Goal: Transaction & Acquisition: Book appointment/travel/reservation

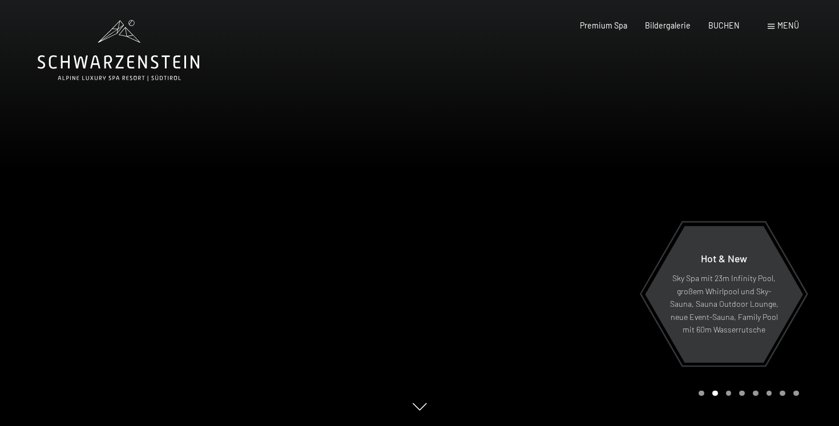
click at [785, 28] on span "Menü" at bounding box center [788, 26] width 22 height 10
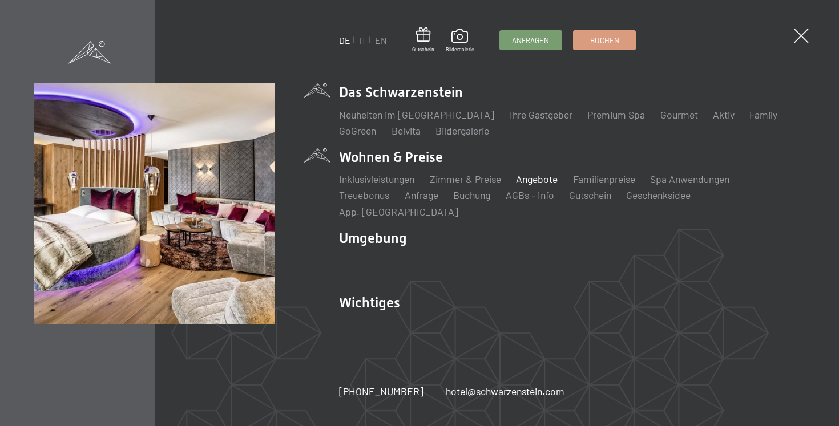
click at [531, 186] on link "Angebote" at bounding box center [537, 179] width 42 height 13
click at [458, 186] on link "Zimmer & Preise" at bounding box center [465, 179] width 71 height 13
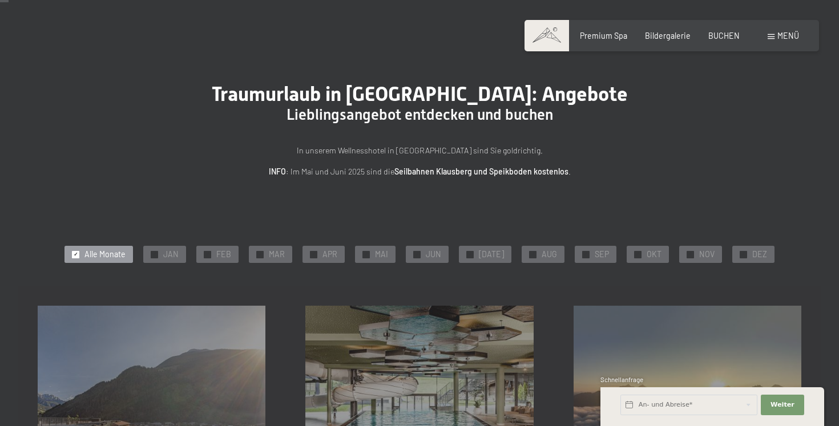
scroll to position [19, 0]
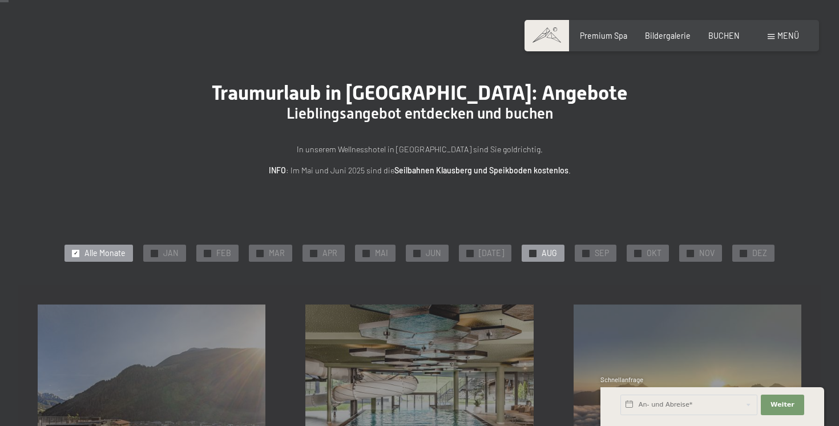
click at [542, 252] on span "AUG" at bounding box center [549, 253] width 15 height 11
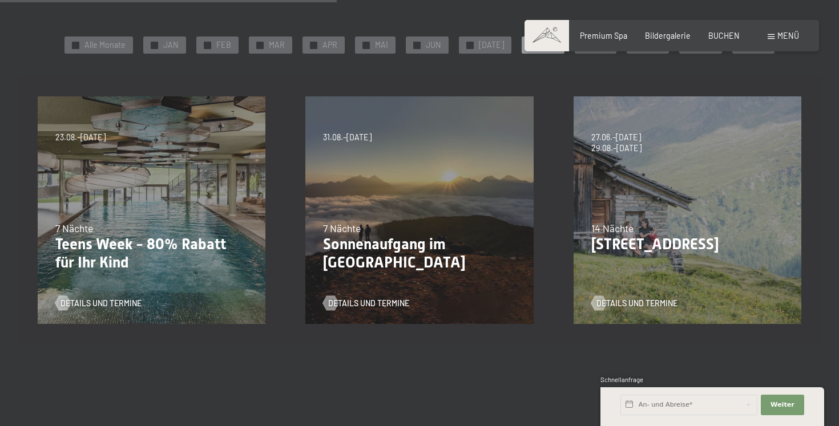
scroll to position [0, 0]
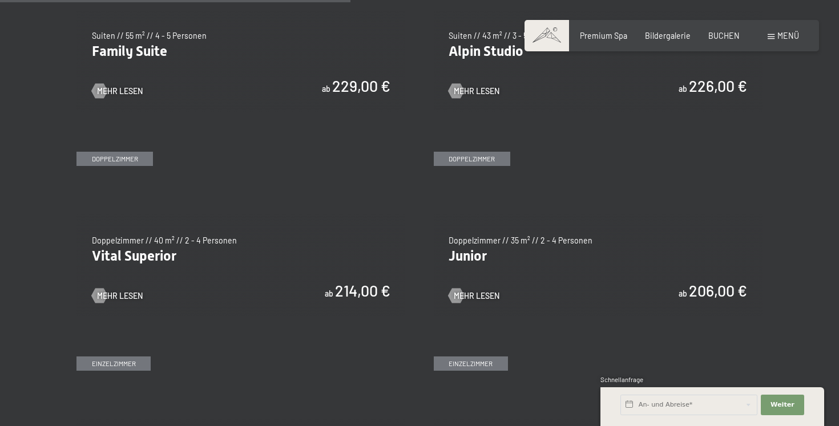
scroll to position [1355, 0]
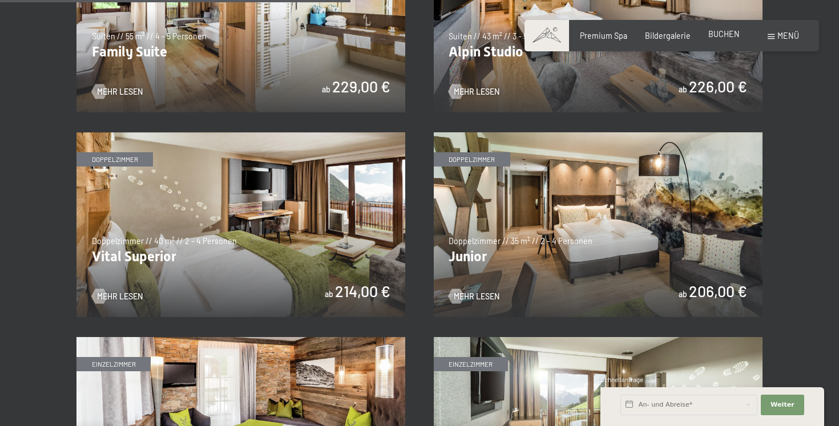
click at [732, 35] on span "BUCHEN" at bounding box center [723, 34] width 31 height 10
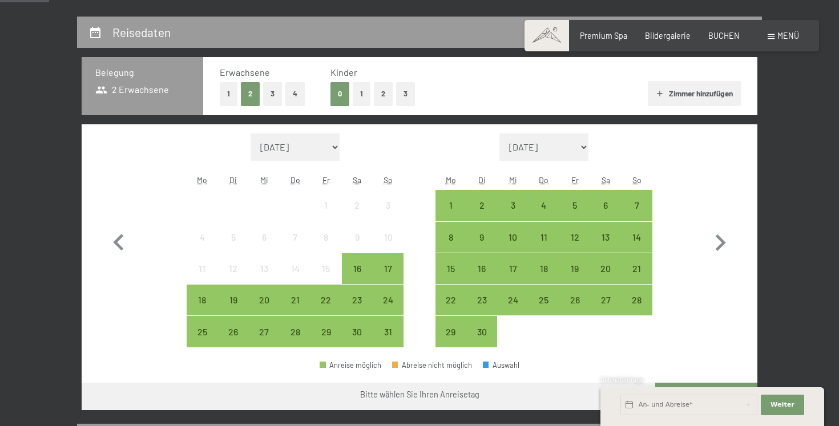
scroll to position [225, 0]
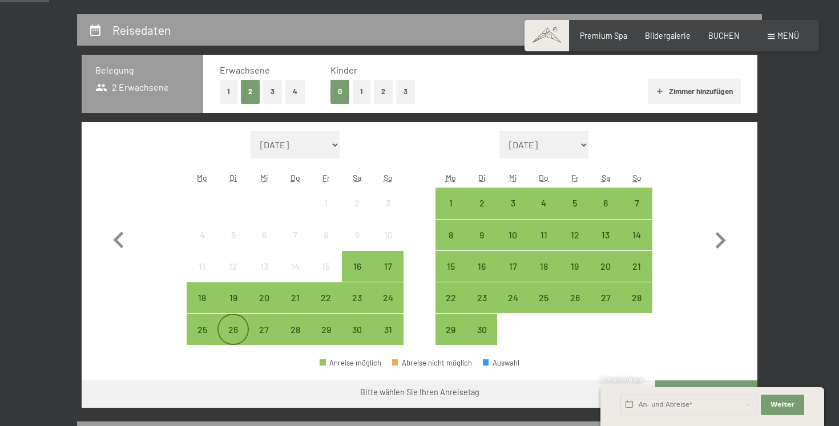
click at [236, 335] on div "26" at bounding box center [233, 339] width 29 height 29
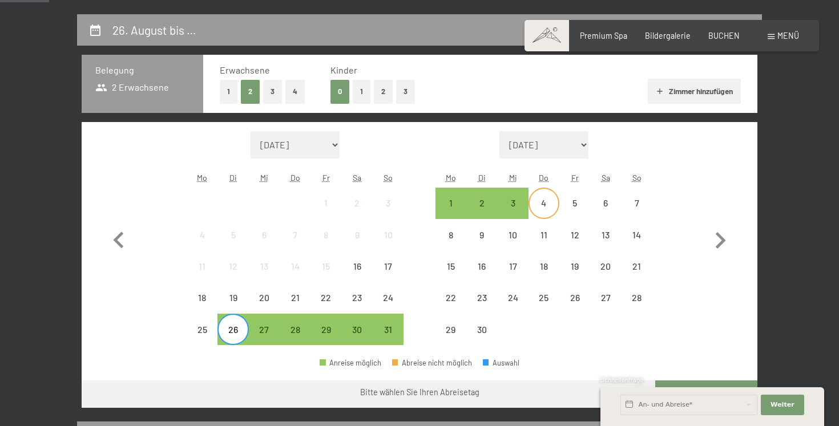
click at [545, 209] on div "4" at bounding box center [544, 213] width 29 height 29
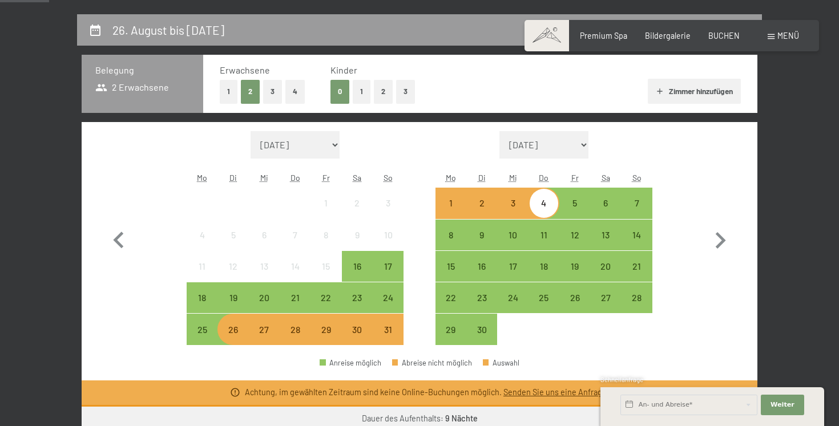
click at [518, 208] on div "3" at bounding box center [512, 213] width 29 height 29
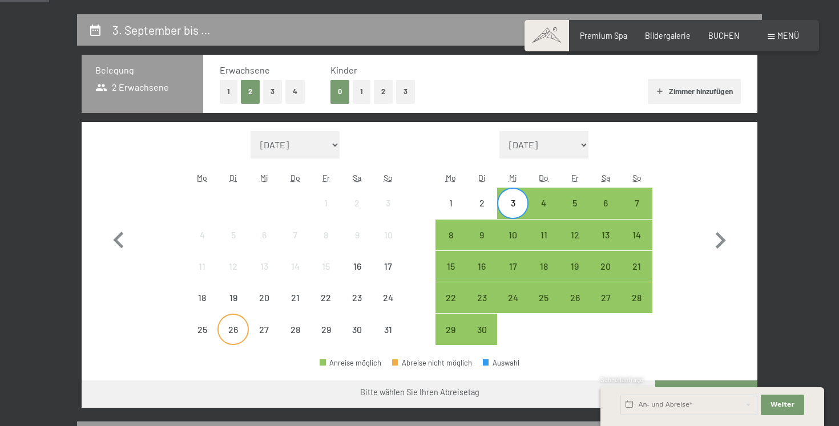
click at [239, 328] on div "26" at bounding box center [233, 339] width 29 height 29
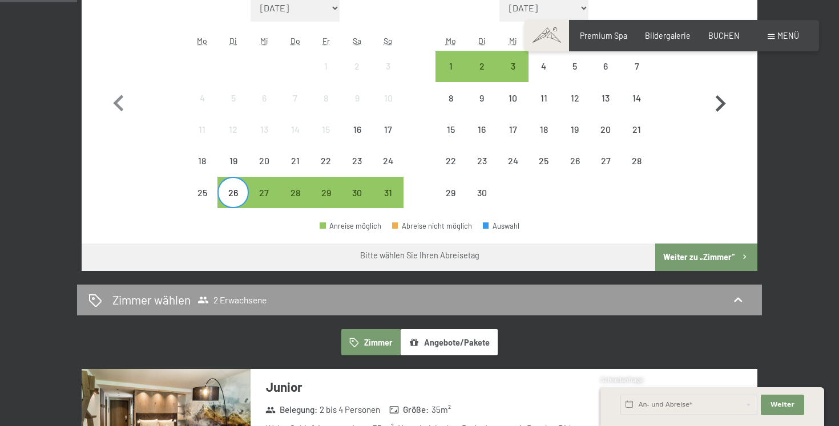
scroll to position [331, 0]
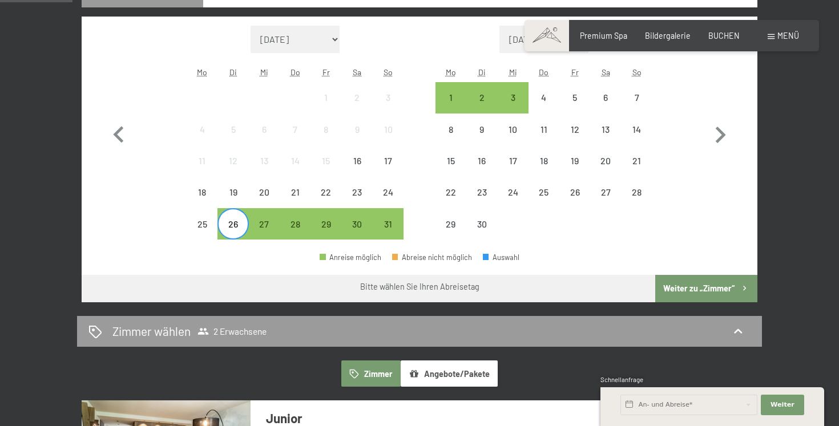
click at [709, 283] on button "Weiter zu „Zimmer“" at bounding box center [706, 288] width 102 height 27
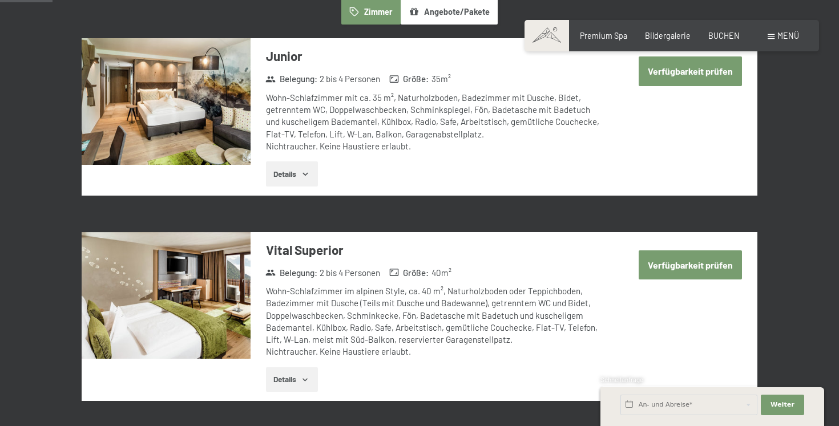
scroll to position [239, 0]
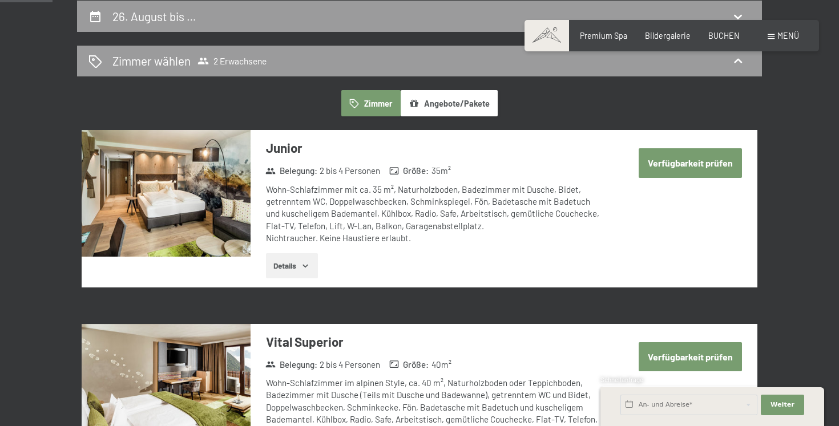
click at [429, 103] on button "Angebote/Pakete" at bounding box center [449, 103] width 97 height 26
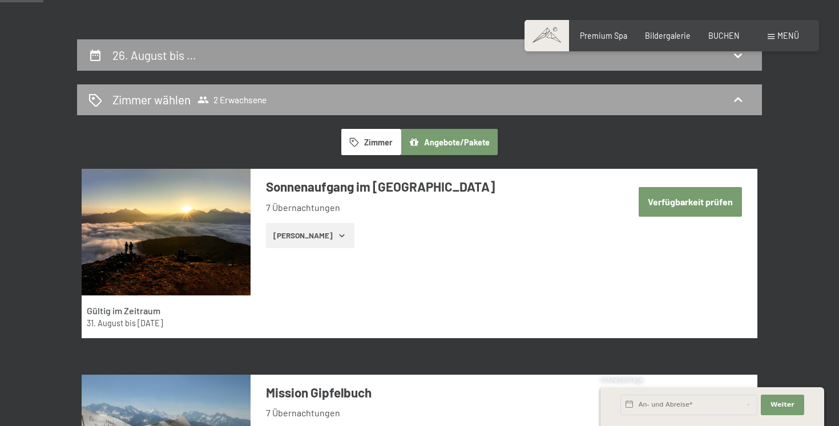
scroll to position [200, 0]
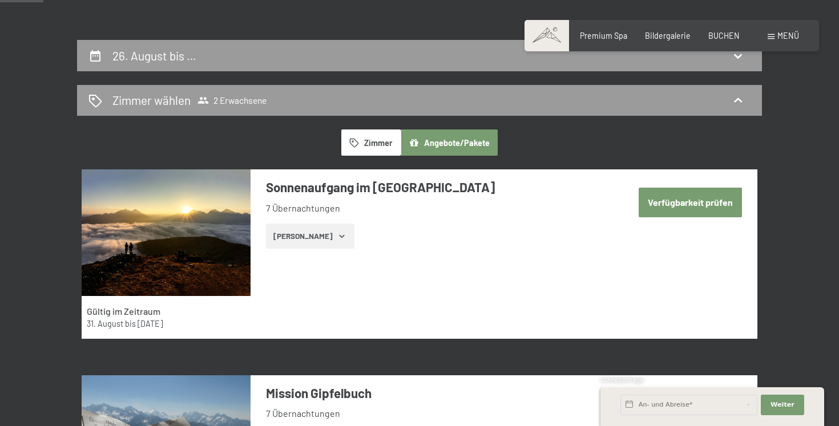
click at [386, 134] on button "Zimmer" at bounding box center [370, 143] width 59 height 26
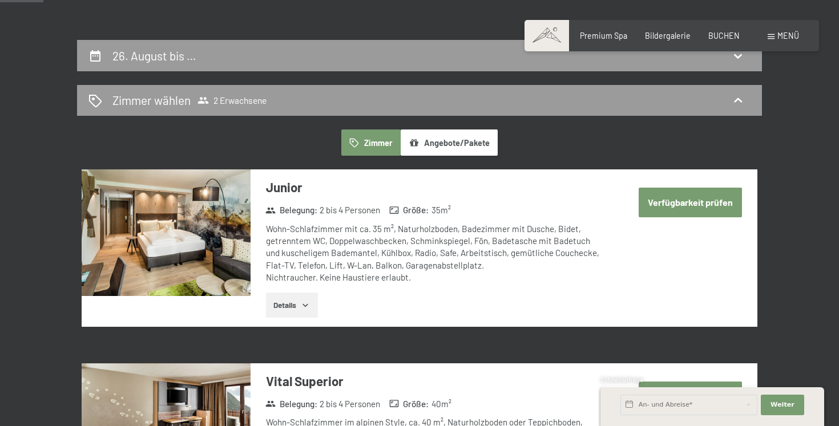
click at [376, 140] on button "Zimmer" at bounding box center [370, 143] width 59 height 26
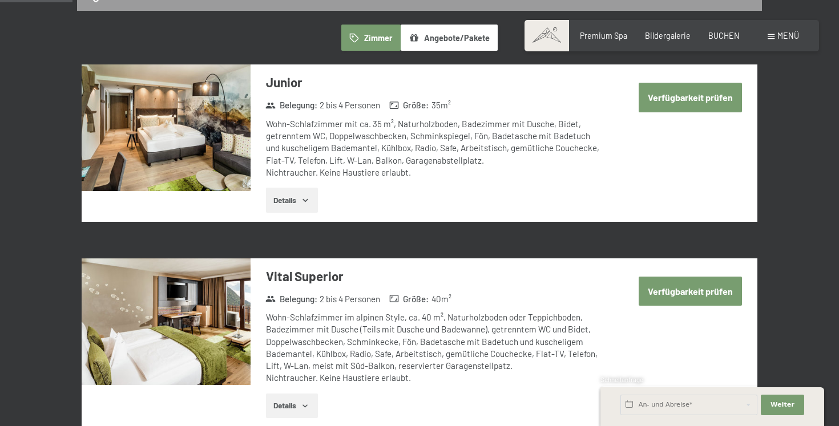
scroll to position [304, 0]
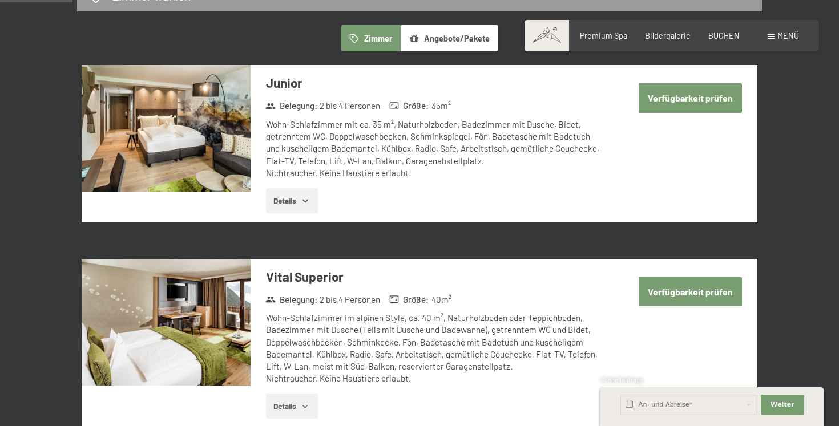
click at [666, 106] on button "Verfügbarkeit prüfen" at bounding box center [690, 97] width 103 height 29
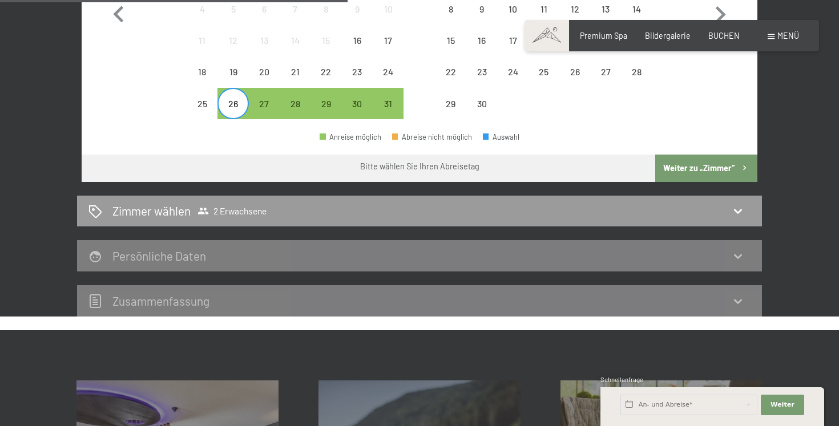
scroll to position [453, 0]
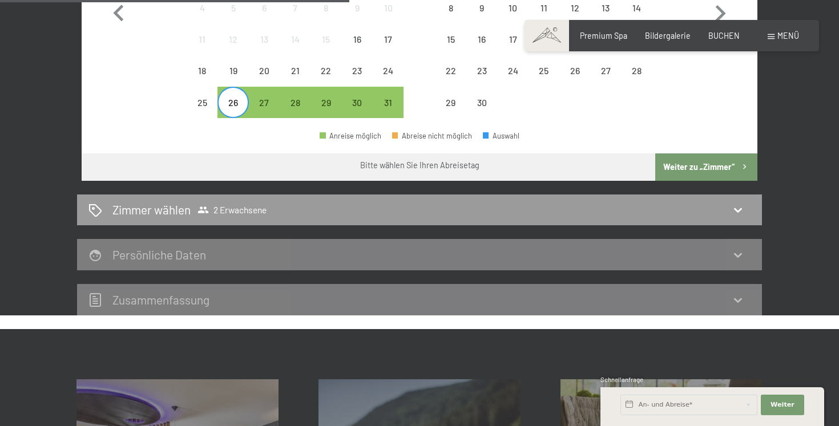
click at [678, 177] on button "Weiter zu „Zimmer“" at bounding box center [706, 167] width 102 height 27
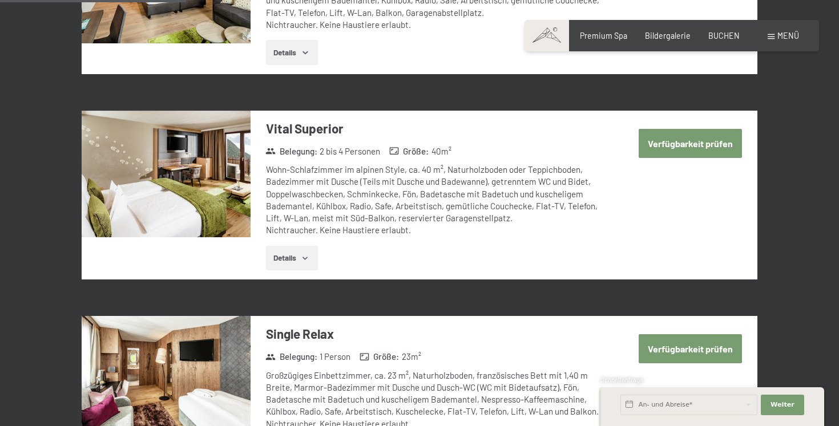
scroll to position [239, 0]
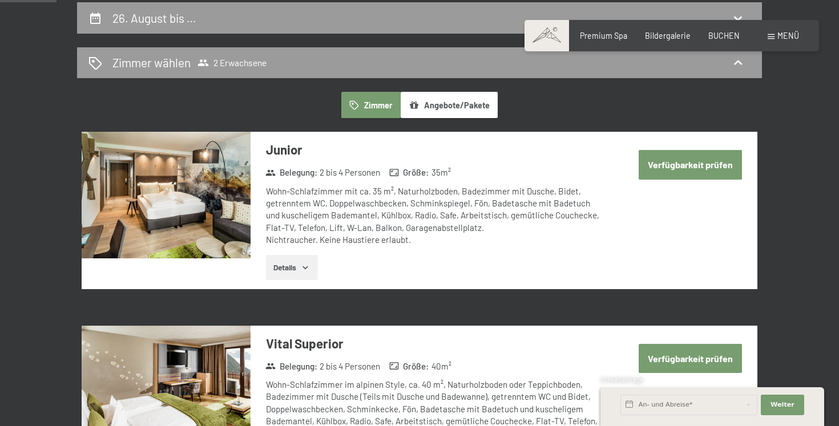
click at [680, 172] on button "Verfügbarkeit prüfen" at bounding box center [690, 164] width 103 height 29
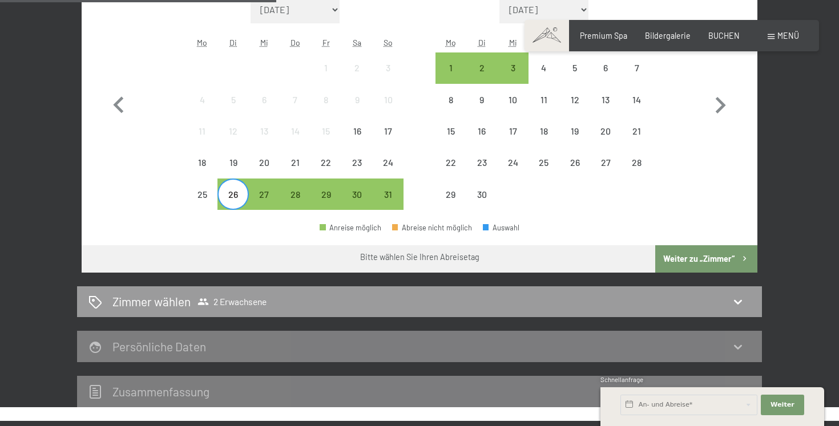
scroll to position [370, 0]
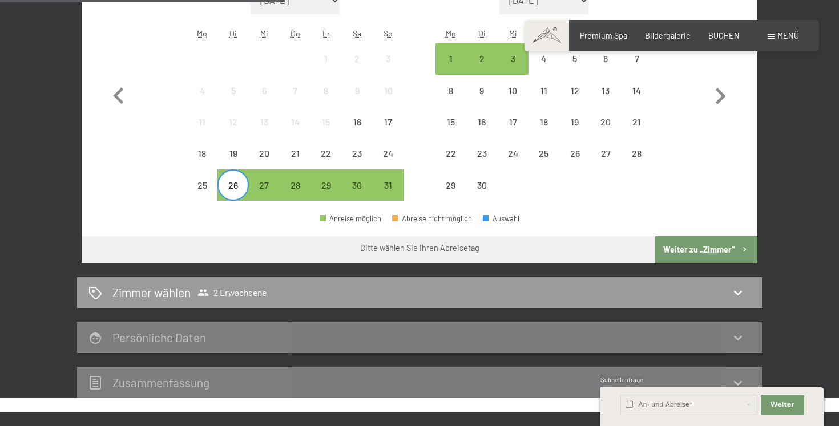
click at [712, 337] on div "Persönliche Daten" at bounding box center [419, 337] width 662 height 17
click at [744, 304] on div "Zimmer wählen 2 Erwachsene" at bounding box center [419, 292] width 685 height 31
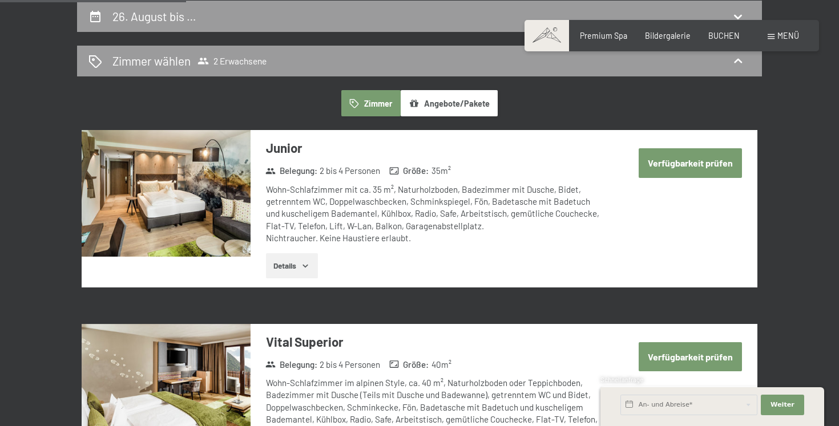
scroll to position [248, 0]
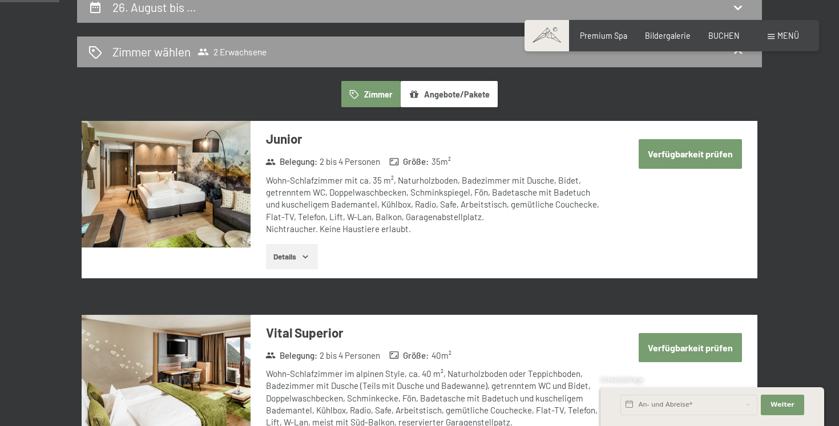
click at [658, 162] on button "Verfügbarkeit prüfen" at bounding box center [690, 153] width 103 height 29
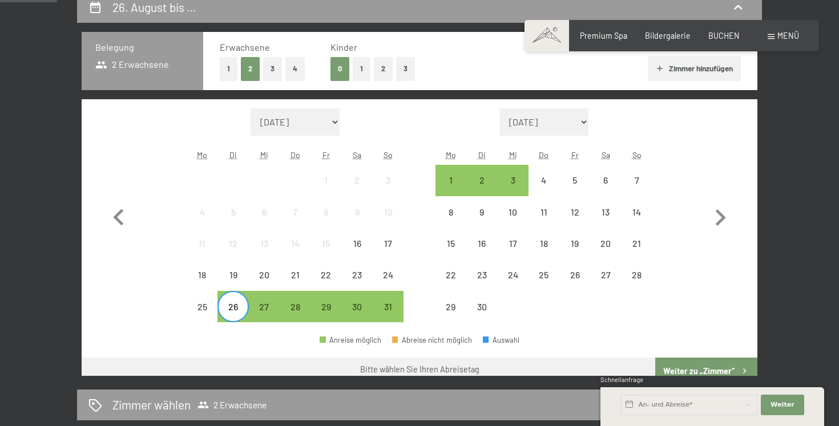
scroll to position [239, 0]
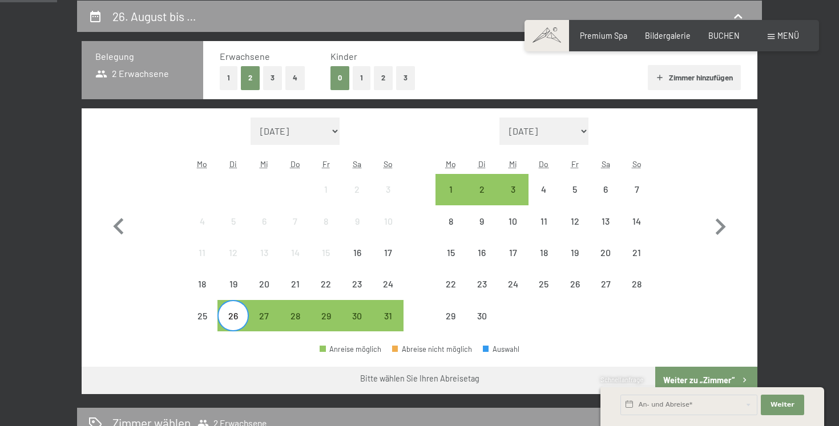
click at [237, 312] on div "26" at bounding box center [233, 326] width 29 height 29
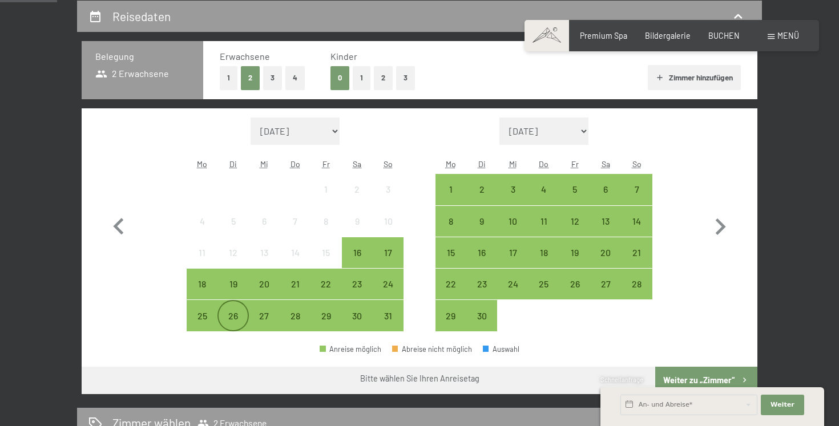
click at [240, 320] on div "26" at bounding box center [233, 326] width 29 height 29
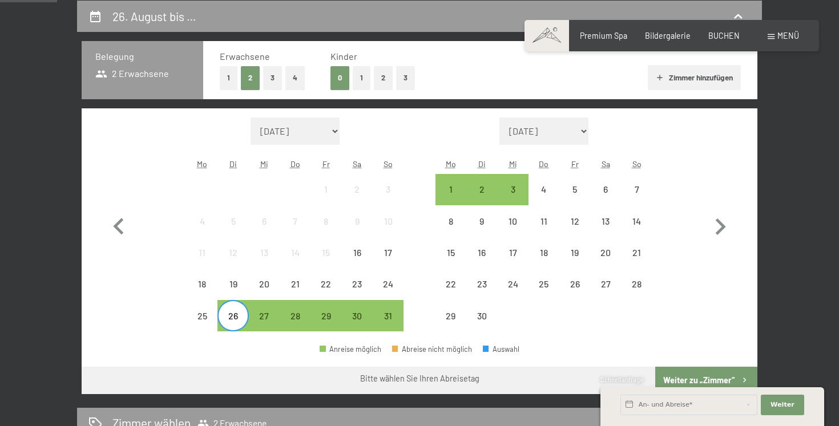
click at [675, 373] on button "Weiter zu „Zimmer“" at bounding box center [706, 380] width 102 height 27
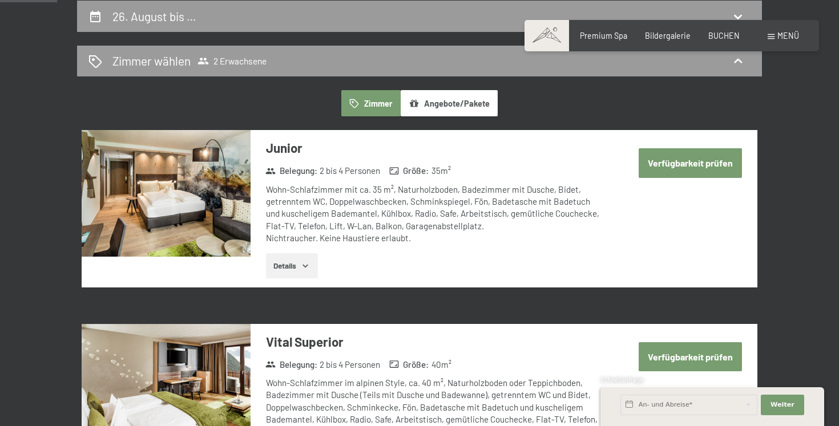
click at [666, 166] on button "Verfügbarkeit prüfen" at bounding box center [690, 162] width 103 height 29
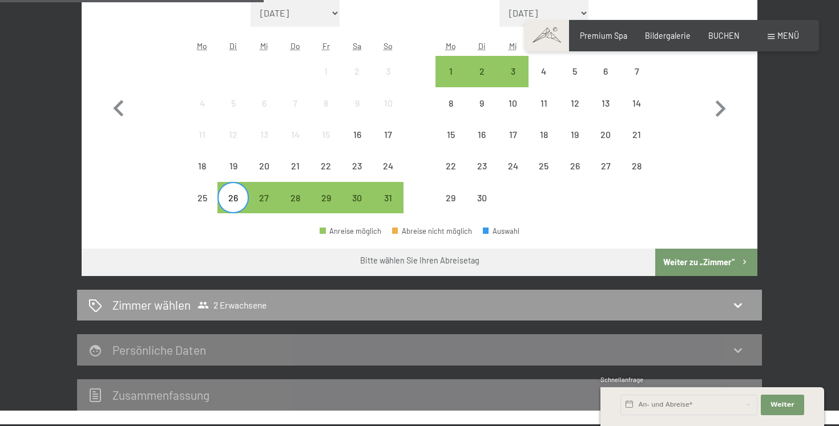
scroll to position [0, 0]
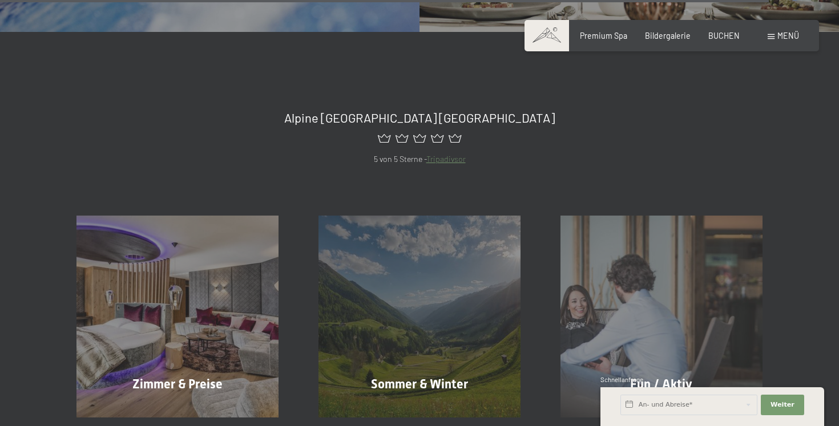
scroll to position [4356, 0]
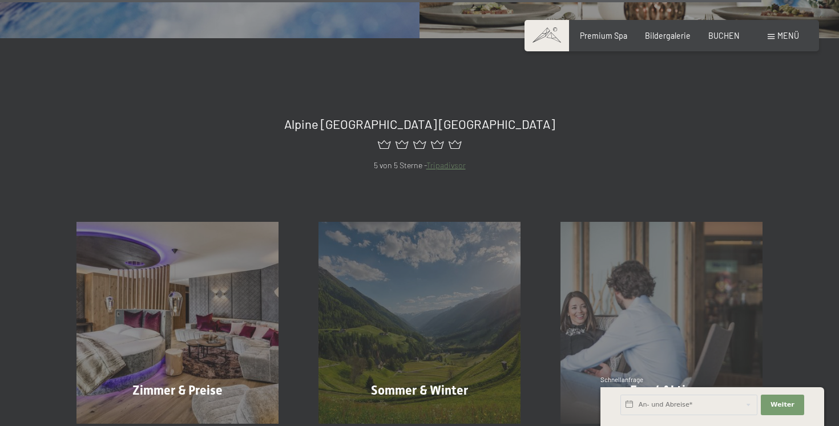
click at [775, 35] on div "Menü" at bounding box center [783, 35] width 31 height 11
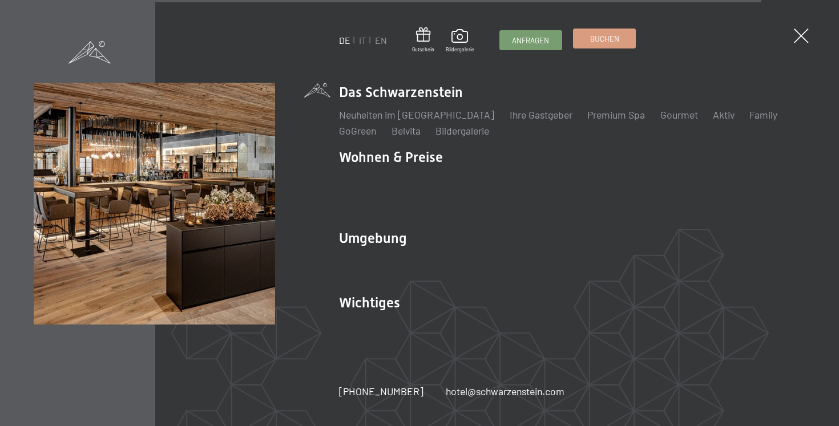
click at [603, 41] on span "Buchen" at bounding box center [604, 39] width 29 height 10
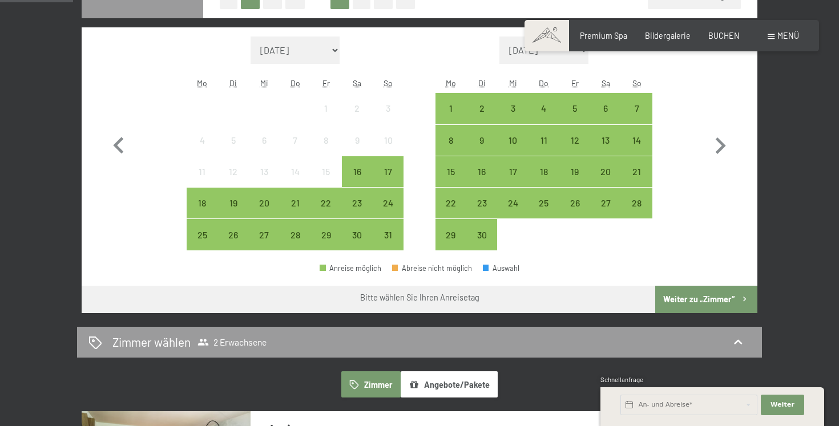
scroll to position [348, 0]
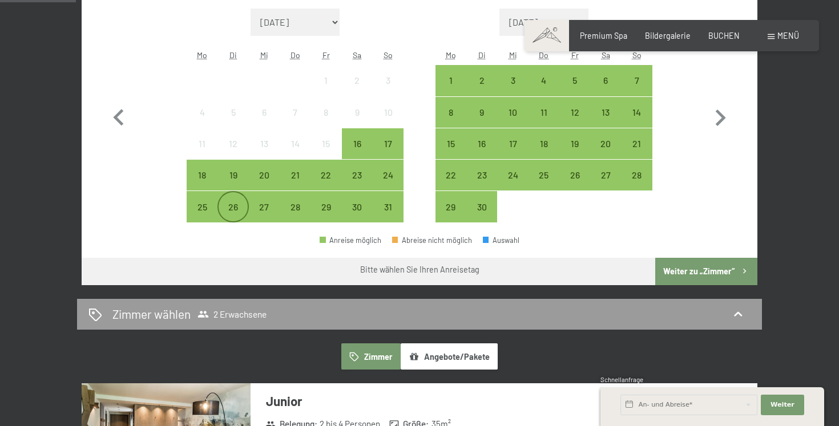
click at [231, 203] on div "26" at bounding box center [233, 217] width 29 height 29
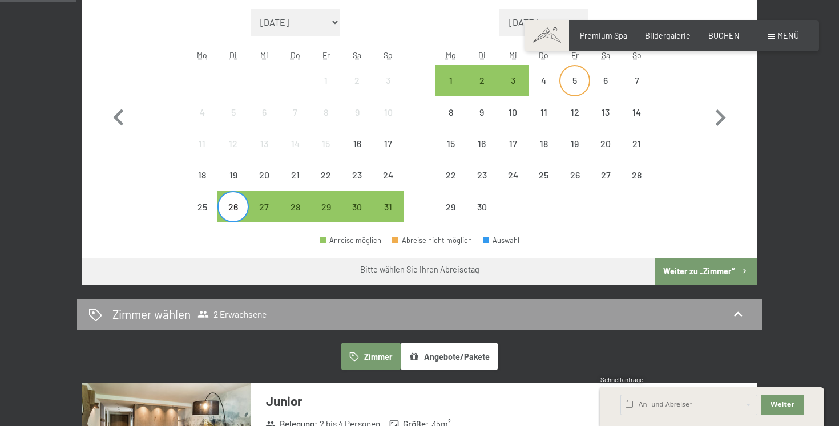
click at [568, 79] on div "5" at bounding box center [575, 90] width 29 height 29
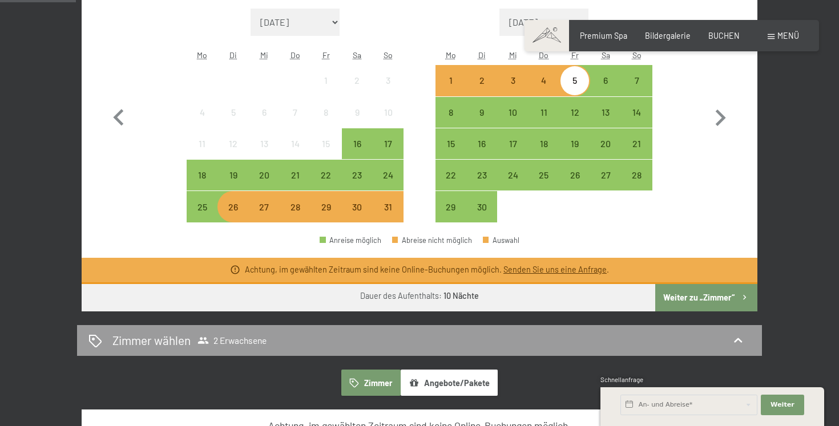
click at [544, 80] on div "4" at bounding box center [544, 90] width 29 height 29
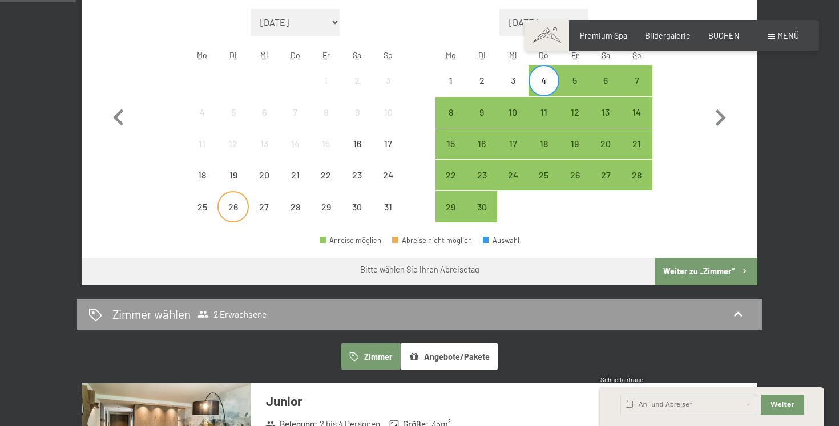
click at [230, 211] on div "26" at bounding box center [233, 217] width 29 height 29
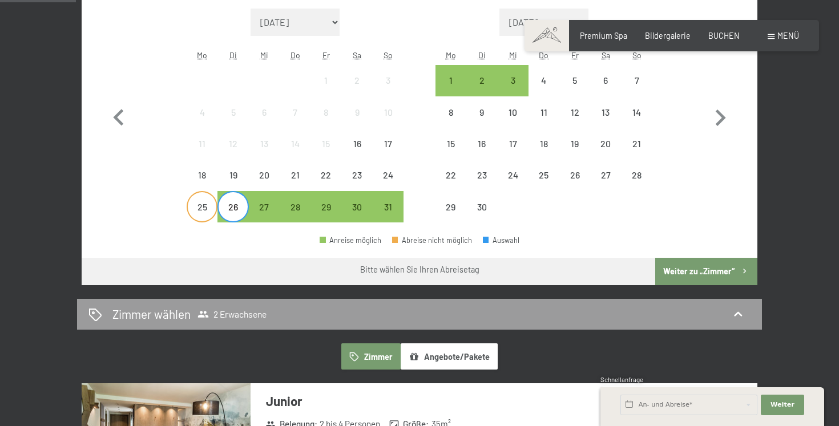
click at [199, 213] on div "25" at bounding box center [202, 217] width 29 height 29
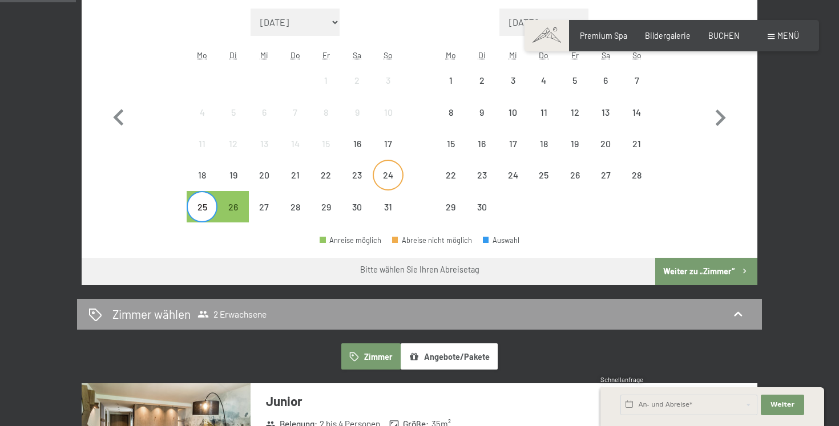
click at [386, 180] on div "24" at bounding box center [388, 185] width 29 height 29
click at [363, 181] on div "23" at bounding box center [357, 185] width 29 height 29
click at [195, 213] on div "25" at bounding box center [202, 217] width 29 height 29
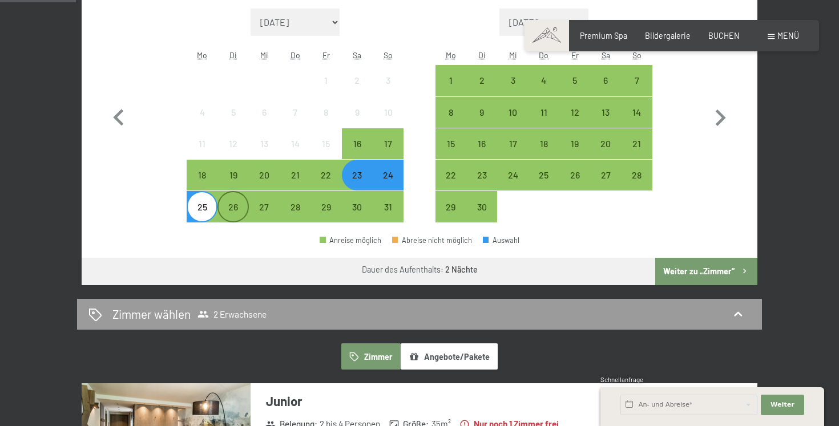
click at [228, 212] on div "26" at bounding box center [233, 217] width 29 height 29
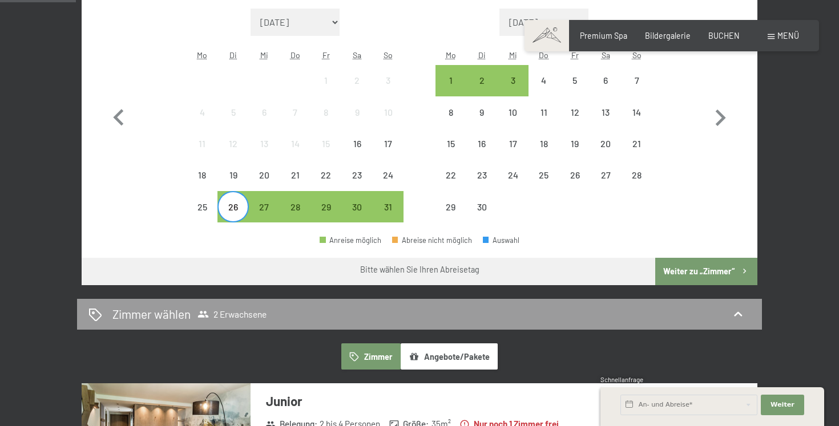
click at [684, 278] on button "Weiter zu „Zimmer“" at bounding box center [706, 271] width 102 height 27
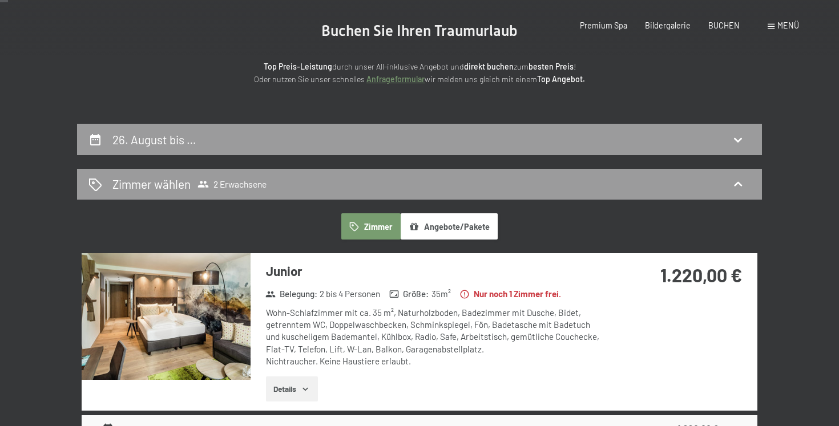
scroll to position [0, 0]
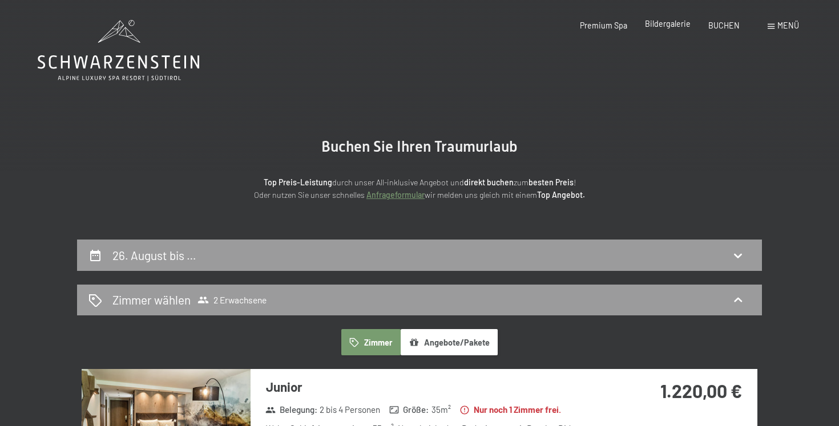
click at [655, 26] on span "Bildergalerie" at bounding box center [668, 24] width 46 height 10
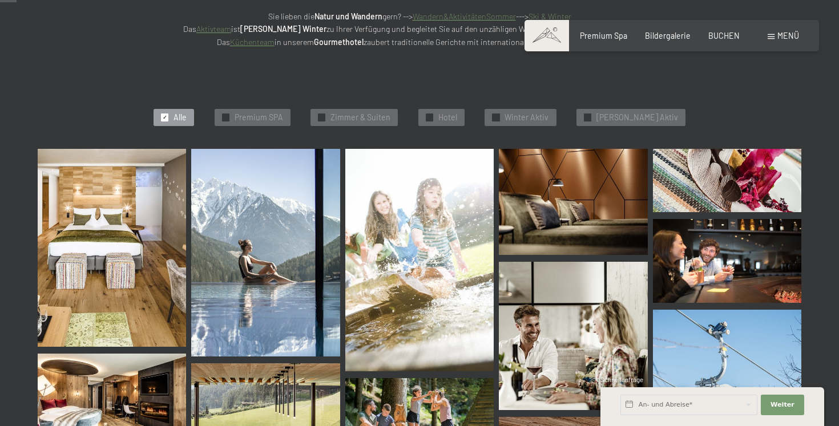
scroll to position [239, 0]
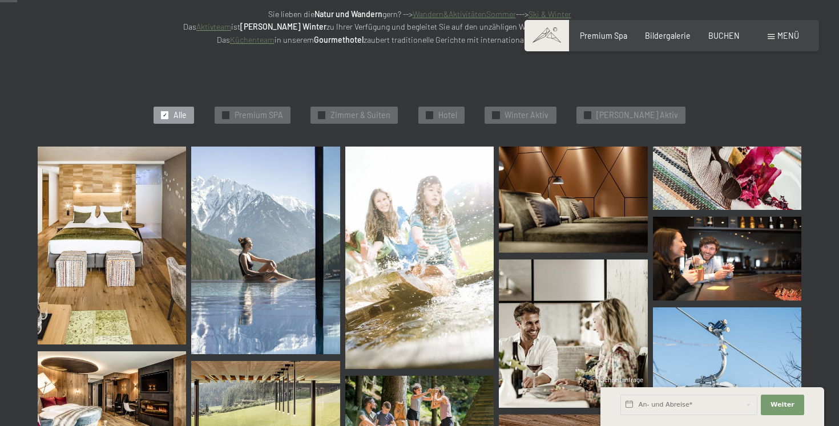
click at [108, 266] on img at bounding box center [112, 246] width 148 height 198
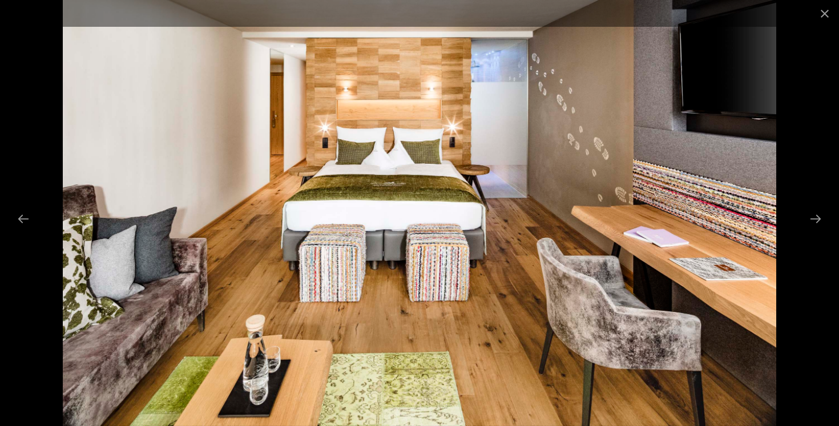
scroll to position [794, 0]
click at [816, 216] on button "Next slide" at bounding box center [816, 219] width 24 height 22
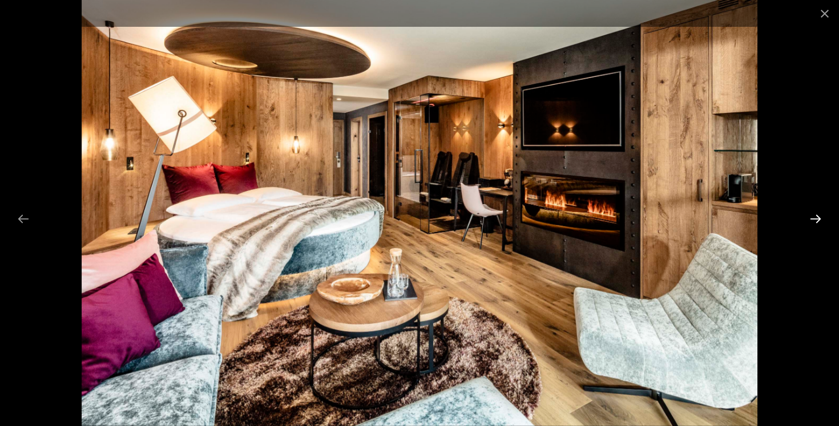
click at [816, 216] on button "Next slide" at bounding box center [816, 219] width 24 height 22
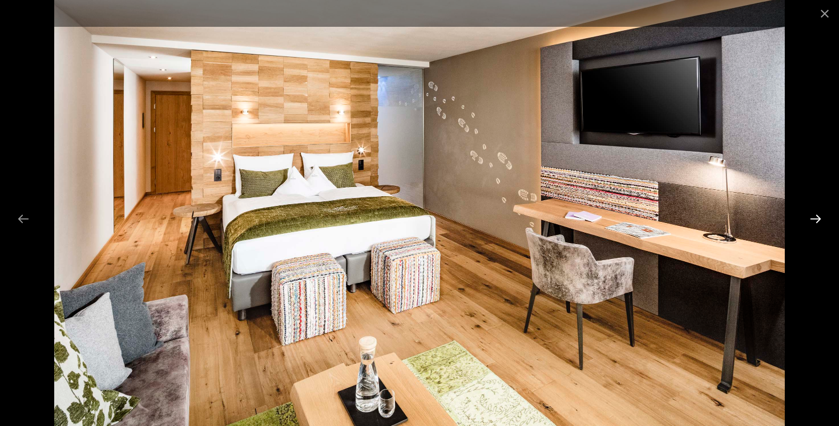
click at [816, 216] on button "Next slide" at bounding box center [816, 219] width 24 height 22
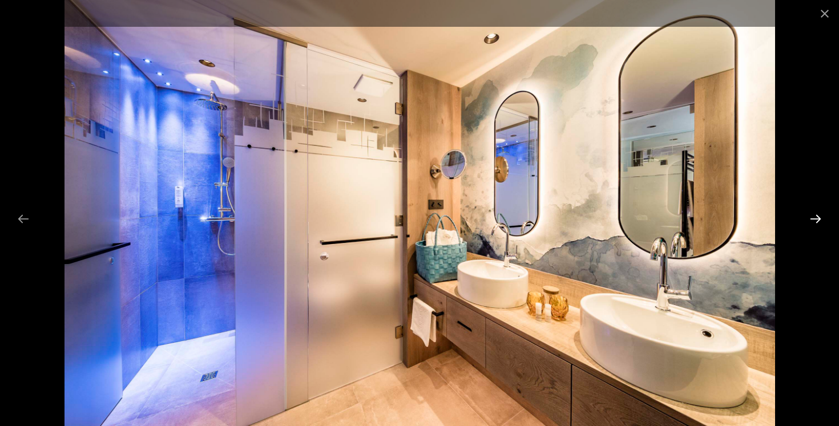
click at [816, 216] on button "Next slide" at bounding box center [816, 219] width 24 height 22
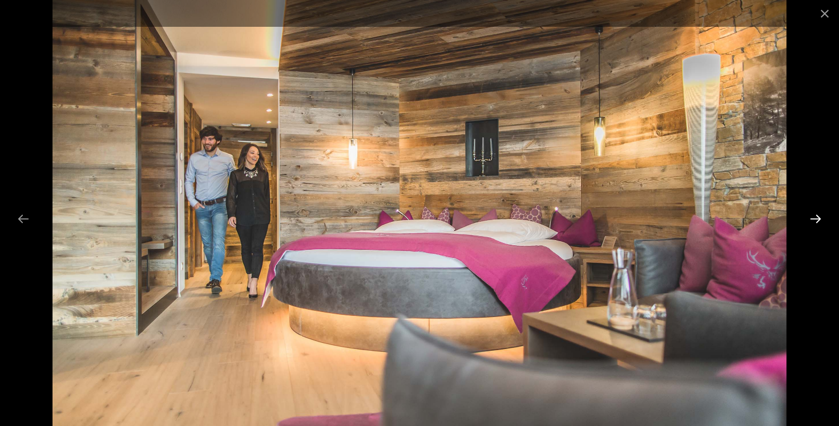
click at [816, 216] on button "Next slide" at bounding box center [816, 219] width 24 height 22
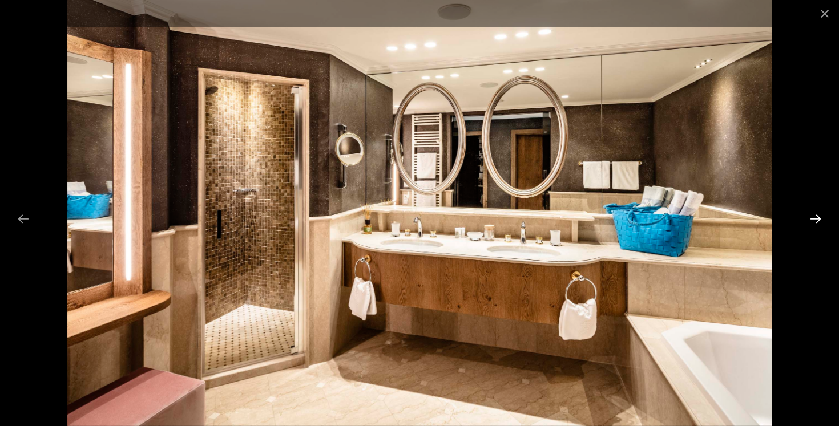
click at [816, 216] on button "Next slide" at bounding box center [816, 219] width 24 height 22
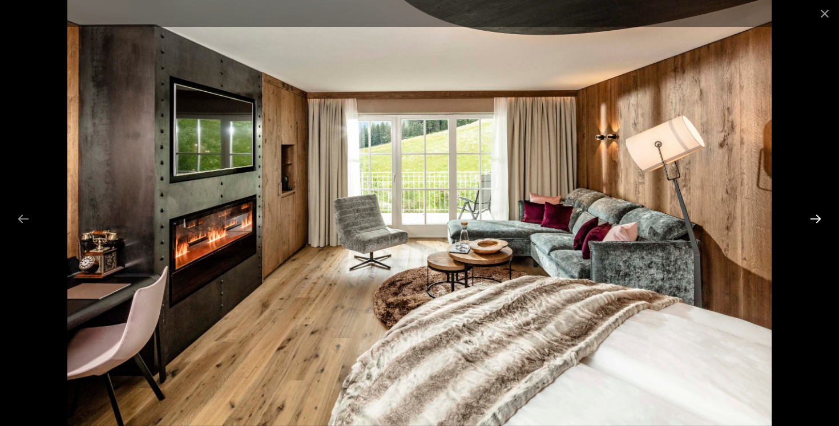
click at [816, 216] on button "Next slide" at bounding box center [816, 219] width 24 height 22
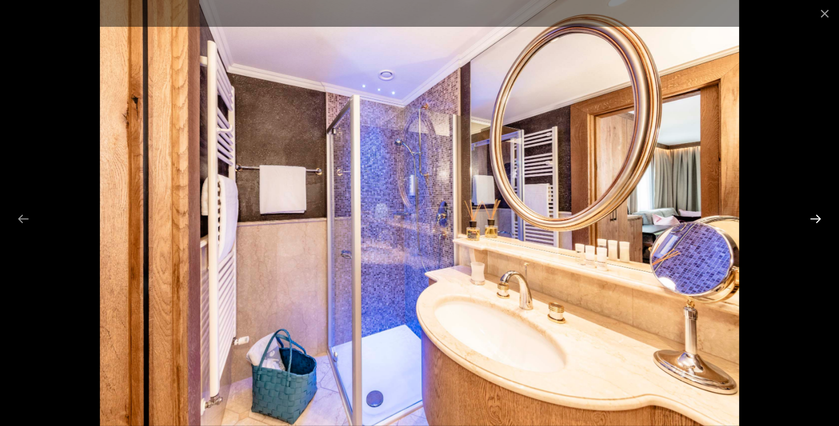
click at [816, 216] on button "Next slide" at bounding box center [816, 219] width 24 height 22
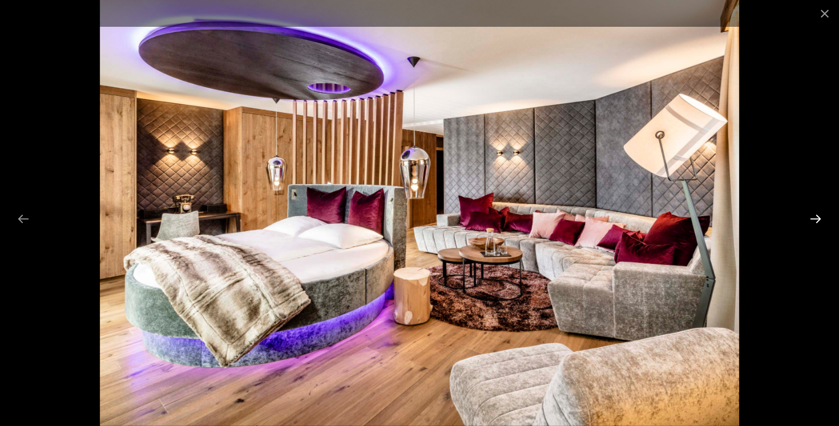
click at [816, 216] on button "Next slide" at bounding box center [816, 219] width 24 height 22
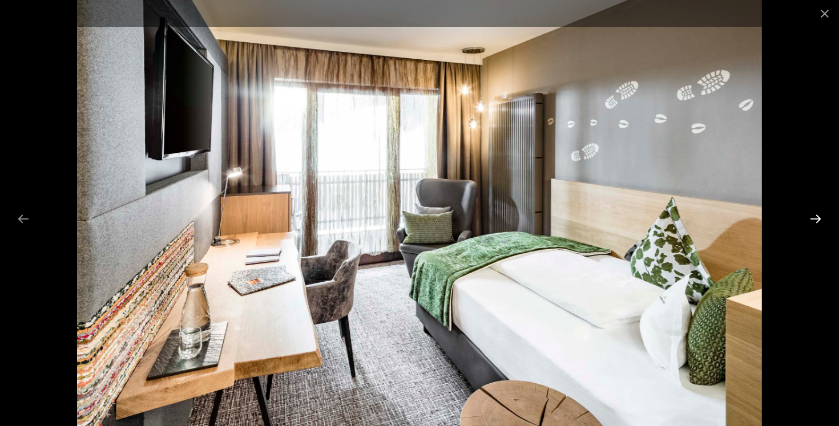
click at [816, 216] on button "Next slide" at bounding box center [816, 219] width 24 height 22
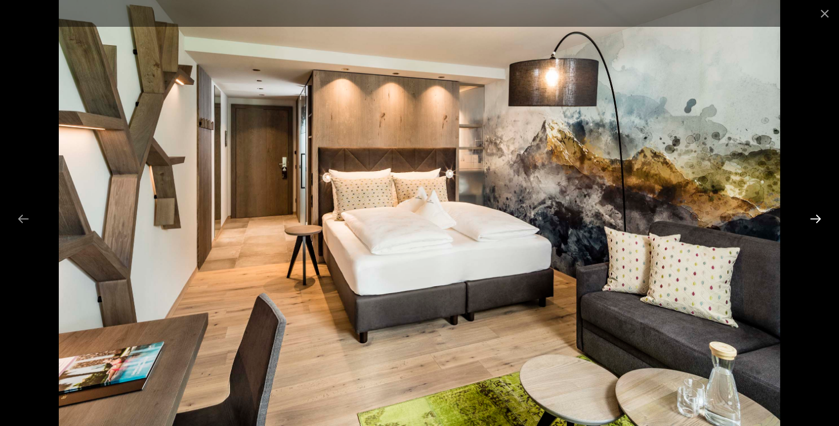
click at [816, 216] on button "Next slide" at bounding box center [816, 219] width 24 height 22
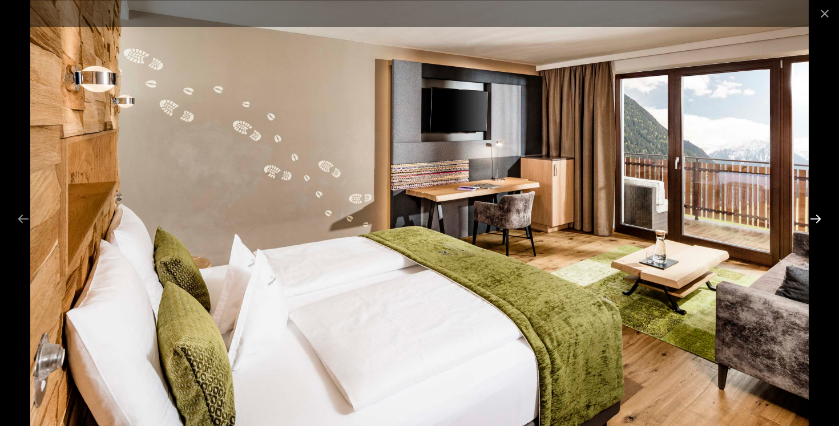
click at [816, 216] on button "Next slide" at bounding box center [816, 219] width 24 height 22
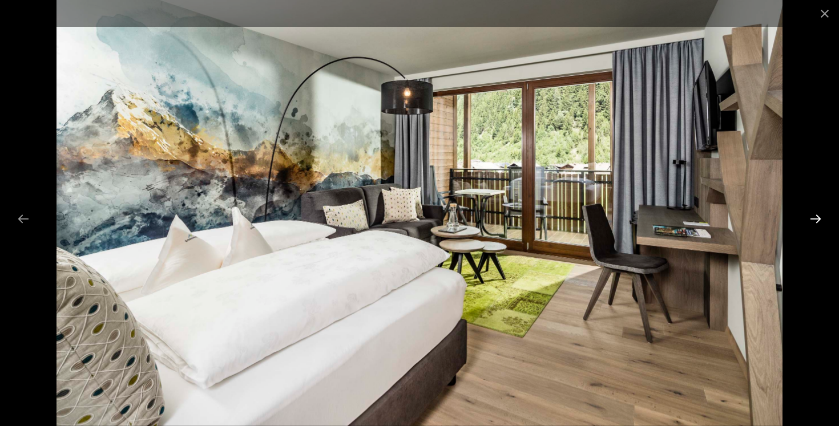
click at [816, 216] on button "Next slide" at bounding box center [816, 219] width 24 height 22
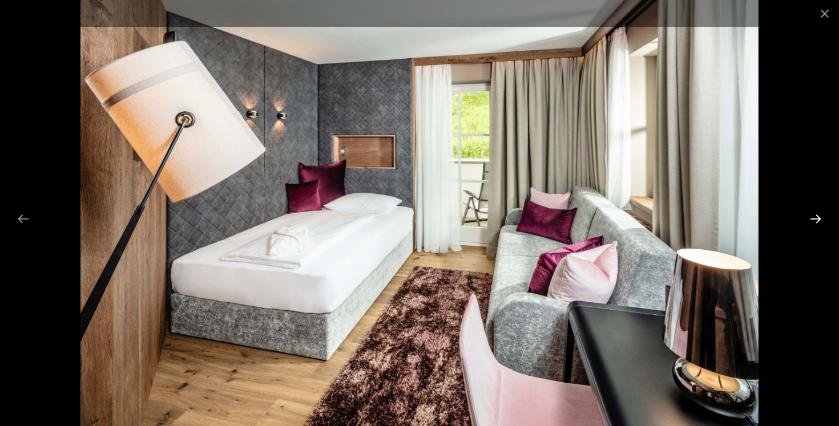
click at [816, 216] on button "Next slide" at bounding box center [816, 219] width 24 height 22
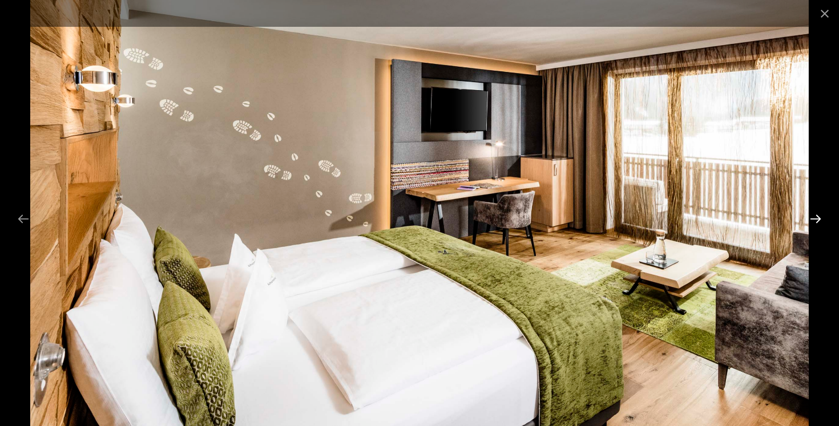
click at [816, 216] on button "Next slide" at bounding box center [816, 219] width 24 height 22
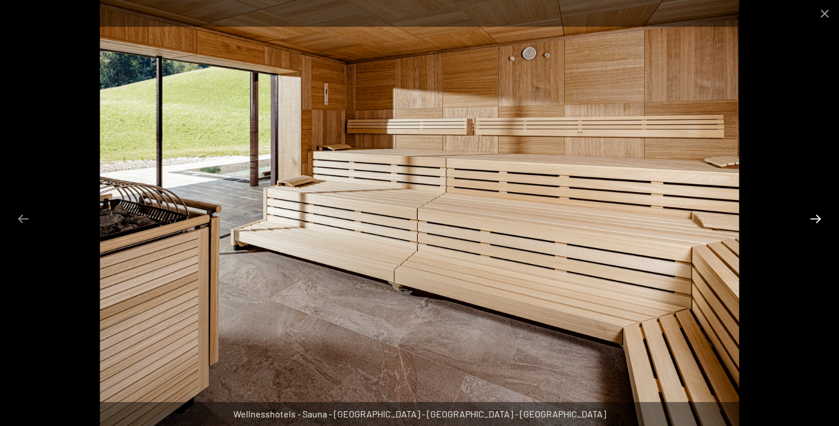
click at [816, 216] on button "Next slide" at bounding box center [816, 219] width 24 height 22
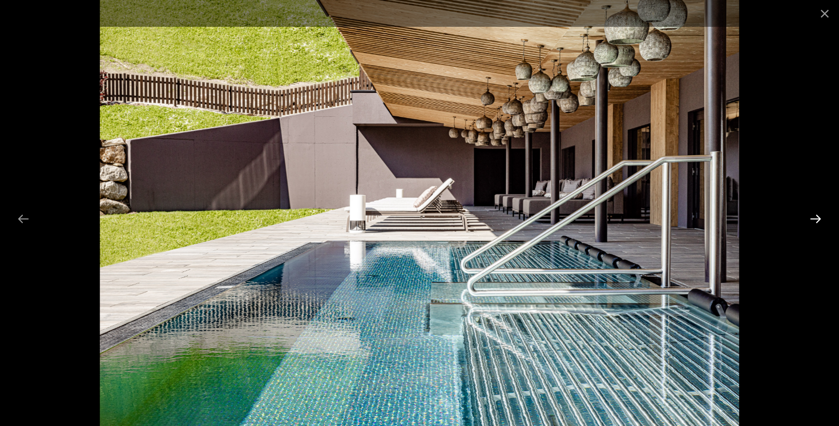
click at [816, 216] on button "Next slide" at bounding box center [816, 219] width 24 height 22
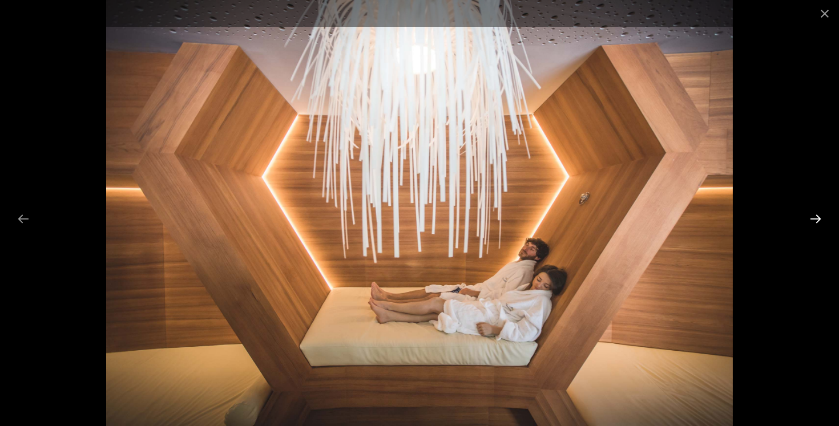
click at [816, 216] on button "Next slide" at bounding box center [816, 219] width 24 height 22
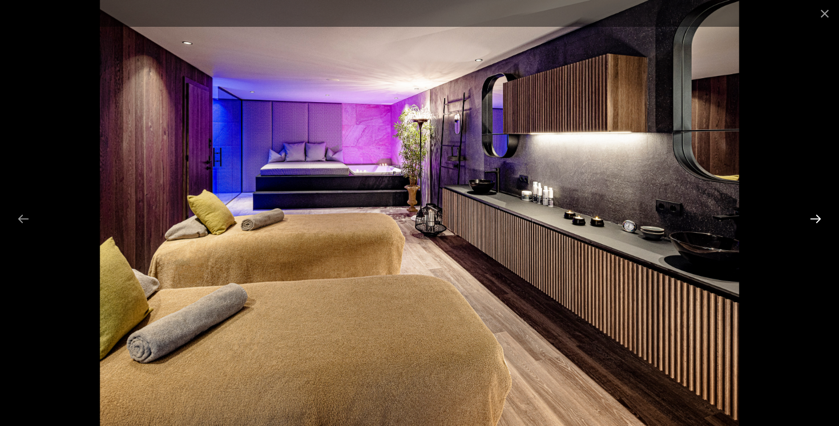
click at [816, 216] on button "Next slide" at bounding box center [816, 219] width 24 height 22
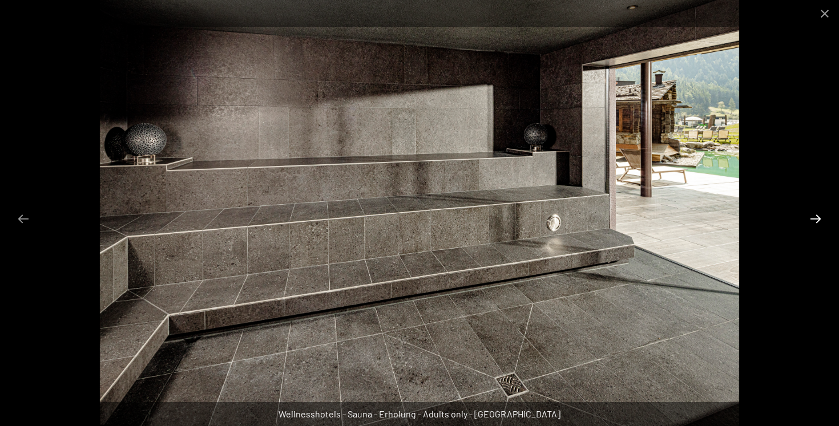
click at [816, 216] on button "Next slide" at bounding box center [816, 219] width 24 height 22
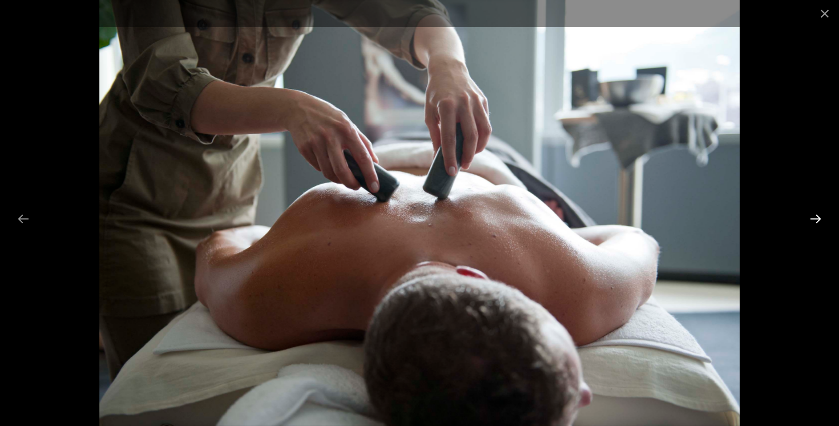
click at [816, 216] on button "Next slide" at bounding box center [816, 219] width 24 height 22
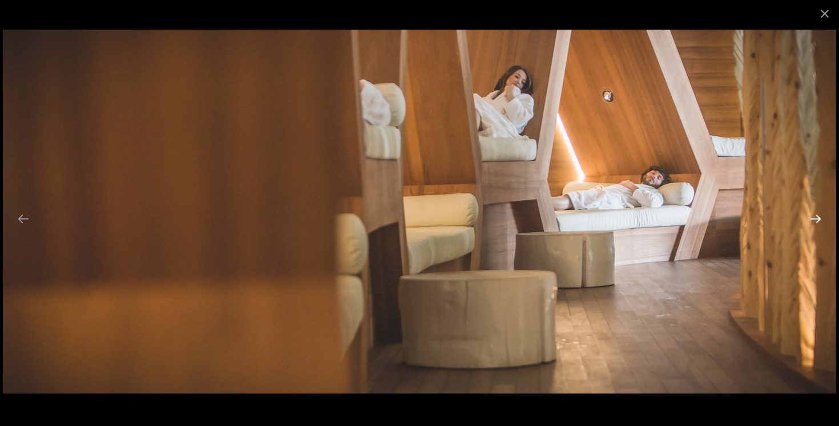
click at [816, 216] on button "Next slide" at bounding box center [816, 219] width 24 height 22
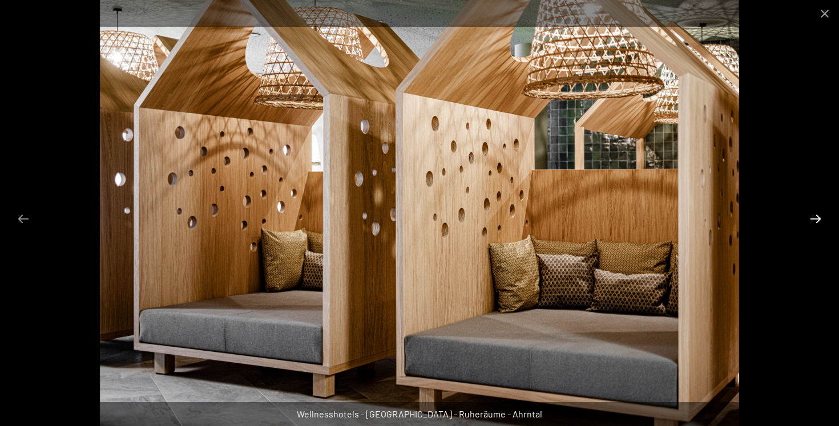
click at [816, 216] on button "Next slide" at bounding box center [816, 219] width 24 height 22
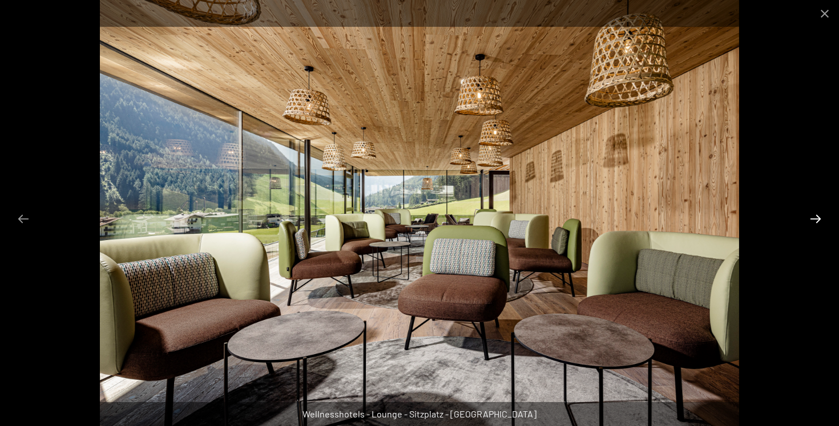
click at [816, 216] on button "Next slide" at bounding box center [816, 219] width 24 height 22
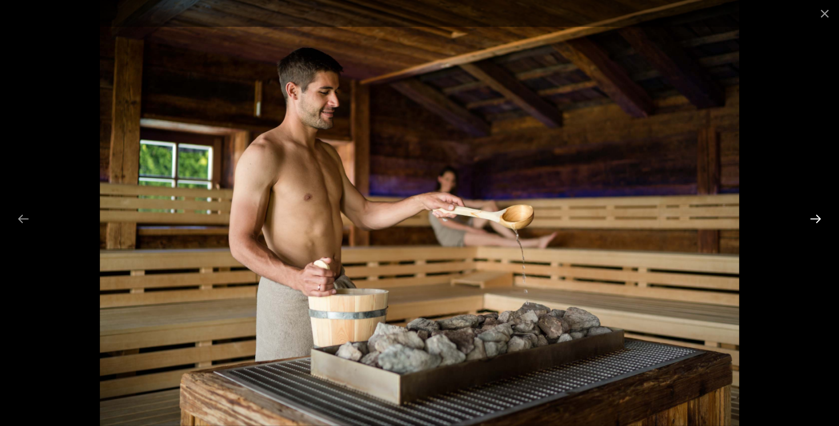
click at [816, 216] on button "Next slide" at bounding box center [816, 219] width 24 height 22
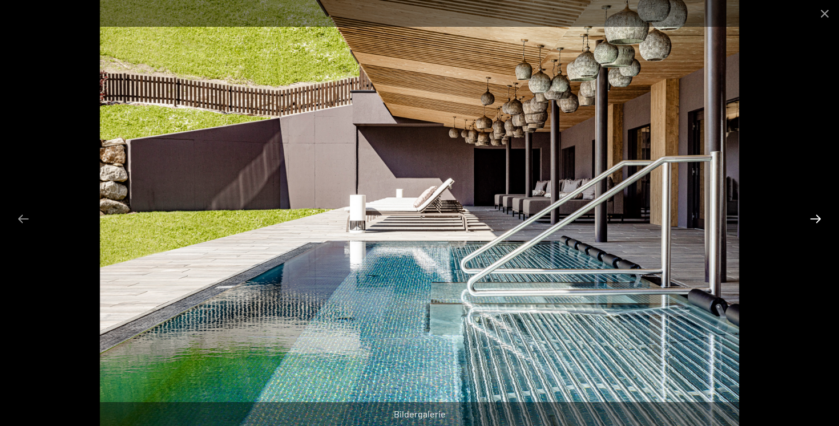
click at [816, 216] on button "Next slide" at bounding box center [816, 219] width 24 height 22
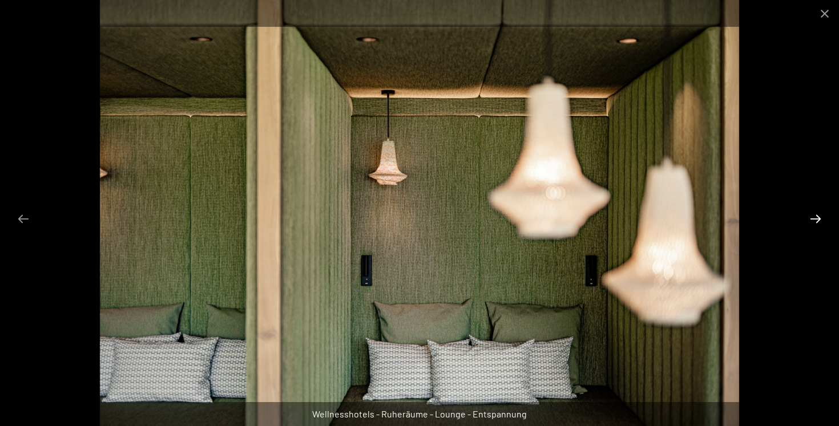
click at [816, 216] on button "Next slide" at bounding box center [816, 219] width 24 height 22
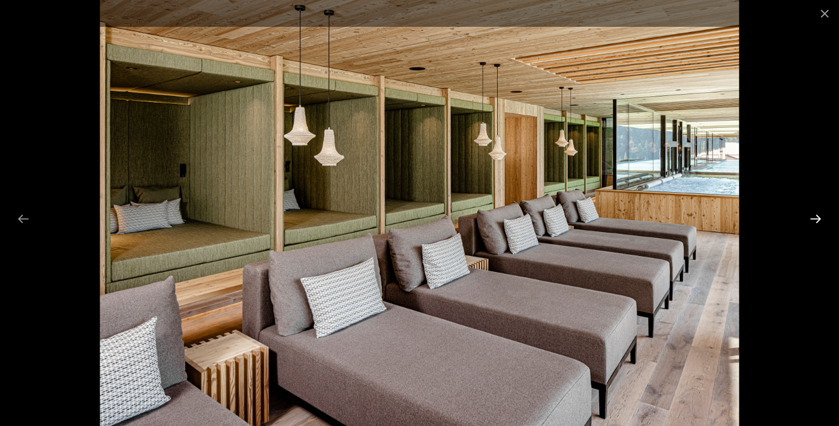
click at [816, 216] on button "Next slide" at bounding box center [816, 219] width 24 height 22
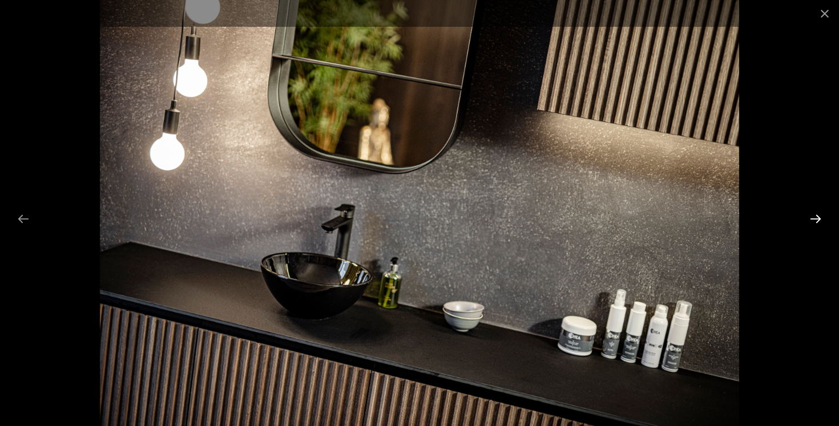
click at [816, 216] on button "Next slide" at bounding box center [816, 219] width 24 height 22
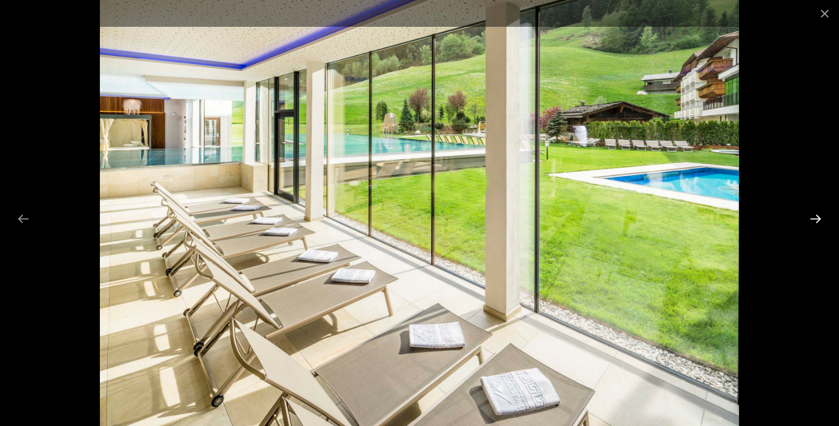
click at [816, 216] on button "Next slide" at bounding box center [816, 219] width 24 height 22
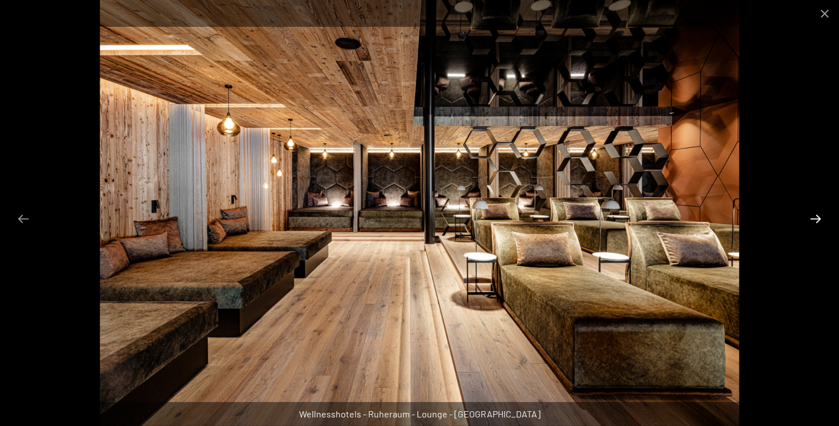
click at [816, 216] on button "Next slide" at bounding box center [816, 219] width 24 height 22
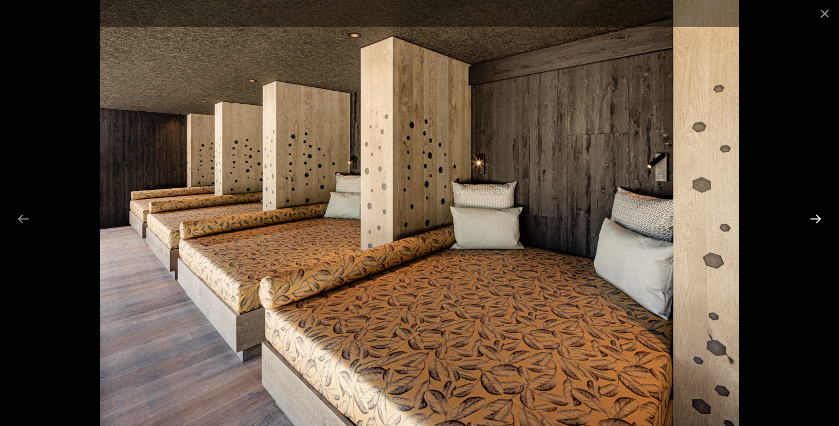
click at [816, 216] on button "Next slide" at bounding box center [816, 219] width 24 height 22
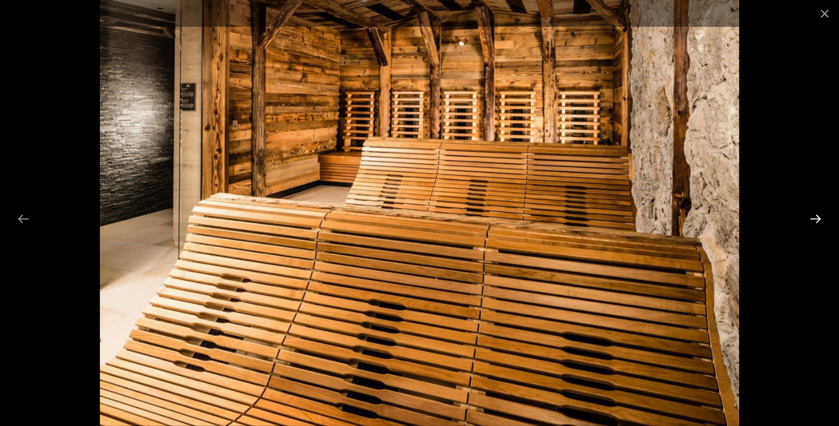
click at [816, 216] on button "Next slide" at bounding box center [816, 219] width 24 height 22
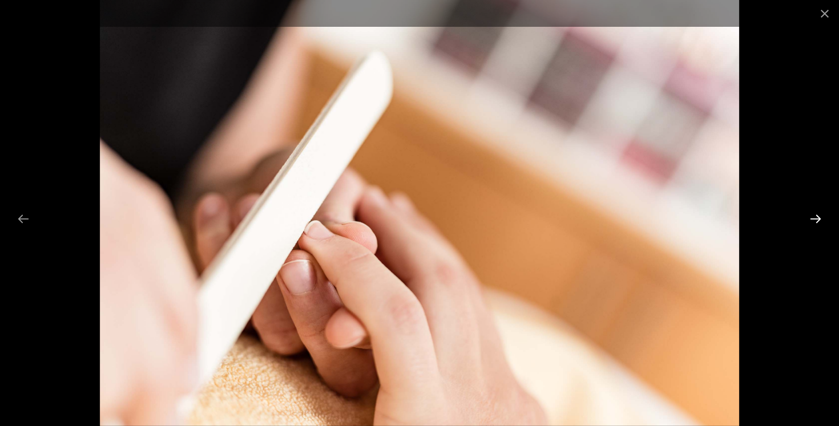
click at [816, 216] on button "Next slide" at bounding box center [816, 219] width 24 height 22
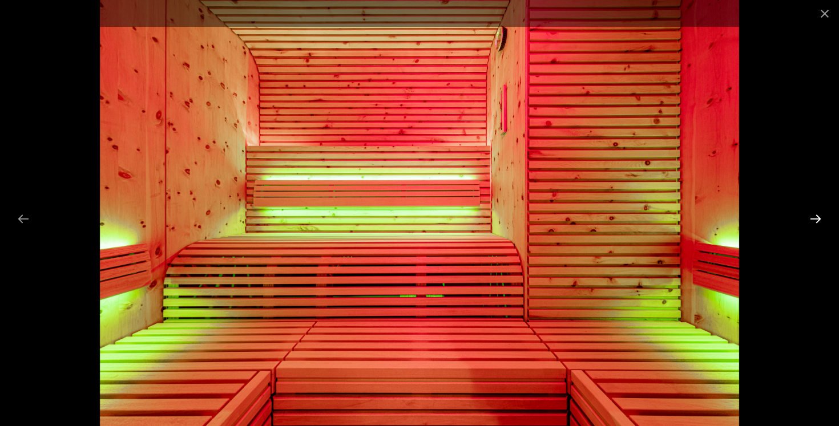
click at [816, 216] on button "Next slide" at bounding box center [816, 219] width 24 height 22
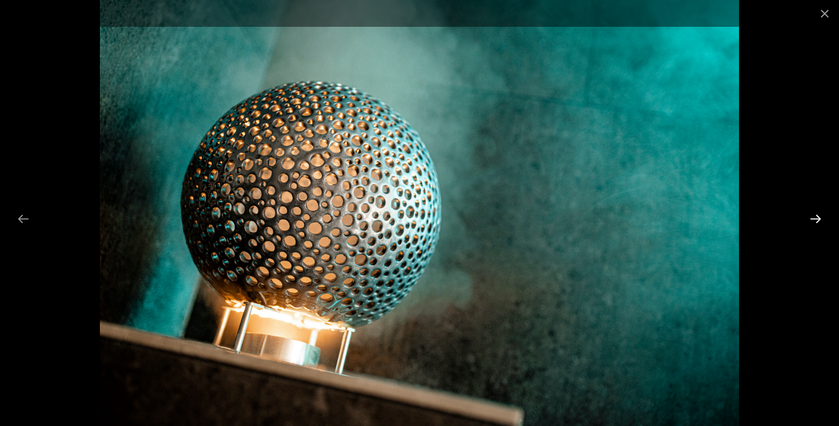
click at [816, 216] on button "Next slide" at bounding box center [816, 219] width 24 height 22
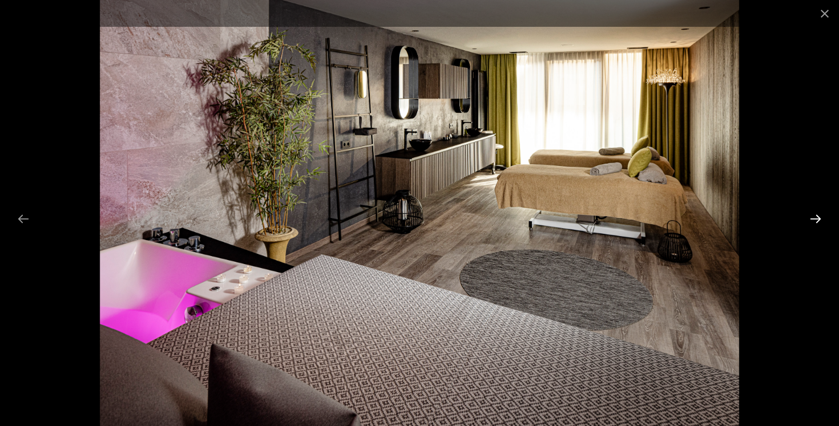
click at [816, 216] on button "Next slide" at bounding box center [816, 219] width 24 height 22
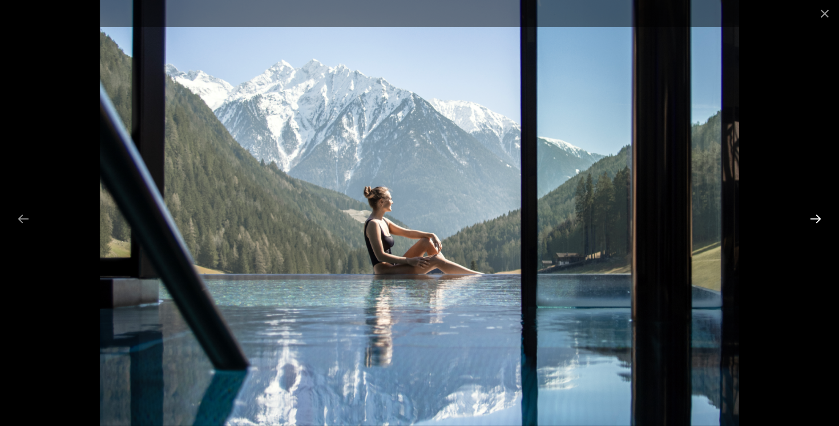
click at [816, 216] on button "Next slide" at bounding box center [816, 219] width 24 height 22
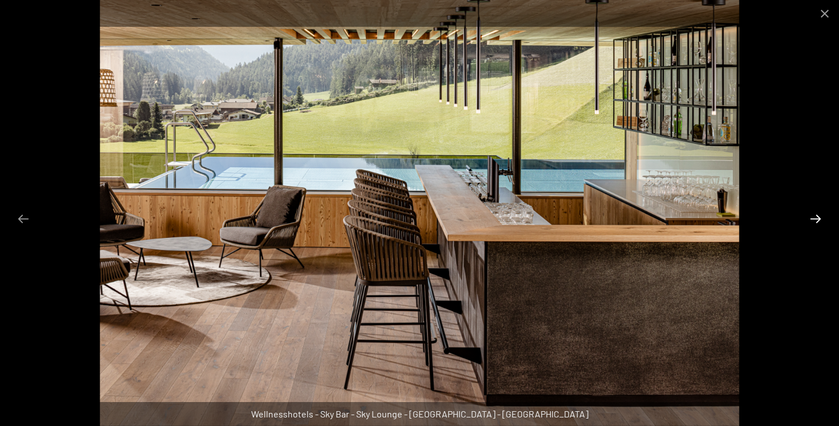
click at [816, 216] on button "Next slide" at bounding box center [816, 219] width 24 height 22
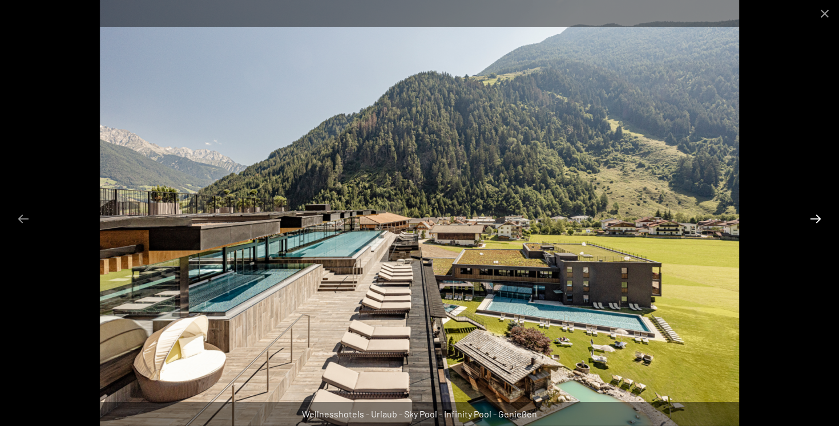
click at [816, 216] on button "Next slide" at bounding box center [816, 219] width 24 height 22
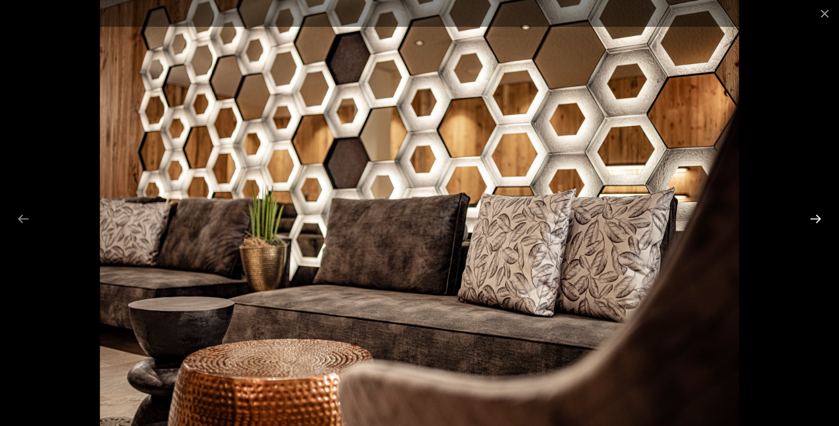
click at [816, 216] on button "Next slide" at bounding box center [816, 219] width 24 height 22
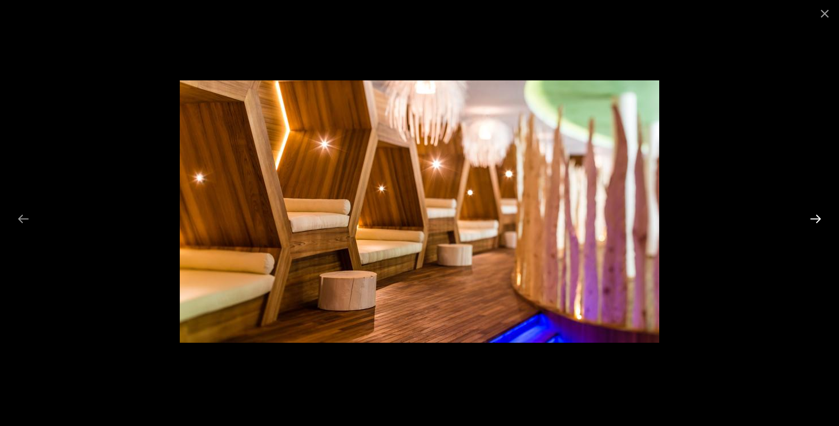
click at [816, 216] on button "Next slide" at bounding box center [816, 219] width 24 height 22
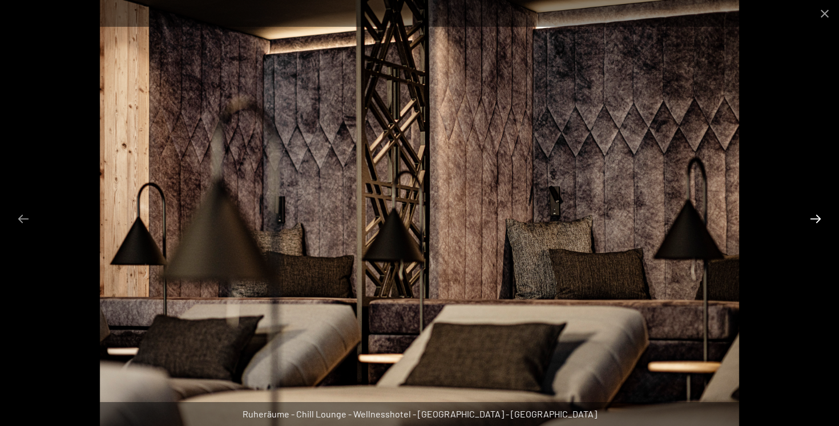
click at [816, 216] on button "Next slide" at bounding box center [816, 219] width 24 height 22
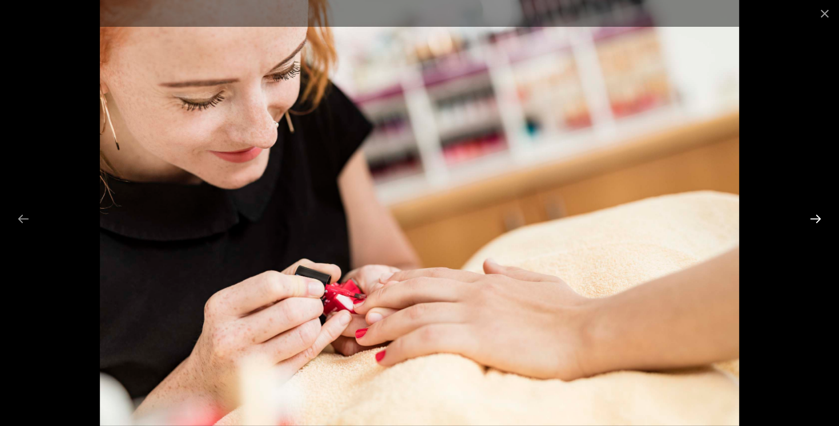
click at [816, 216] on button "Next slide" at bounding box center [816, 219] width 24 height 22
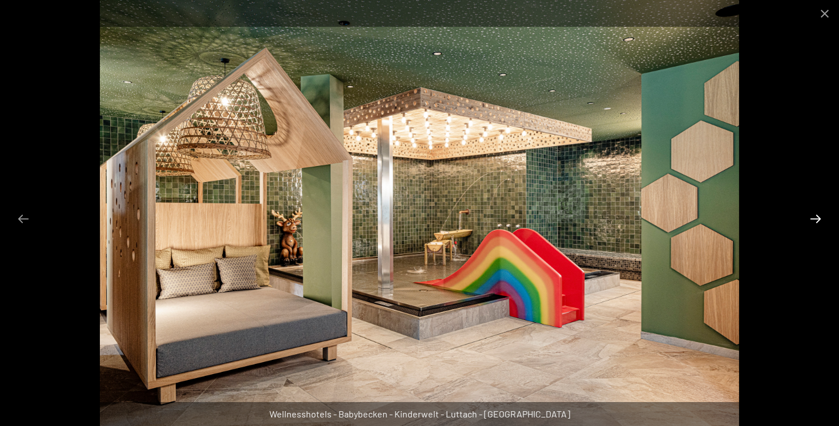
click at [816, 216] on button "Next slide" at bounding box center [816, 219] width 24 height 22
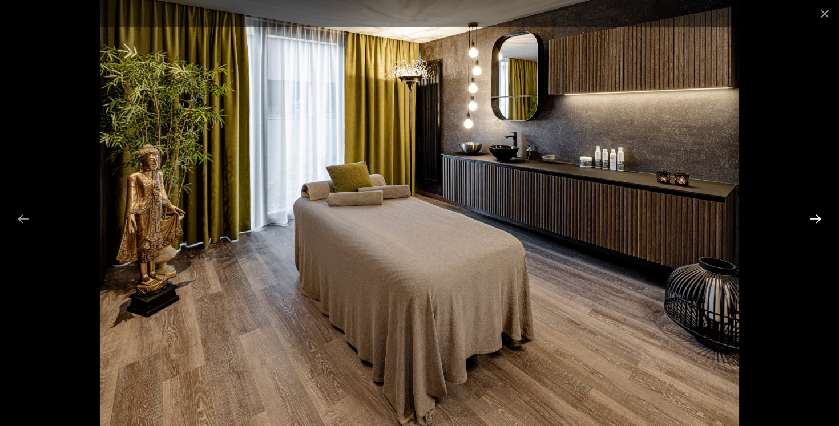
click at [816, 216] on button "Next slide" at bounding box center [816, 219] width 24 height 22
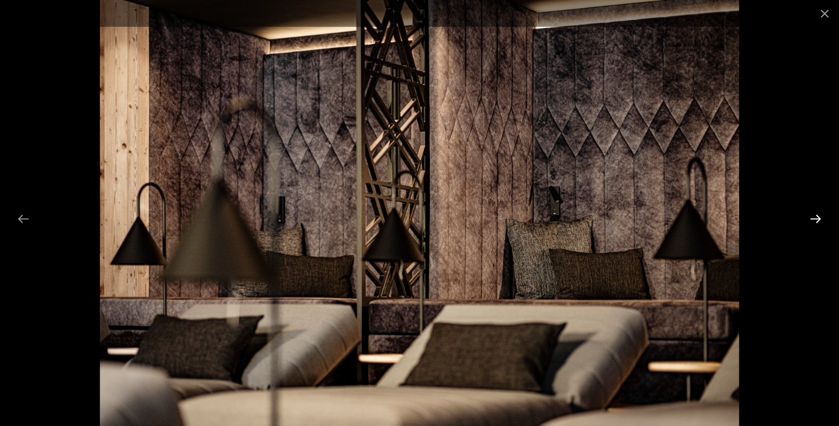
click at [816, 216] on button "Next slide" at bounding box center [816, 219] width 24 height 22
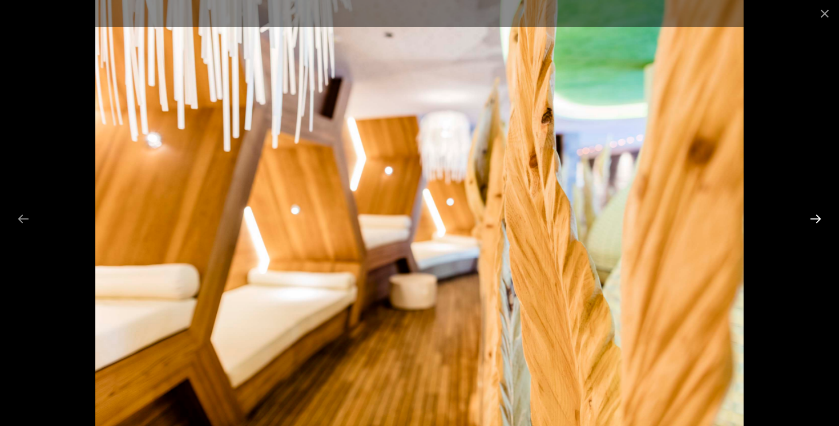
click at [816, 216] on button "Next slide" at bounding box center [816, 219] width 24 height 22
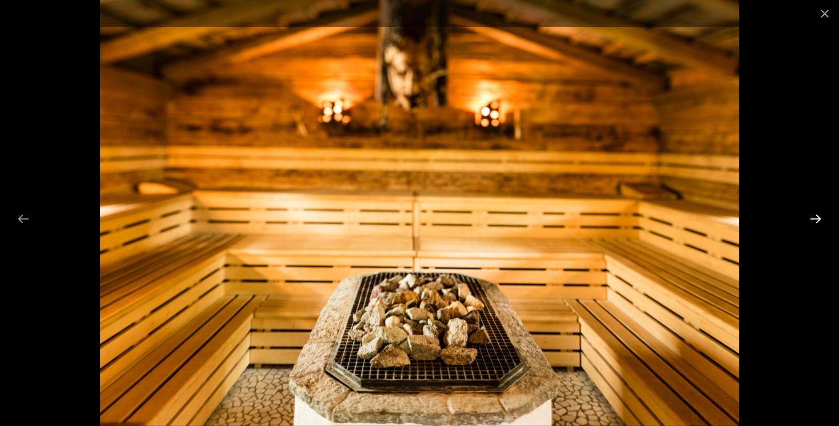
click at [816, 216] on button "Next slide" at bounding box center [816, 219] width 24 height 22
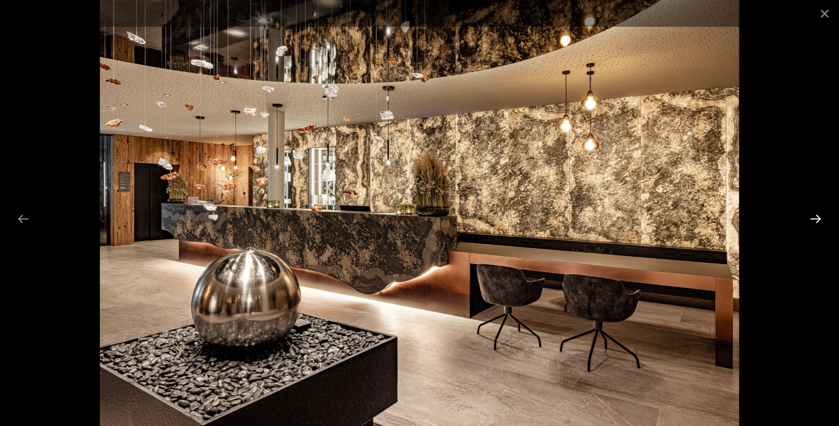
click at [816, 216] on button "Next slide" at bounding box center [816, 219] width 24 height 22
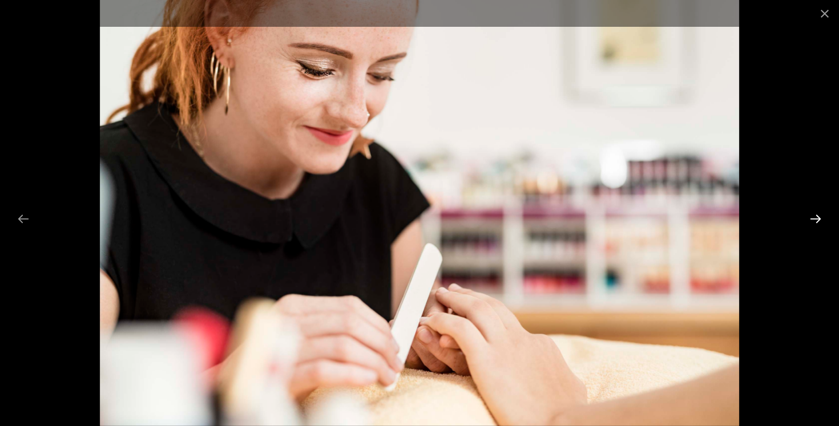
click at [816, 216] on button "Next slide" at bounding box center [816, 219] width 24 height 22
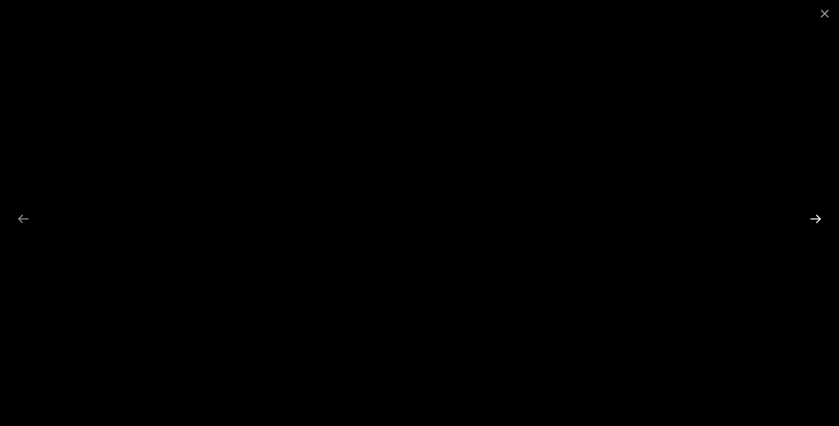
click at [816, 216] on button "Next slide" at bounding box center [816, 219] width 24 height 22
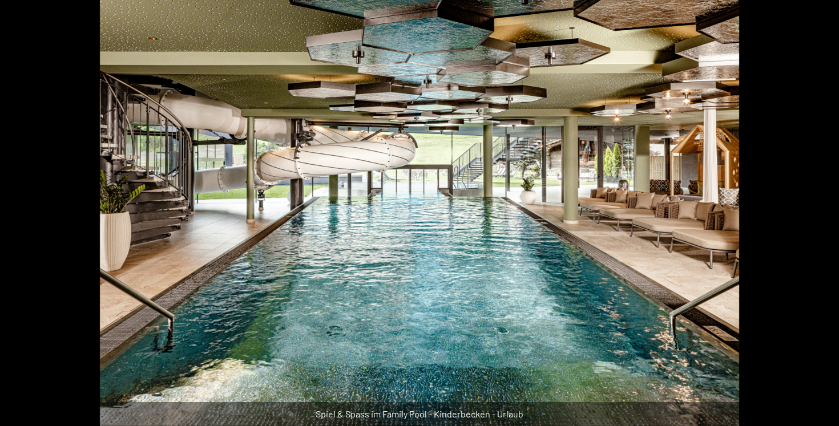
click at [816, 216] on button "Next slide" at bounding box center [821, 219] width 24 height 22
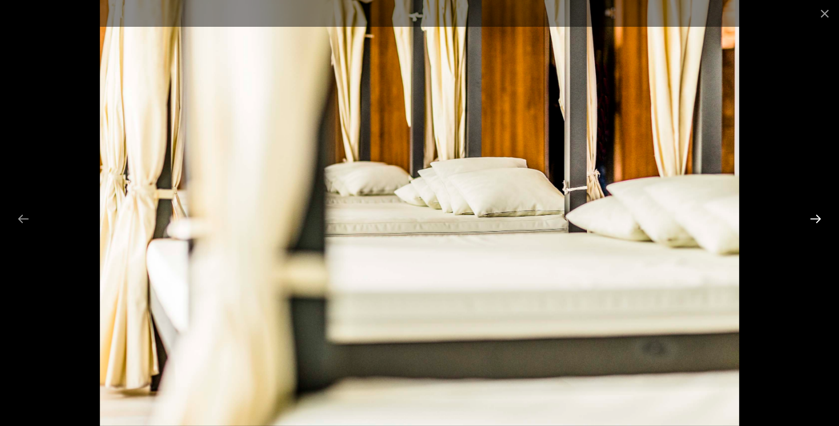
click at [816, 216] on button "Next slide" at bounding box center [816, 219] width 24 height 22
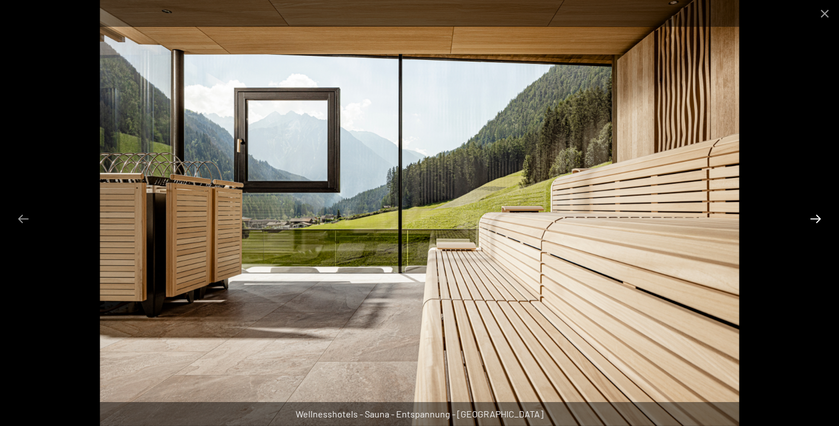
click at [816, 216] on button "Next slide" at bounding box center [816, 219] width 24 height 22
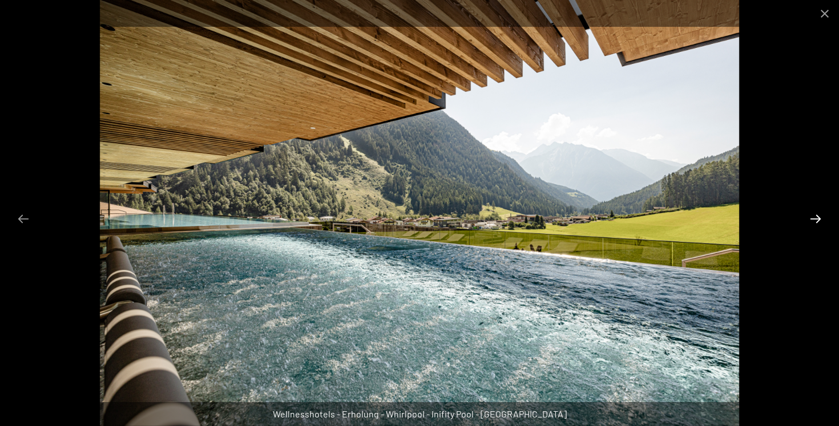
click at [816, 216] on button "Next slide" at bounding box center [816, 219] width 24 height 22
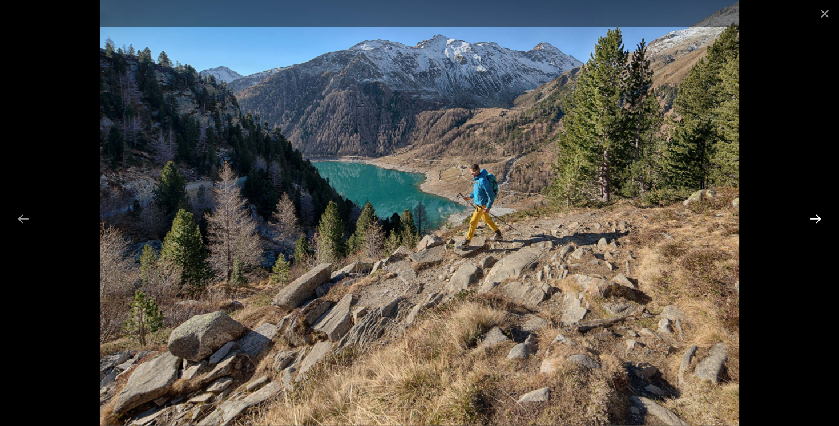
click at [816, 216] on button "Next slide" at bounding box center [816, 219] width 24 height 22
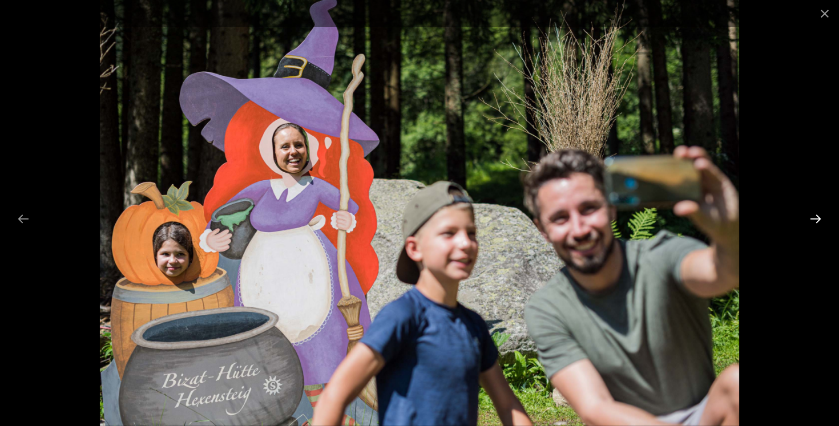
click at [816, 216] on button "Next slide" at bounding box center [816, 219] width 24 height 22
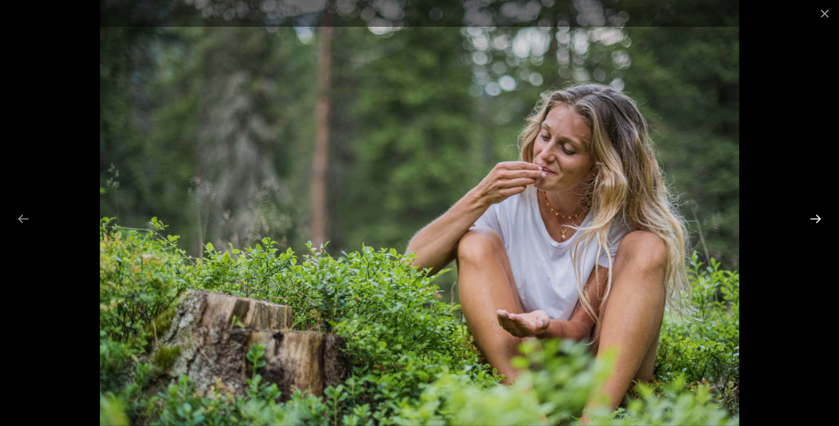
click at [816, 216] on button "Next slide" at bounding box center [816, 219] width 24 height 22
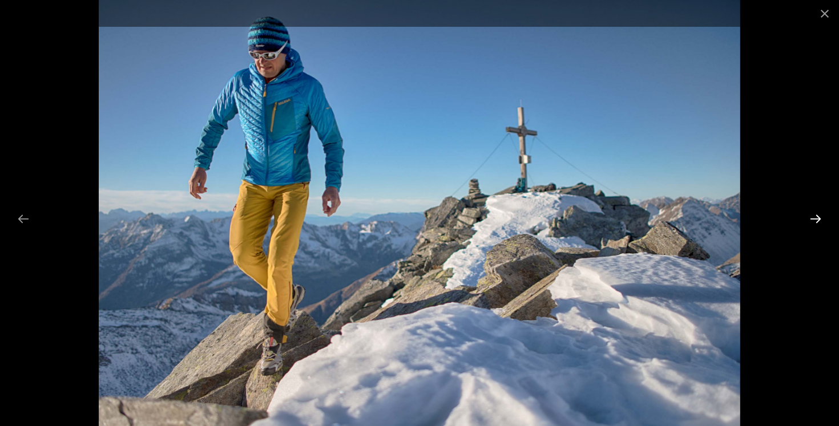
click at [816, 216] on button "Next slide" at bounding box center [816, 219] width 24 height 22
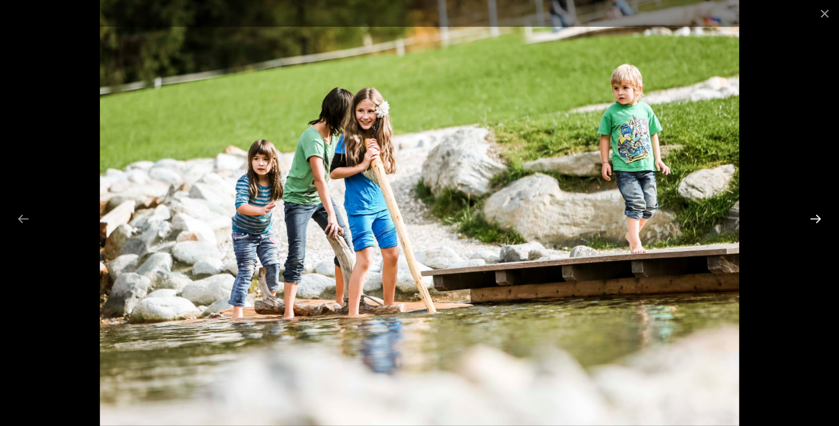
click at [816, 216] on button "Next slide" at bounding box center [816, 219] width 24 height 22
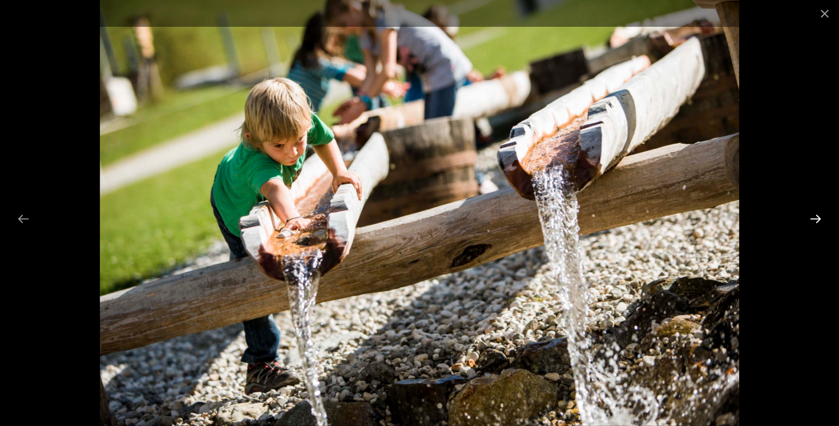
click at [816, 216] on button "Next slide" at bounding box center [816, 219] width 24 height 22
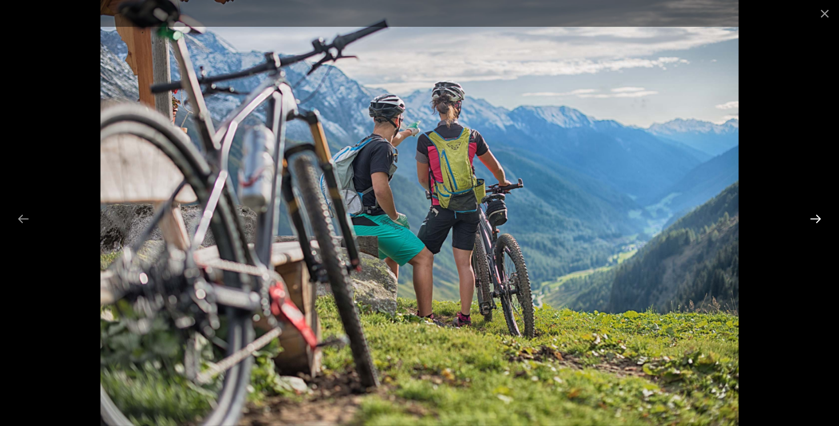
click at [816, 216] on button "Next slide" at bounding box center [816, 219] width 24 height 22
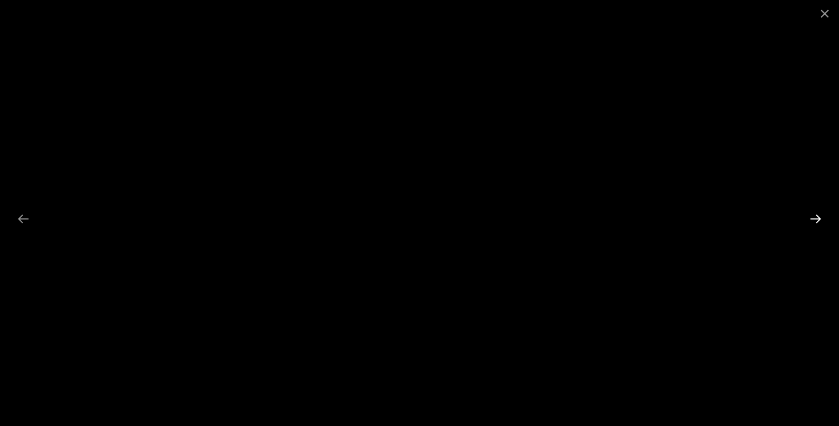
click at [816, 216] on button "Next slide" at bounding box center [816, 219] width 24 height 22
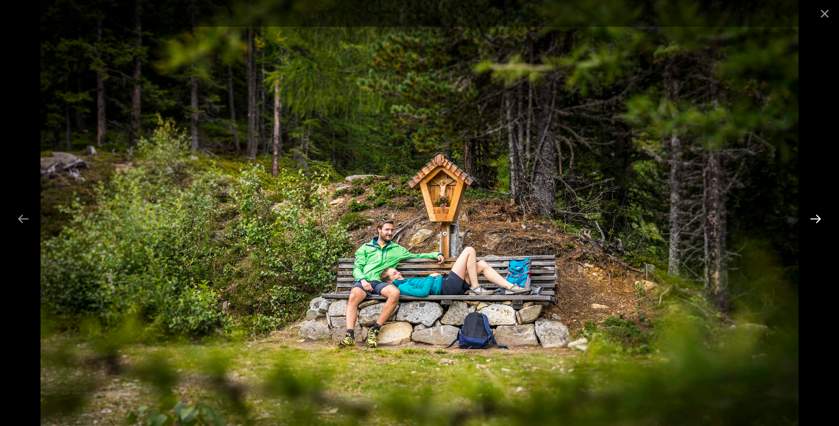
click at [816, 216] on button "Next slide" at bounding box center [816, 219] width 24 height 22
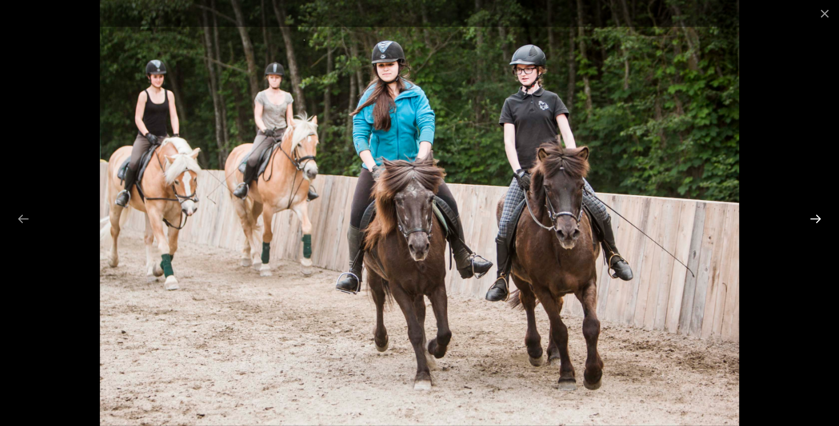
click at [816, 216] on button "Next slide" at bounding box center [816, 219] width 24 height 22
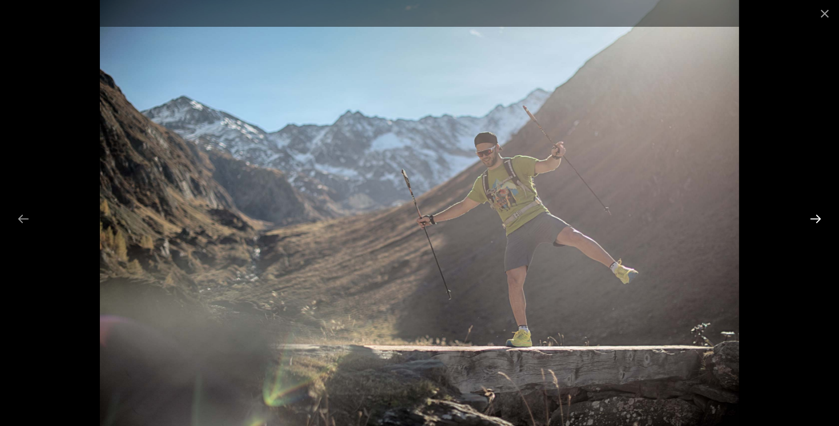
click at [816, 216] on button "Next slide" at bounding box center [816, 219] width 24 height 22
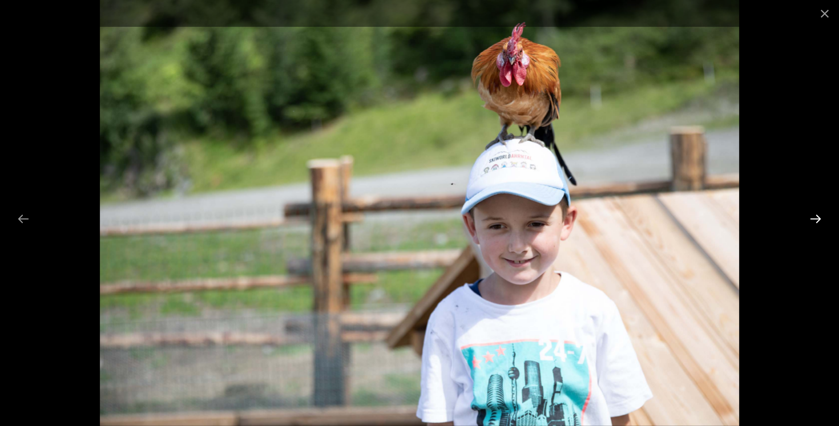
click at [816, 216] on button "Next slide" at bounding box center [816, 219] width 24 height 22
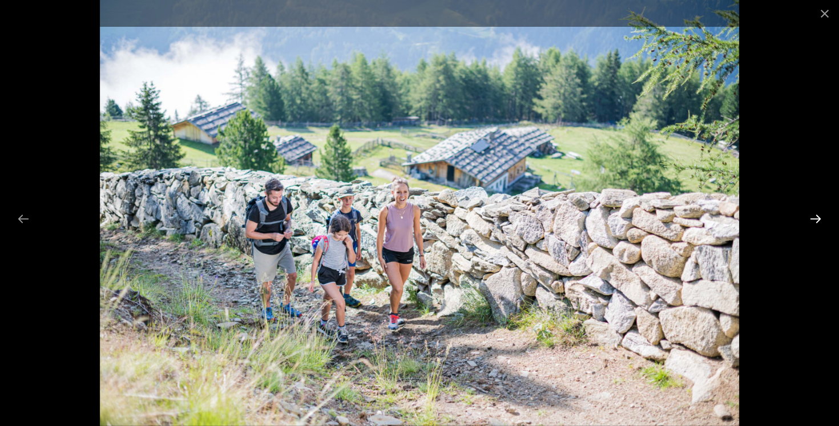
click at [816, 216] on button "Next slide" at bounding box center [816, 219] width 24 height 22
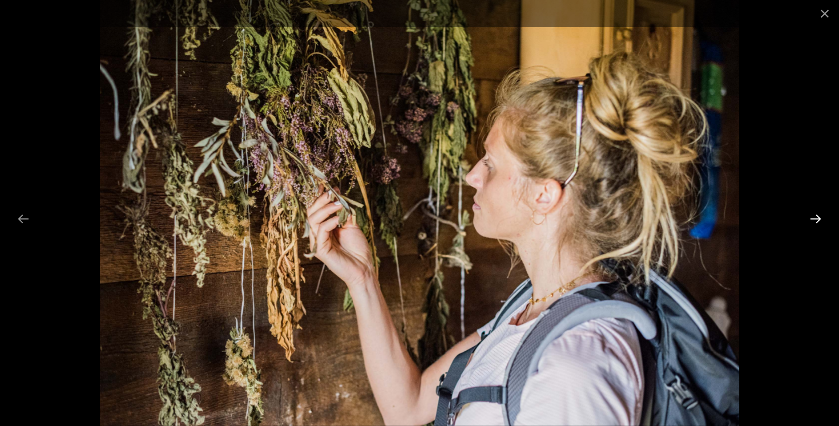
click at [816, 216] on button "Next slide" at bounding box center [816, 219] width 24 height 22
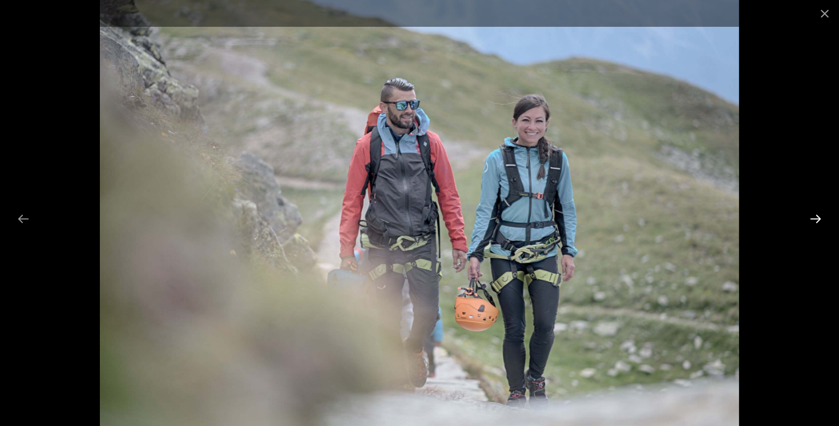
click at [816, 216] on button "Next slide" at bounding box center [816, 219] width 24 height 22
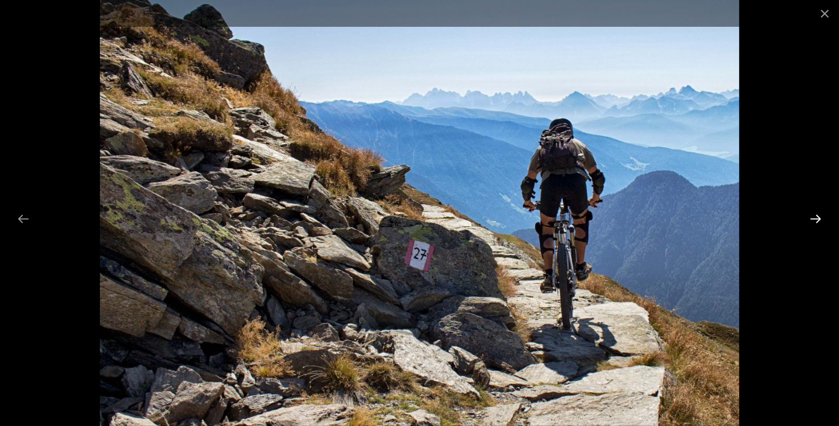
click at [816, 216] on button "Next slide" at bounding box center [816, 219] width 24 height 22
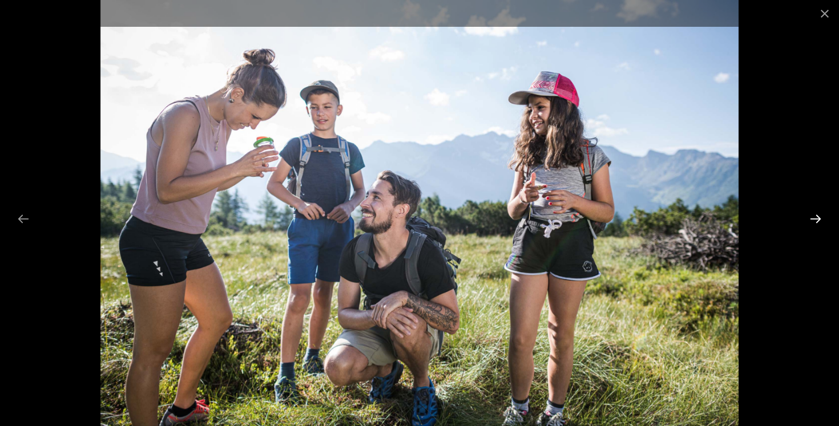
click at [816, 216] on button "Next slide" at bounding box center [816, 219] width 24 height 22
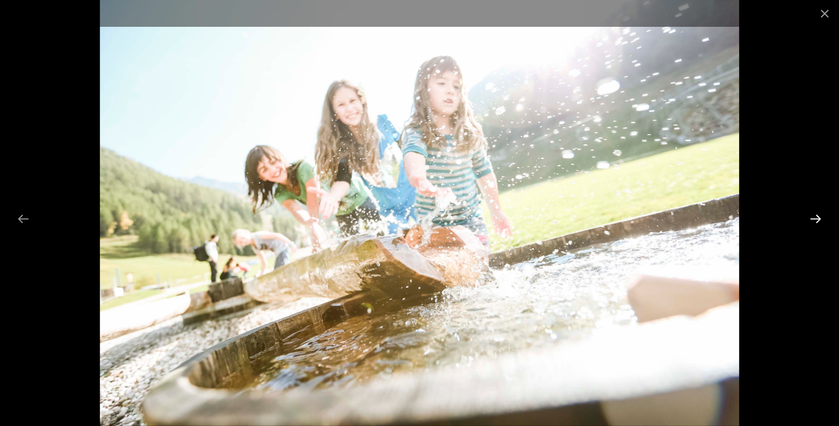
click at [816, 216] on button "Next slide" at bounding box center [816, 219] width 24 height 22
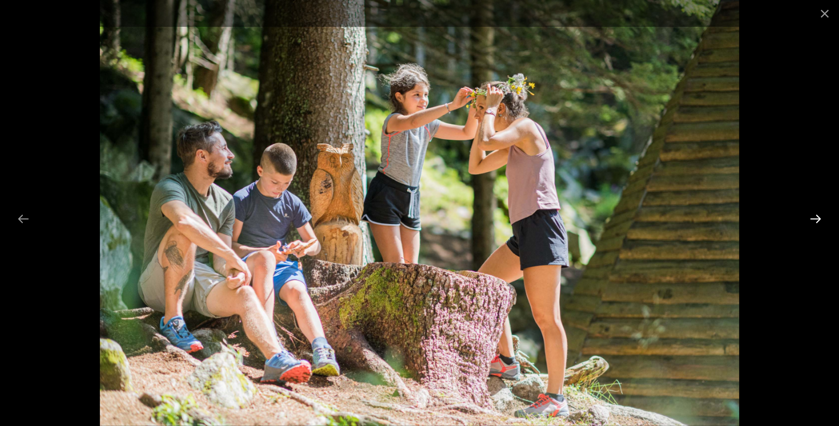
click at [816, 216] on button "Next slide" at bounding box center [816, 219] width 24 height 22
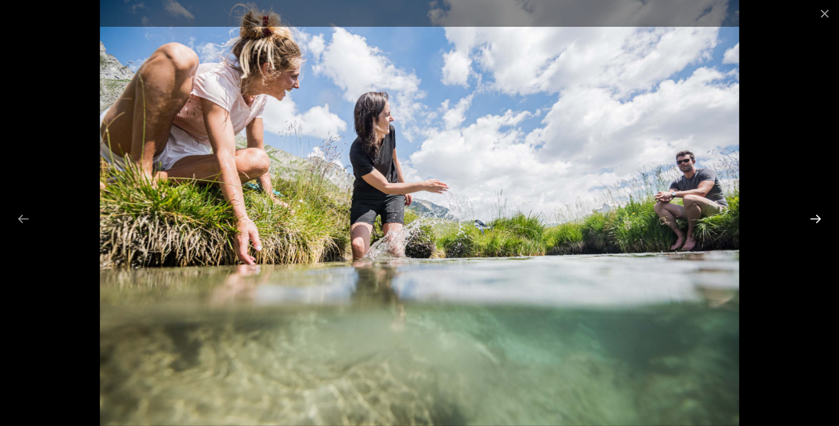
click at [816, 216] on button "Next slide" at bounding box center [816, 219] width 24 height 22
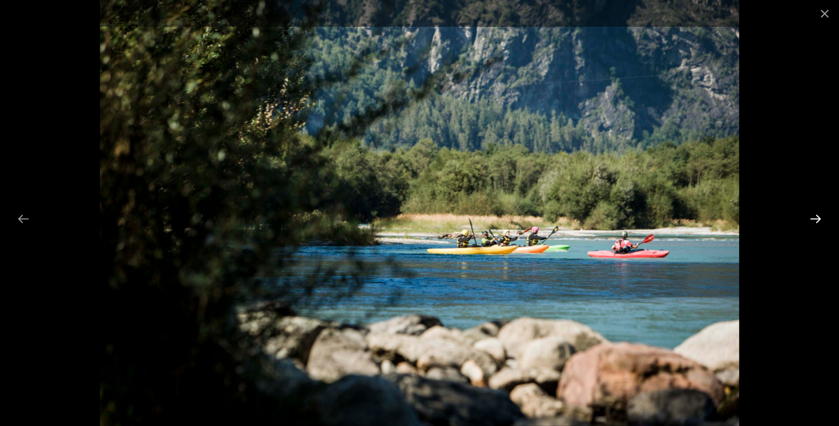
click at [816, 216] on button "Next slide" at bounding box center [816, 219] width 24 height 22
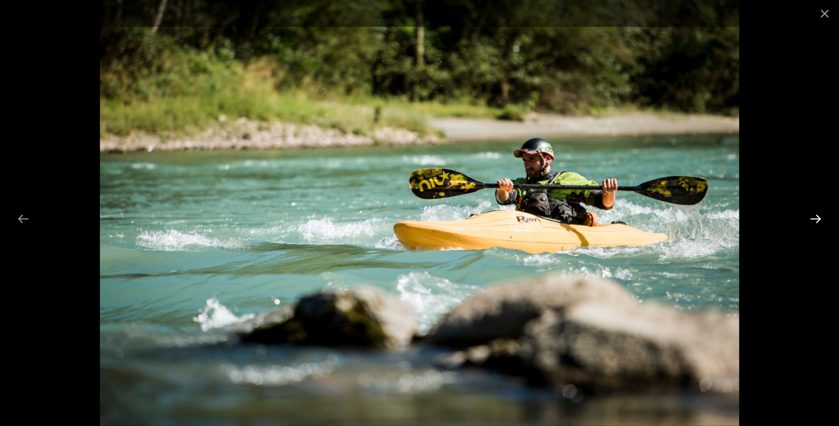
click at [816, 216] on button "Next slide" at bounding box center [816, 219] width 24 height 22
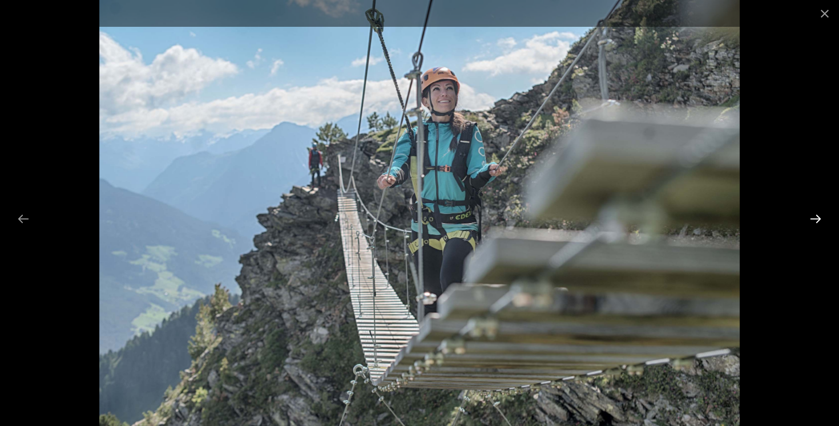
click at [816, 216] on button "Next slide" at bounding box center [816, 219] width 24 height 22
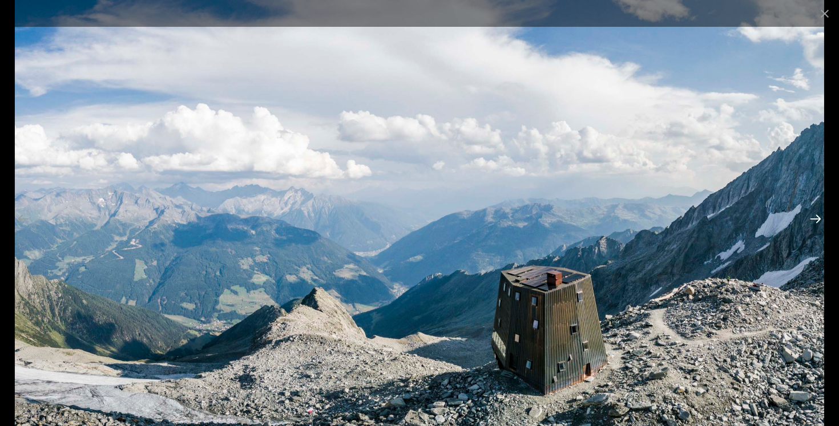
click at [816, 216] on button "Next slide" at bounding box center [816, 219] width 24 height 22
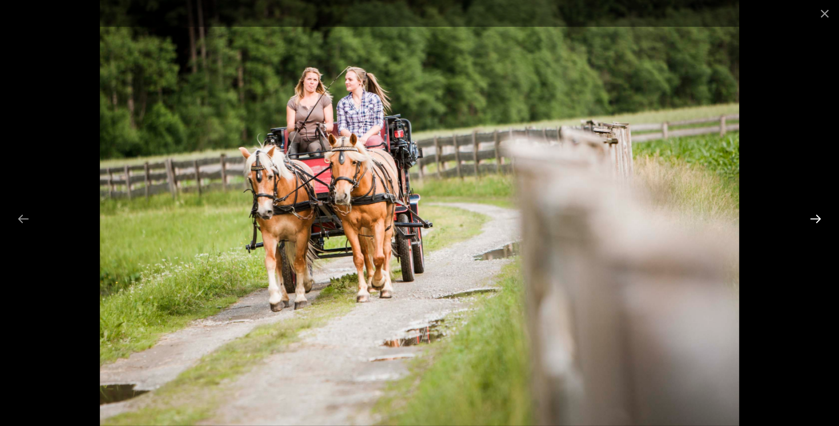
click at [816, 216] on button "Next slide" at bounding box center [816, 219] width 24 height 22
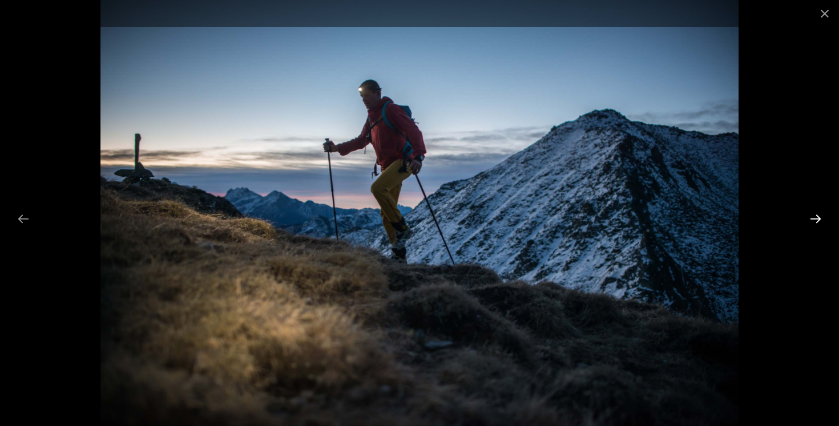
click at [816, 216] on button "Next slide" at bounding box center [816, 219] width 24 height 22
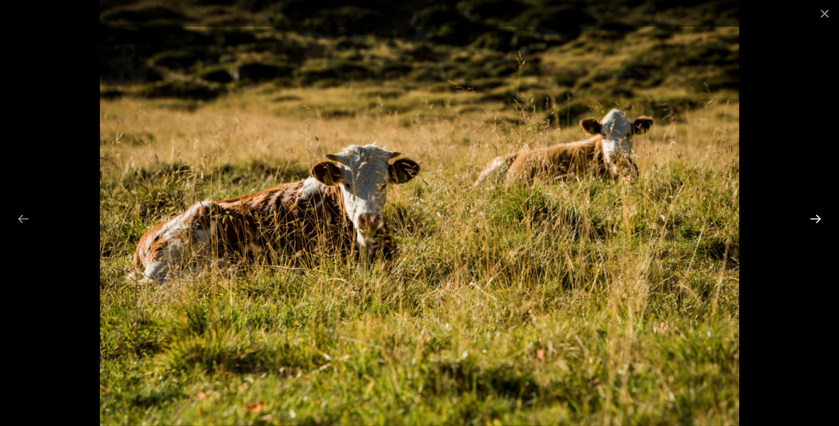
click at [816, 216] on button "Next slide" at bounding box center [816, 219] width 24 height 22
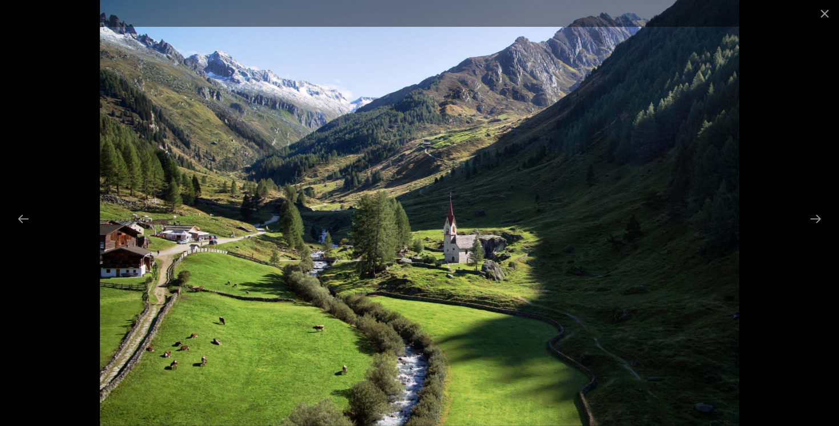
click at [235, 144] on img at bounding box center [419, 213] width 639 height 426
click at [818, 9] on button "Close gallery" at bounding box center [825, 13] width 29 height 27
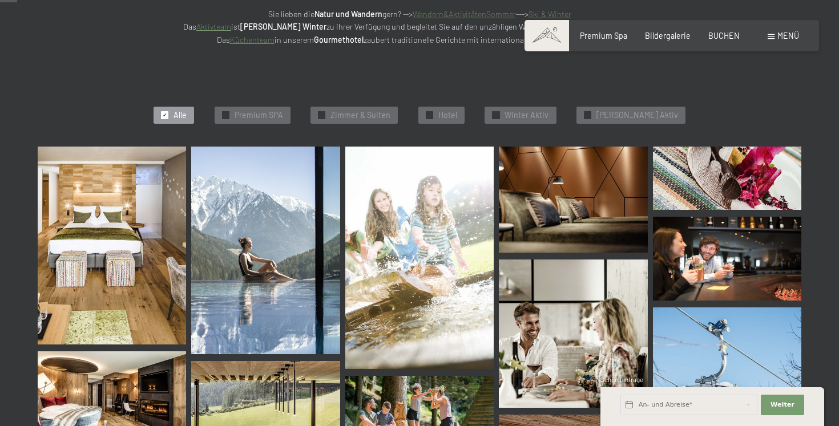
click at [600, 42] on div "Buchen Anfragen Premium Spa Bildergalerie BUCHEN Menü DE IT EN Gutschein Bilder…" at bounding box center [672, 35] width 254 height 11
click at [597, 34] on span "Premium Spa" at bounding box center [603, 34] width 47 height 10
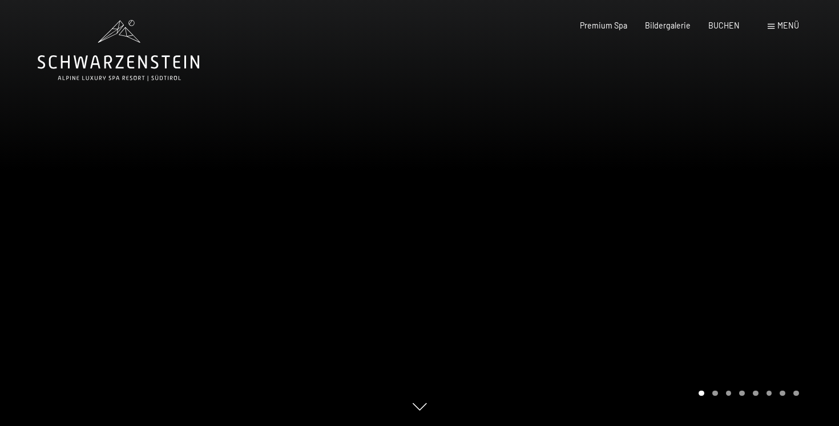
click at [151, 67] on icon at bounding box center [119, 50] width 162 height 61
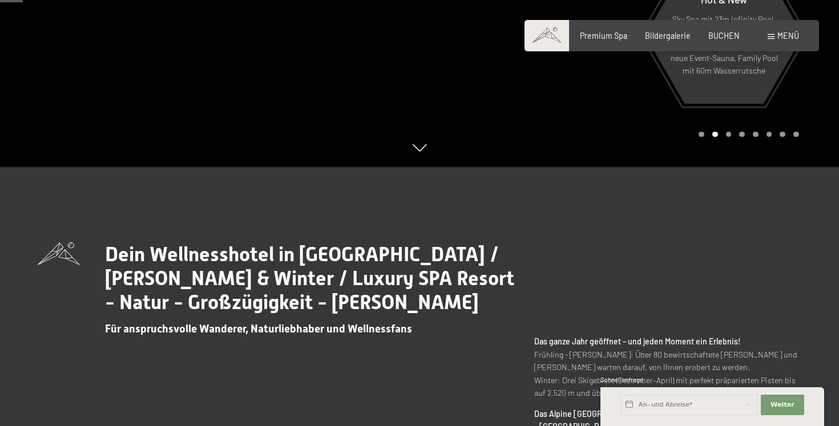
scroll to position [82, 0]
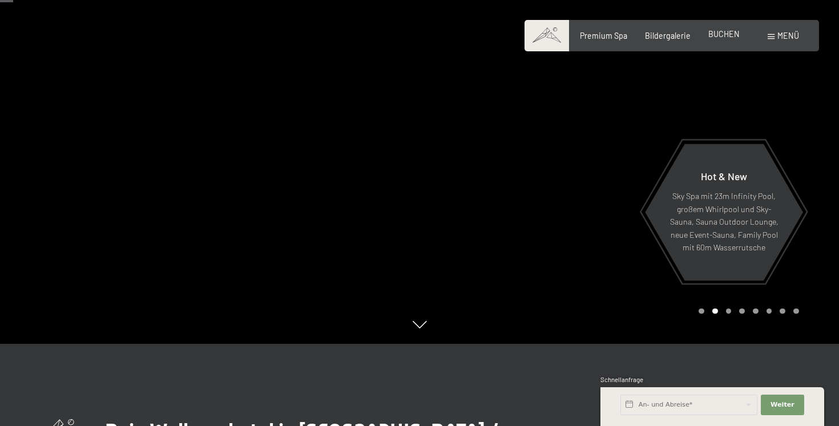
click at [728, 38] on span "BUCHEN" at bounding box center [723, 34] width 31 height 10
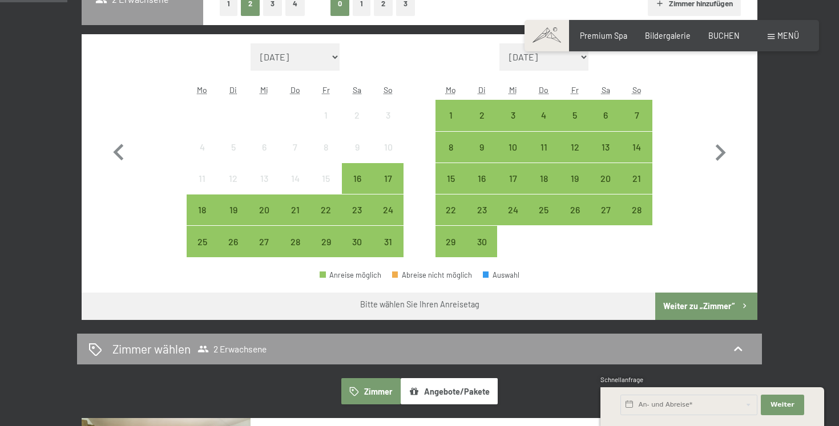
scroll to position [316, 0]
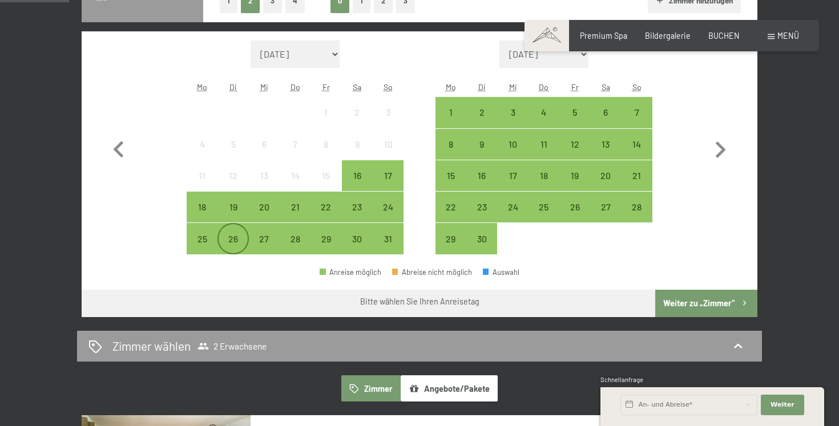
click at [220, 237] on div "26" at bounding box center [233, 249] width 29 height 29
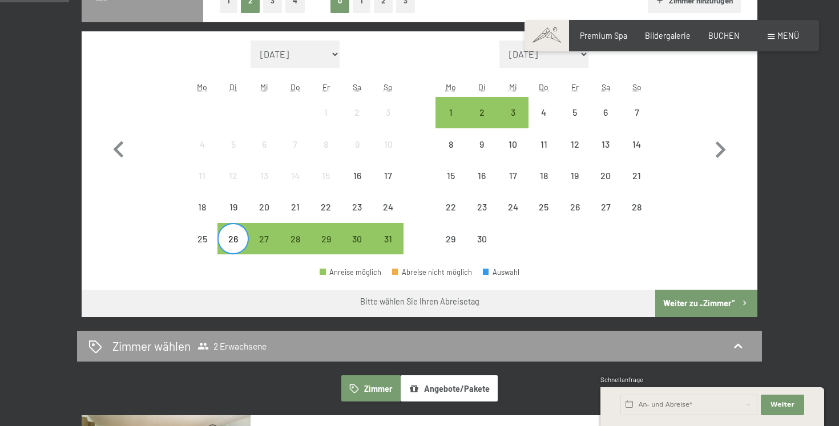
click at [672, 297] on button "Weiter zu „Zimmer“" at bounding box center [706, 303] width 102 height 27
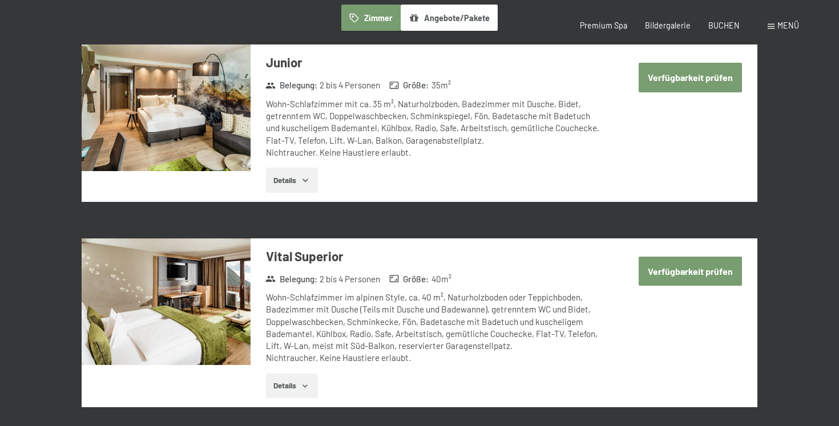
scroll to position [0, 0]
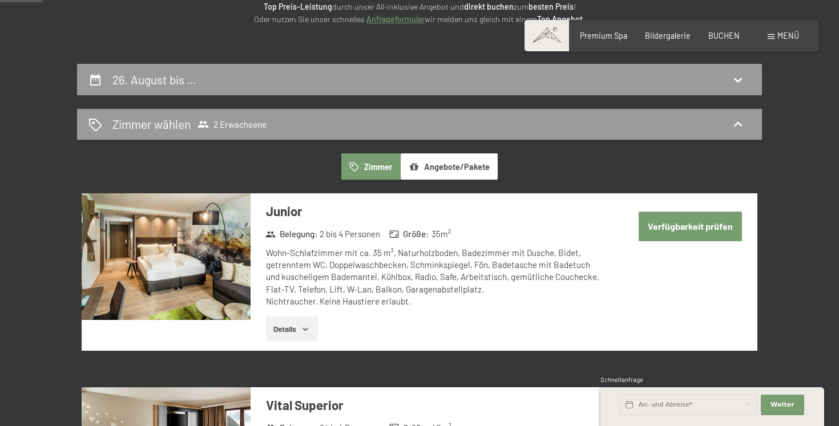
click at [686, 229] on button "Verfügbarkeit prüfen" at bounding box center [690, 226] width 103 height 29
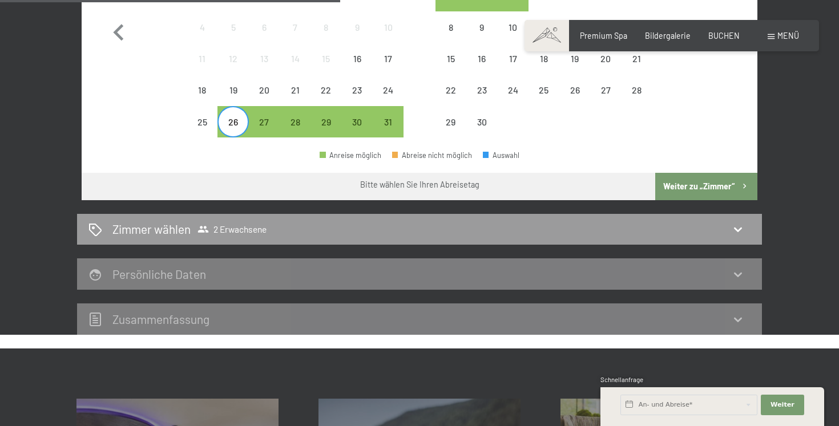
scroll to position [436, 0]
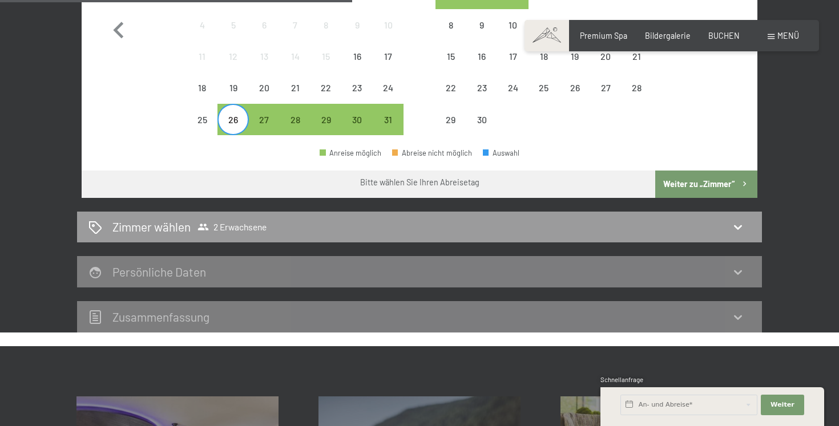
click at [670, 181] on button "Weiter zu „Zimmer“" at bounding box center [706, 184] width 102 height 27
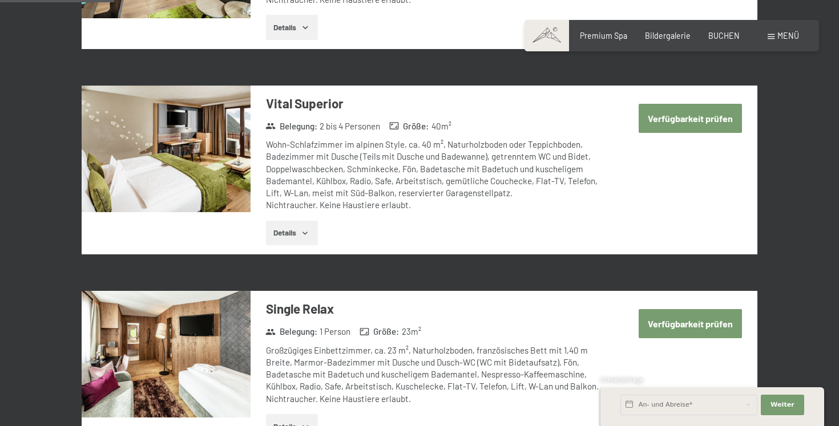
scroll to position [479, 0]
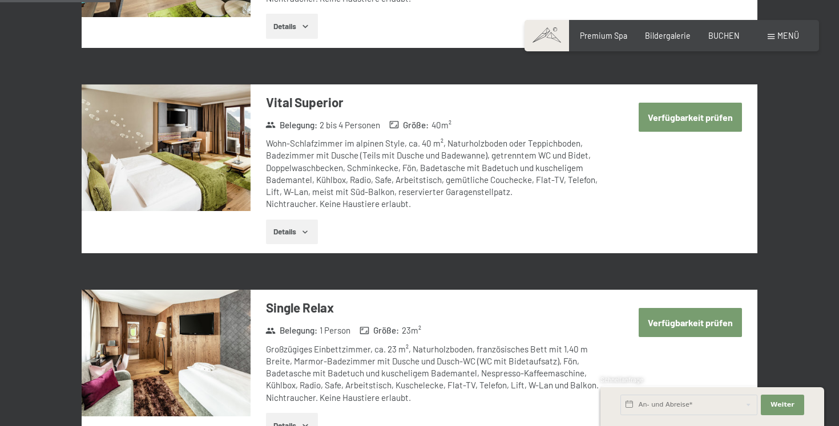
click at [698, 117] on button "Verfügbarkeit prüfen" at bounding box center [690, 117] width 103 height 29
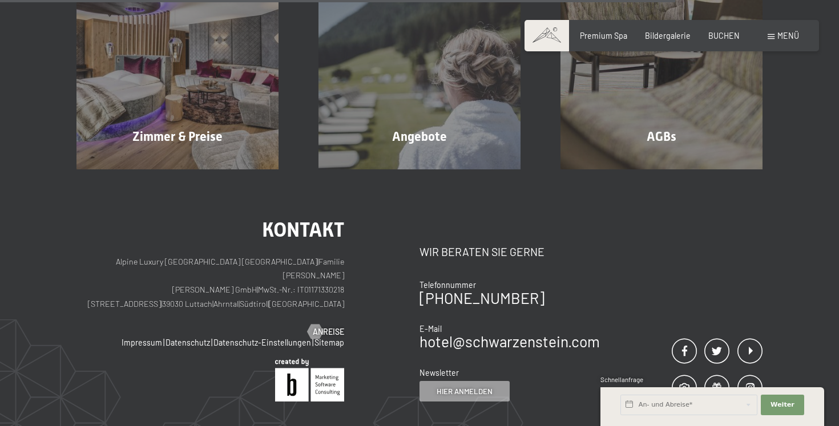
scroll to position [876, 0]
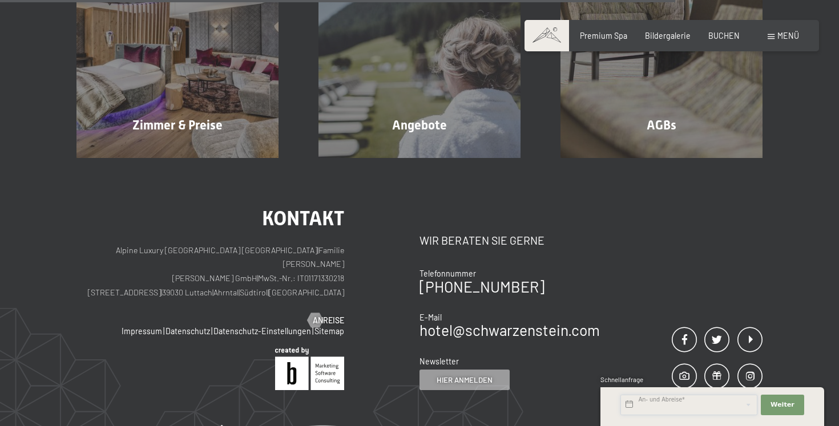
click at [675, 403] on input "text" at bounding box center [688, 405] width 137 height 21
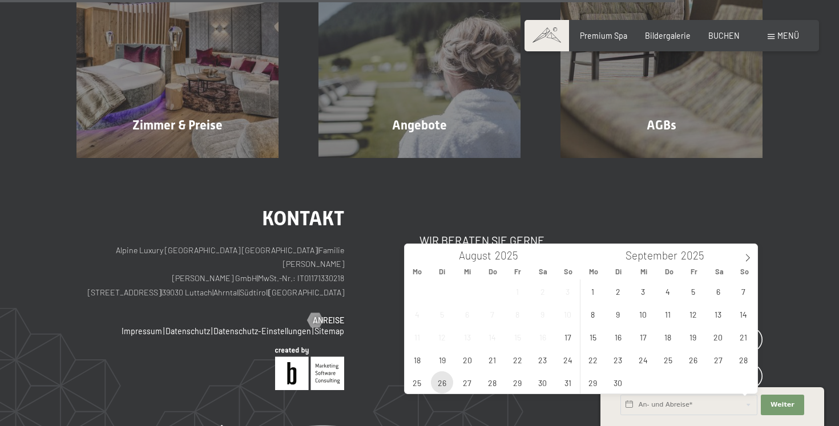
click at [444, 383] on span "26" at bounding box center [442, 383] width 22 height 22
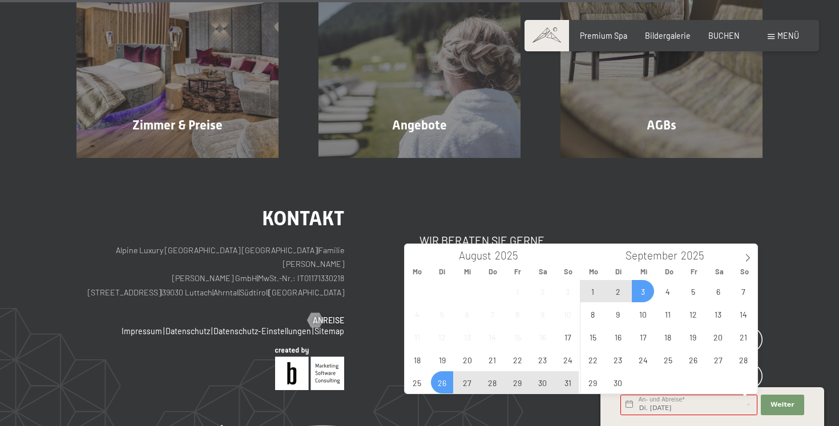
click at [642, 290] on span "3" at bounding box center [643, 291] width 22 height 22
type input "Di. [DATE] - Mi. [DATE]"
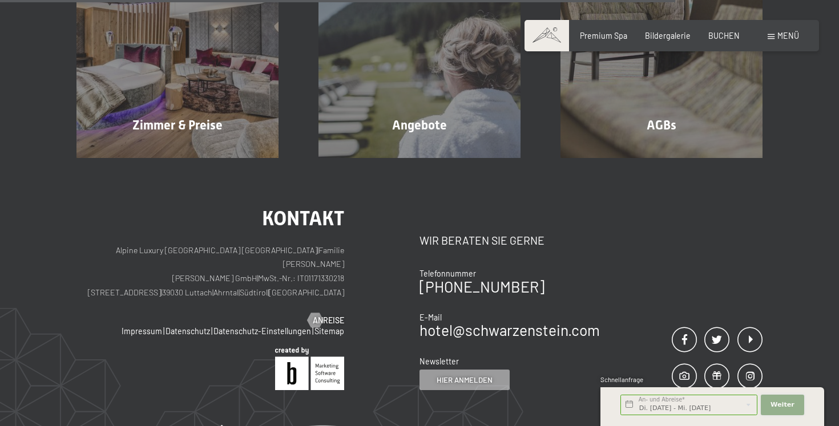
click at [777, 401] on span "Weiter" at bounding box center [783, 405] width 24 height 9
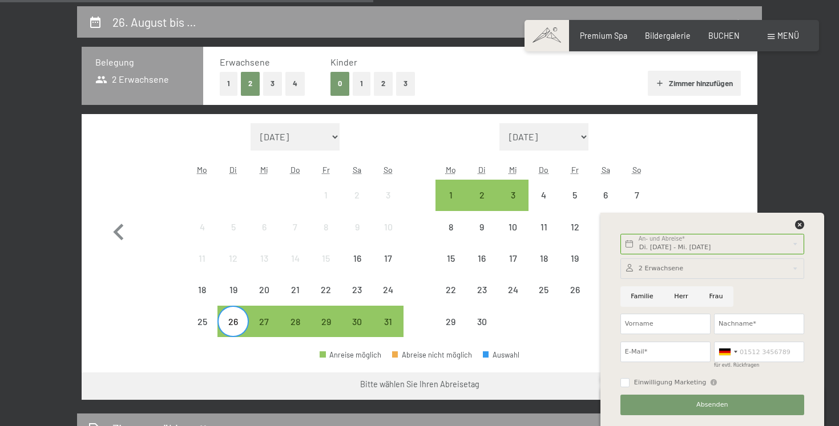
scroll to position [0, 0]
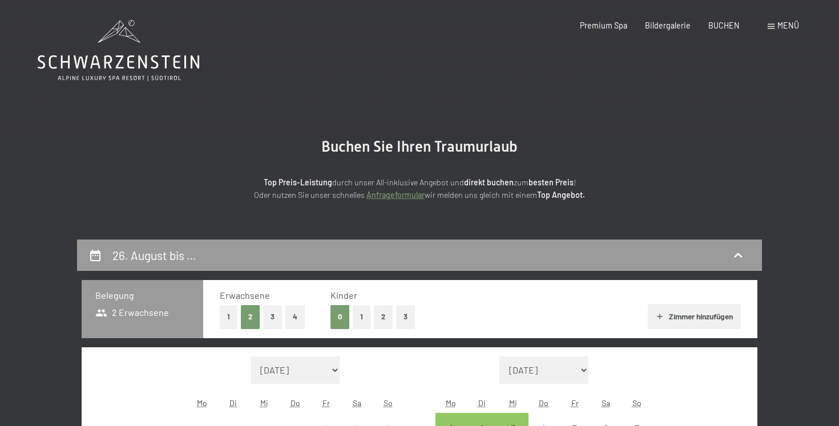
click at [776, 29] on div "Menü" at bounding box center [783, 25] width 31 height 11
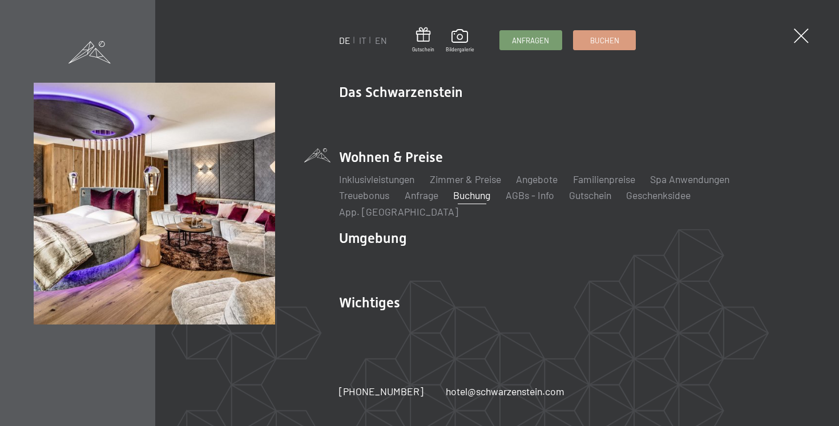
click at [382, 167] on li "Wohnen & Preise Inklusivleistungen [PERSON_NAME] & Preise Liste Angebote Liste …" at bounding box center [572, 183] width 466 height 71
click at [448, 186] on link "Zimmer & Preise" at bounding box center [465, 179] width 71 height 13
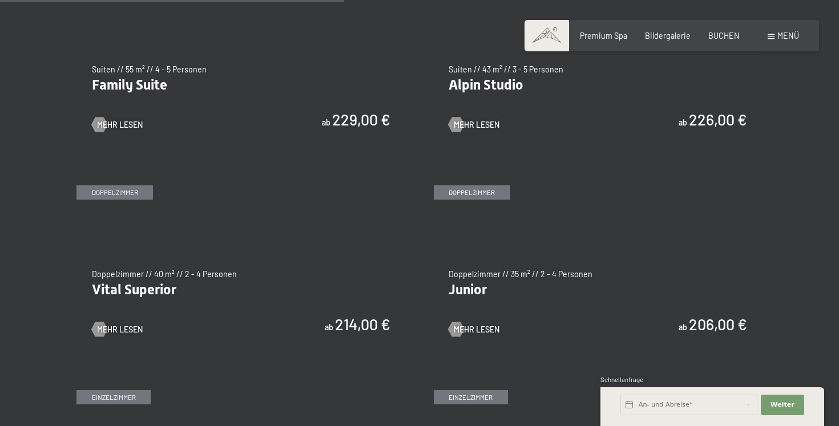
scroll to position [1333, 0]
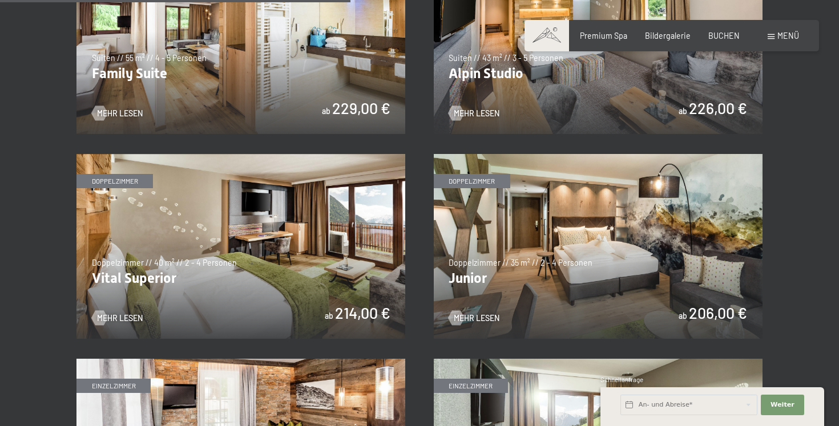
click at [617, 261] on img at bounding box center [598, 246] width 329 height 185
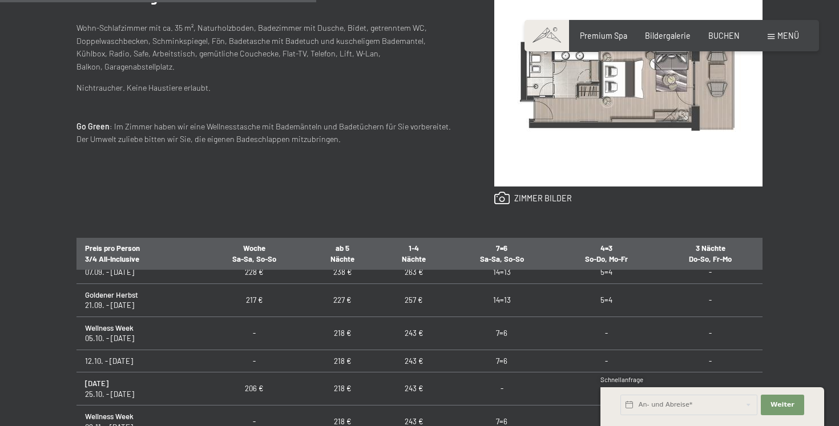
scroll to position [111, 0]
click at [26, 237] on div "Anfragen Buchen Doppelzimmer // 35 m² // 2 - 4 Personen Junior ab 206,00 € Auss…" at bounding box center [419, 208] width 839 height 679
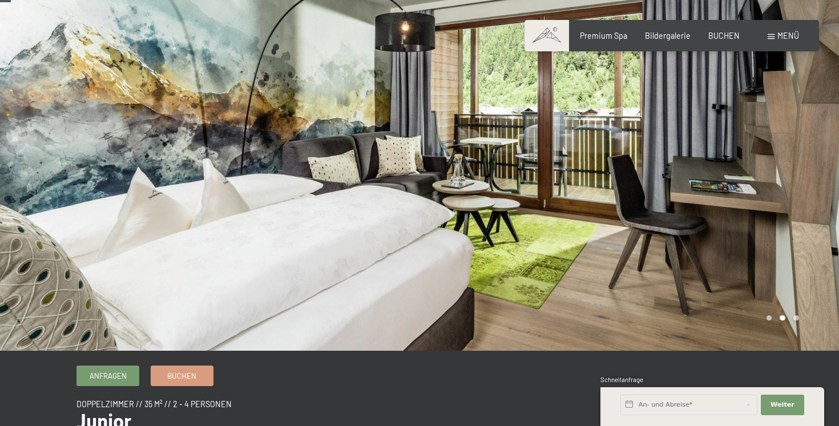
scroll to position [13, 0]
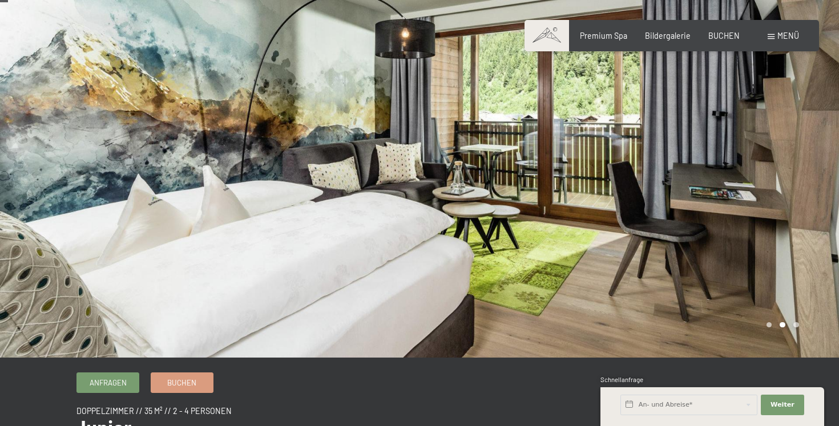
click at [779, 39] on span "Menü" at bounding box center [788, 36] width 22 height 10
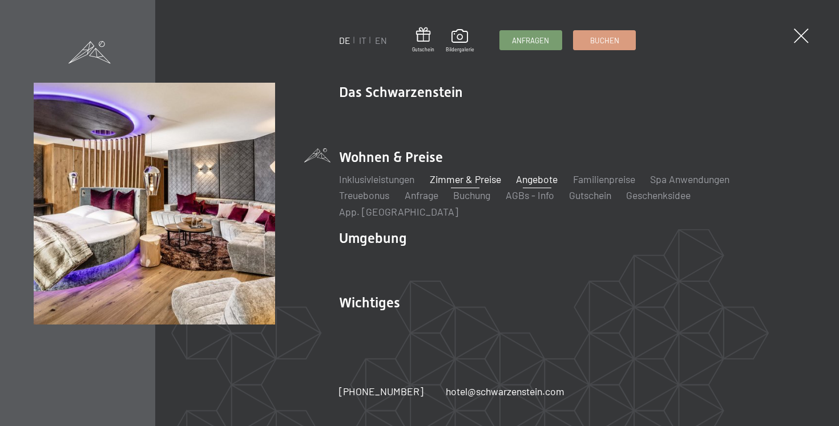
click at [551, 186] on link "Angebote" at bounding box center [537, 179] width 42 height 13
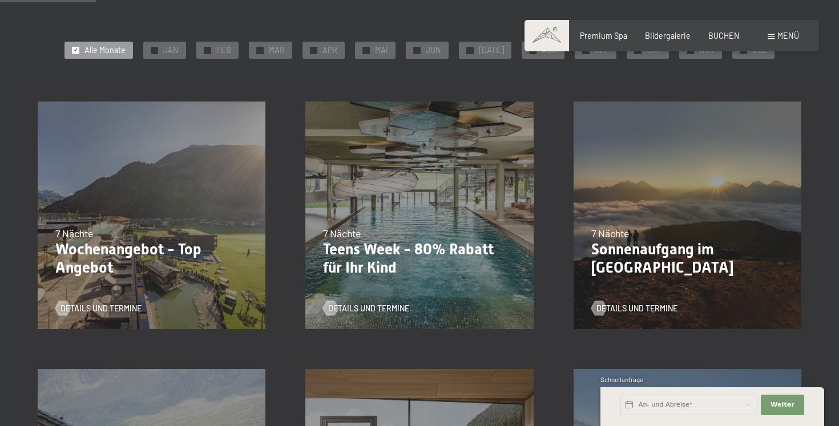
scroll to position [224, 0]
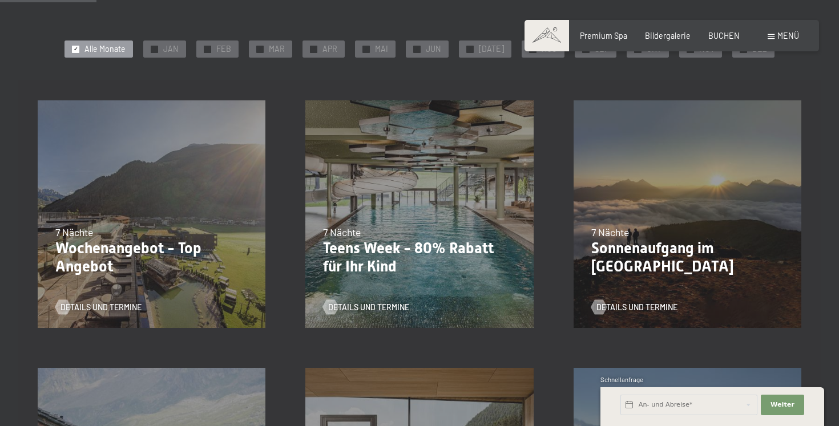
click at [212, 181] on div "[DATE]–[DATE] 14.05.–[DATE] [DATE]–[DATE] 7 Nächte Wochenangebot - Top Angebot …" at bounding box center [152, 214] width 268 height 268
click at [174, 248] on p "Wochenangebot - Top Angebot" at bounding box center [151, 258] width 192 height 36
click at [115, 308] on span "Details und Termine" at bounding box center [112, 307] width 81 height 11
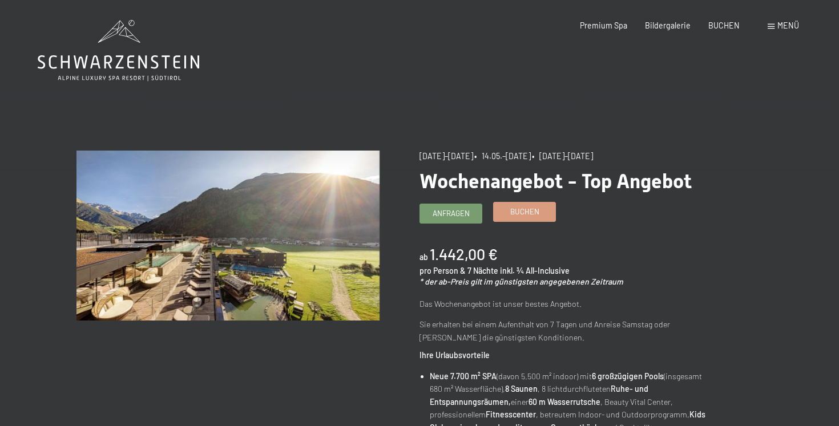
click at [521, 223] on div "Anfragen Buchen" at bounding box center [571, 214] width 303 height 20
click at [521, 220] on link "Buchen" at bounding box center [525, 212] width 62 height 19
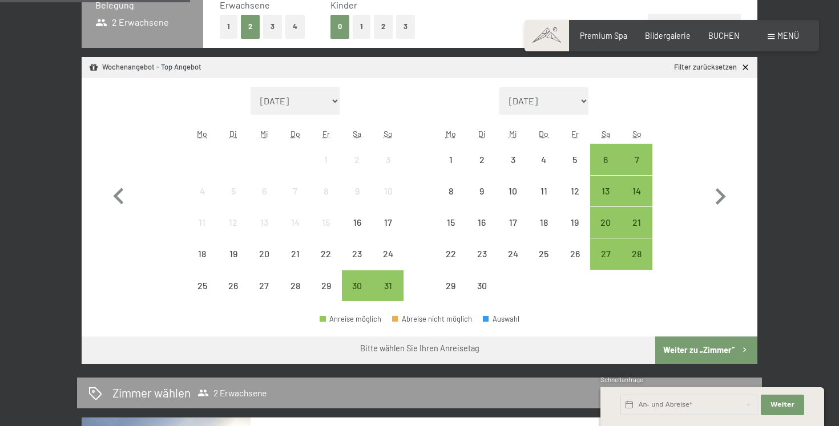
scroll to position [292, 0]
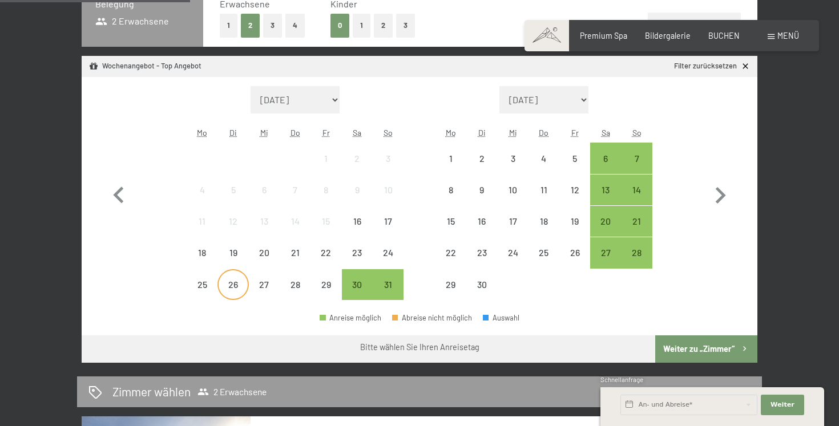
click at [230, 291] on div "26" at bounding box center [233, 294] width 29 height 29
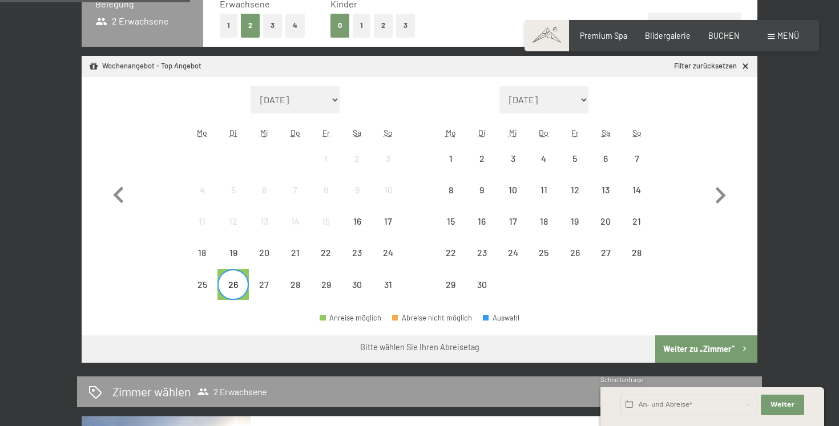
click at [230, 291] on div "26" at bounding box center [233, 294] width 29 height 29
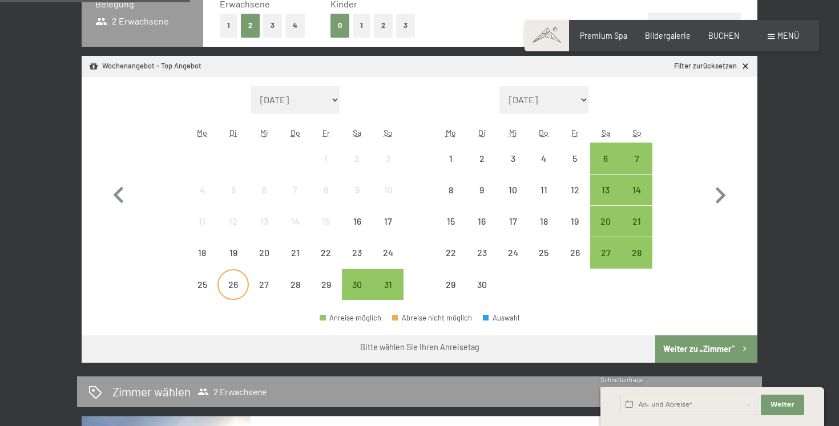
click at [230, 291] on div "26" at bounding box center [233, 294] width 29 height 29
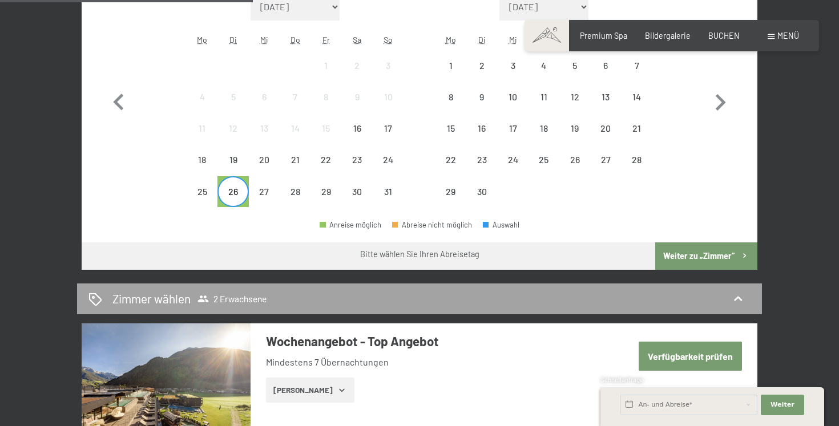
scroll to position [393, 0]
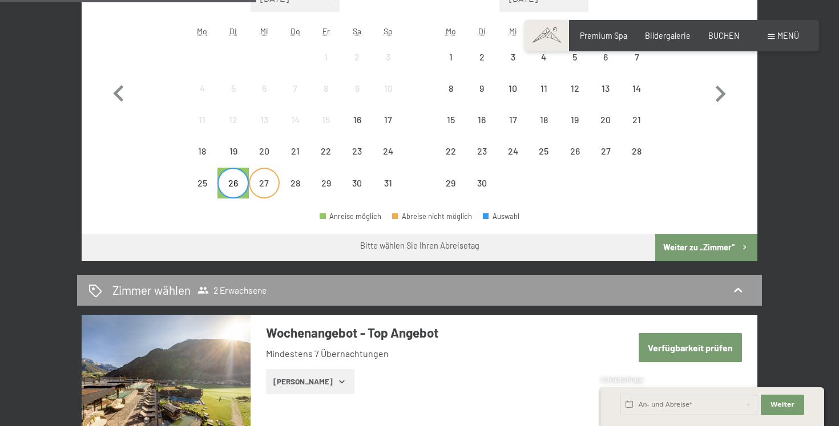
click at [257, 190] on div "27" at bounding box center [264, 193] width 29 height 29
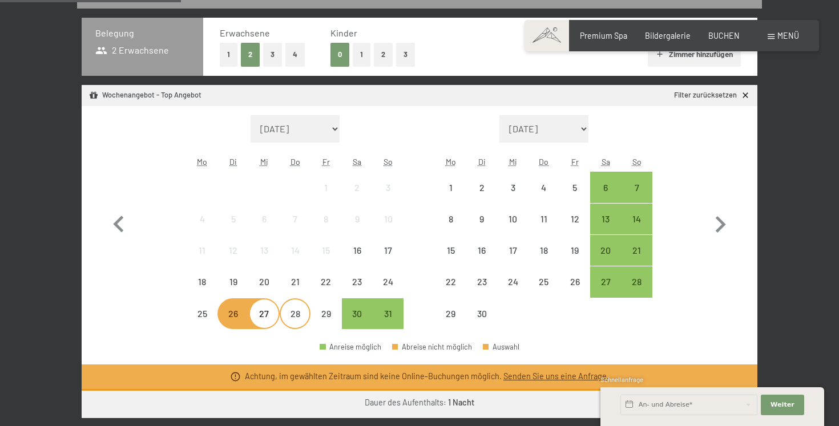
scroll to position [259, 0]
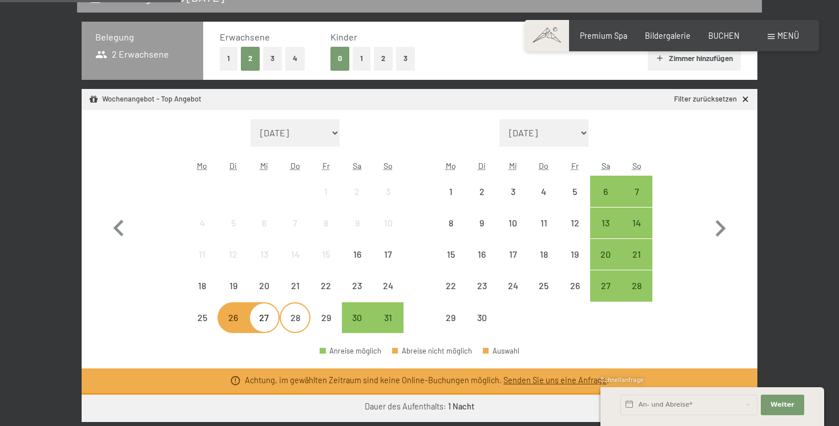
click at [287, 314] on div "28" at bounding box center [295, 327] width 29 height 29
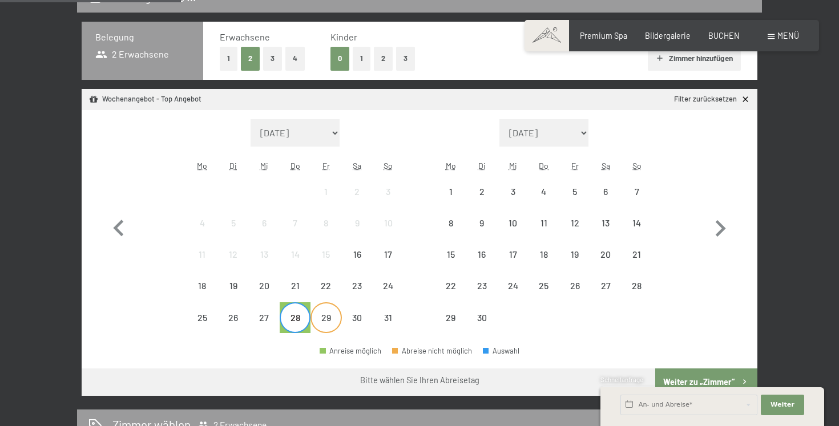
click at [319, 317] on div "29" at bounding box center [326, 327] width 29 height 29
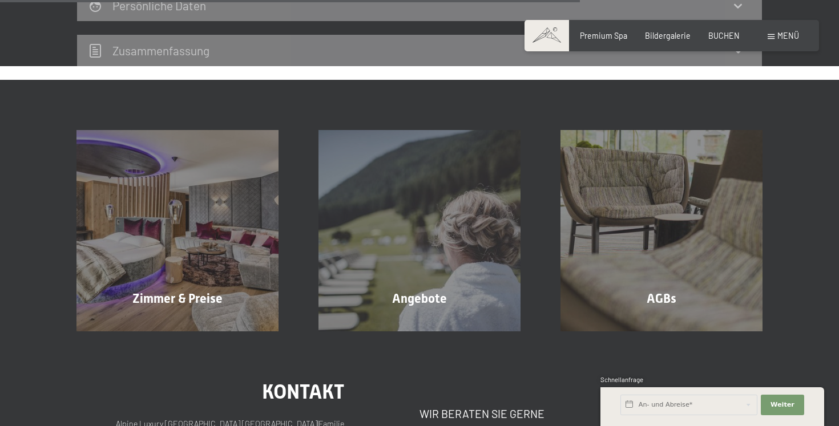
scroll to position [864, 0]
click at [342, 316] on div "Angebote Mehr erfahren" at bounding box center [420, 230] width 242 height 201
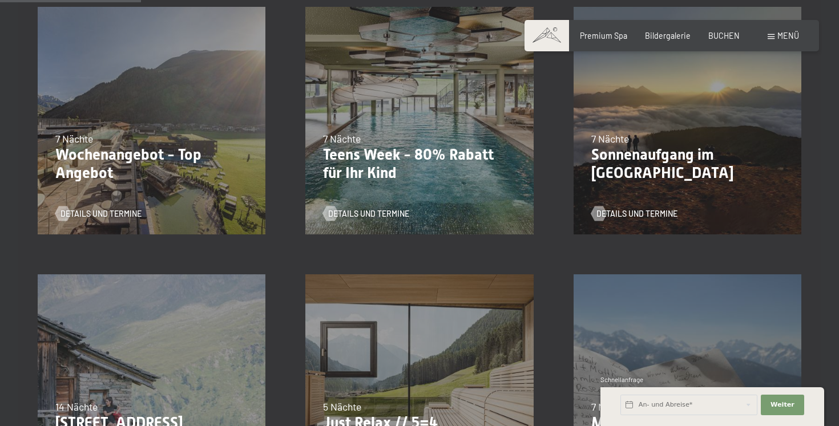
scroll to position [304, 0]
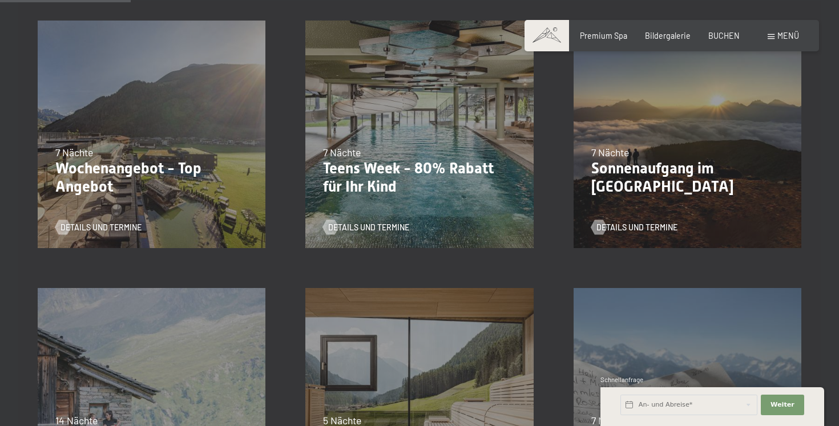
click at [385, 201] on div "23.08.–[DATE] 27.09.–[DATE] 10.01.–[DATE] 31.01.–[DATE] 07.03.–[DATE] 7 Nächte …" at bounding box center [419, 135] width 268 height 268
click at [385, 207] on div "Details und Termine" at bounding box center [415, 220] width 185 height 26
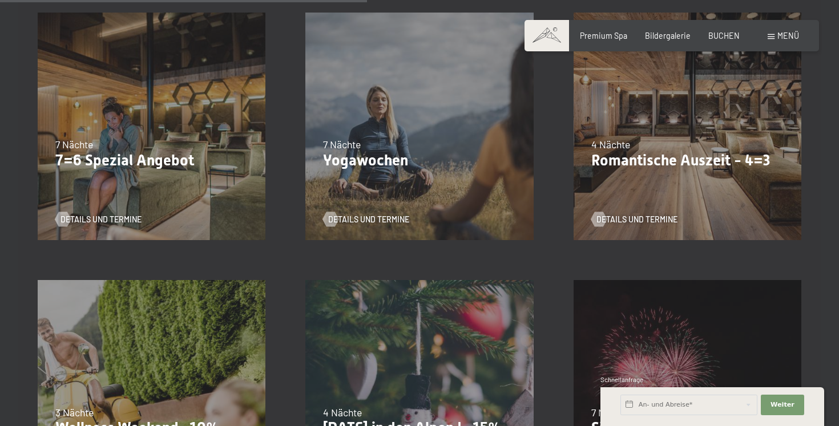
scroll to position [853, 0]
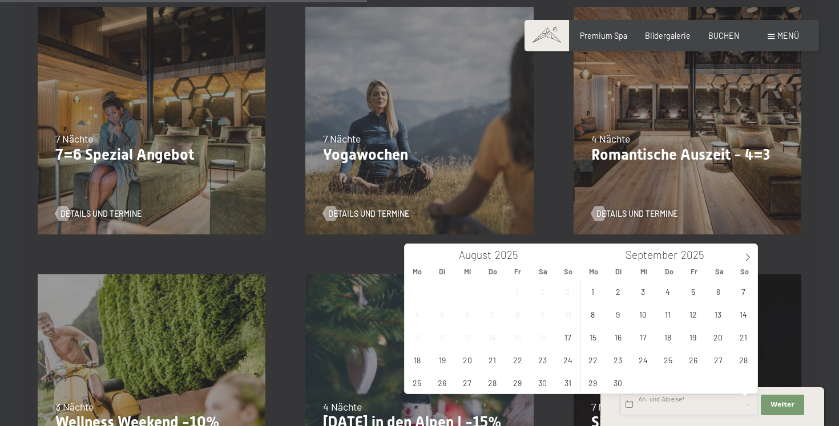
click at [684, 396] on input "text" at bounding box center [688, 405] width 137 height 21
click at [441, 383] on span "26" at bounding box center [442, 383] width 22 height 22
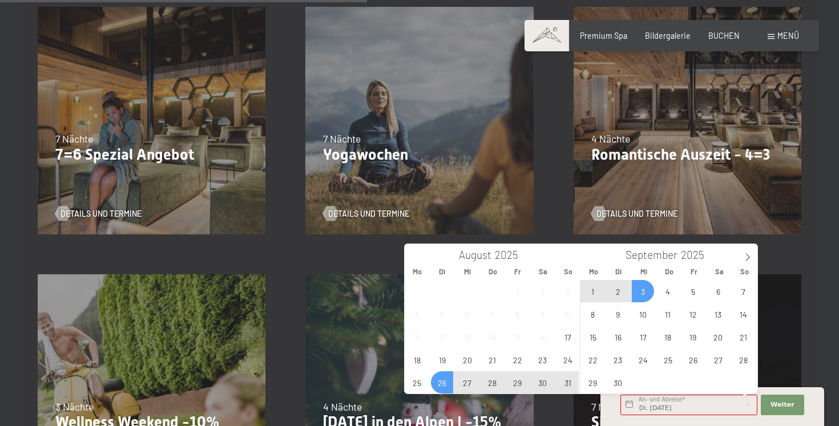
click at [640, 285] on span "3" at bounding box center [643, 291] width 22 height 22
type input "Di. 26.08.2025 - Mi. 03.09.2025"
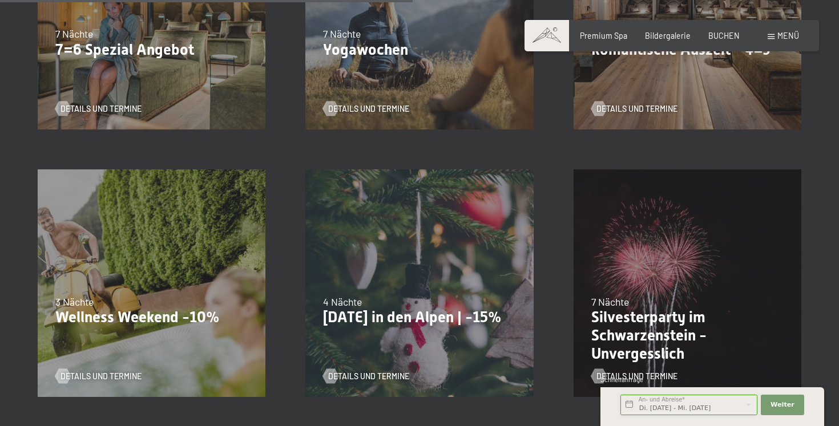
scroll to position [962, 0]
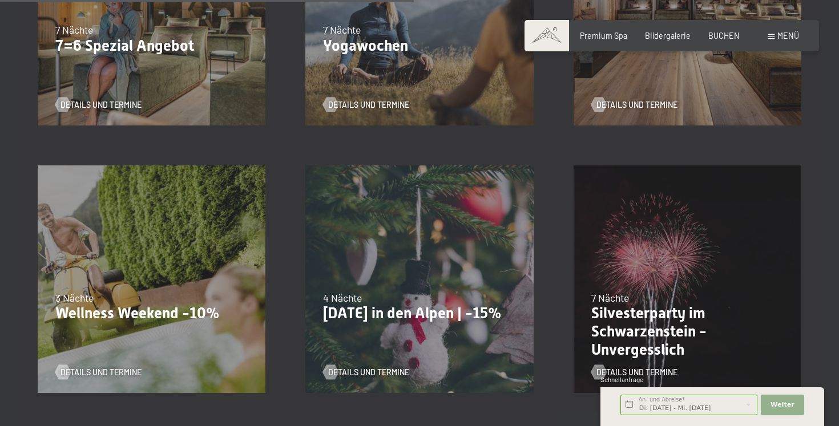
click at [792, 405] on span "Weiter" at bounding box center [783, 405] width 24 height 9
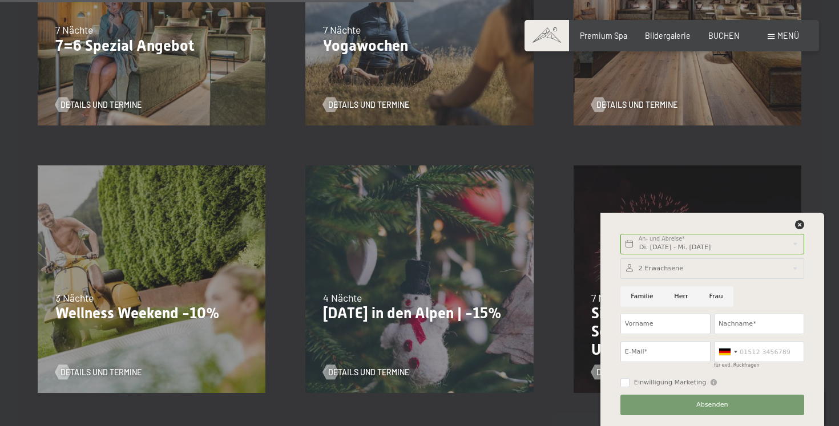
click at [713, 295] on input "Frau" at bounding box center [716, 297] width 35 height 21
radio input "true"
click at [655, 324] on input "Vorname" at bounding box center [665, 324] width 90 height 21
type input "Carola"
type input "Held"
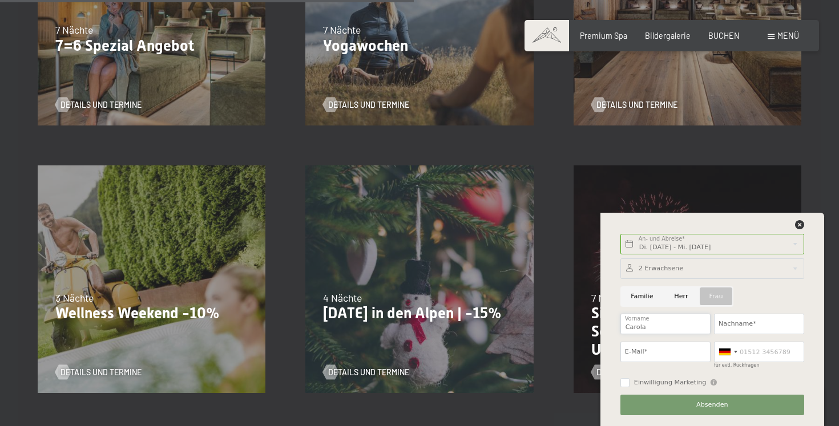
type input "carolaheld@gmx.de"
type input "017621214838"
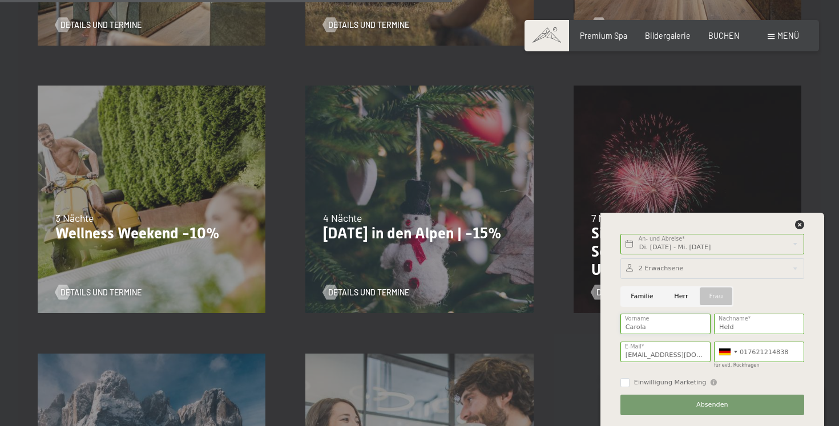
scroll to position [1053, 0]
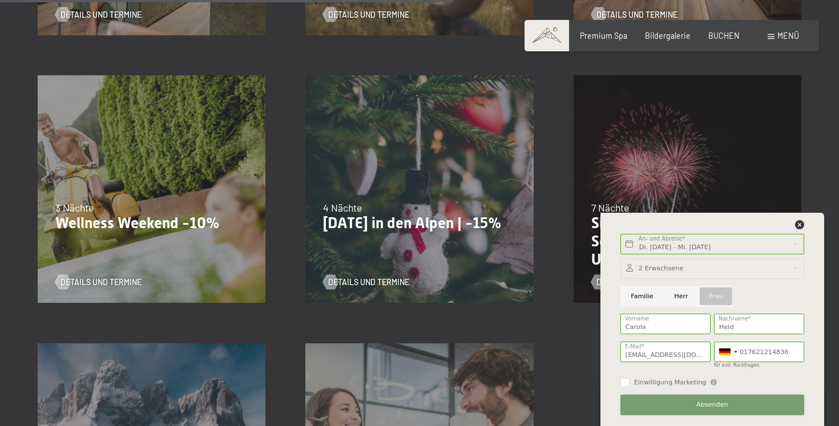
click at [708, 398] on button "Absenden" at bounding box center [712, 405] width 184 height 21
